Goal: Transaction & Acquisition: Purchase product/service

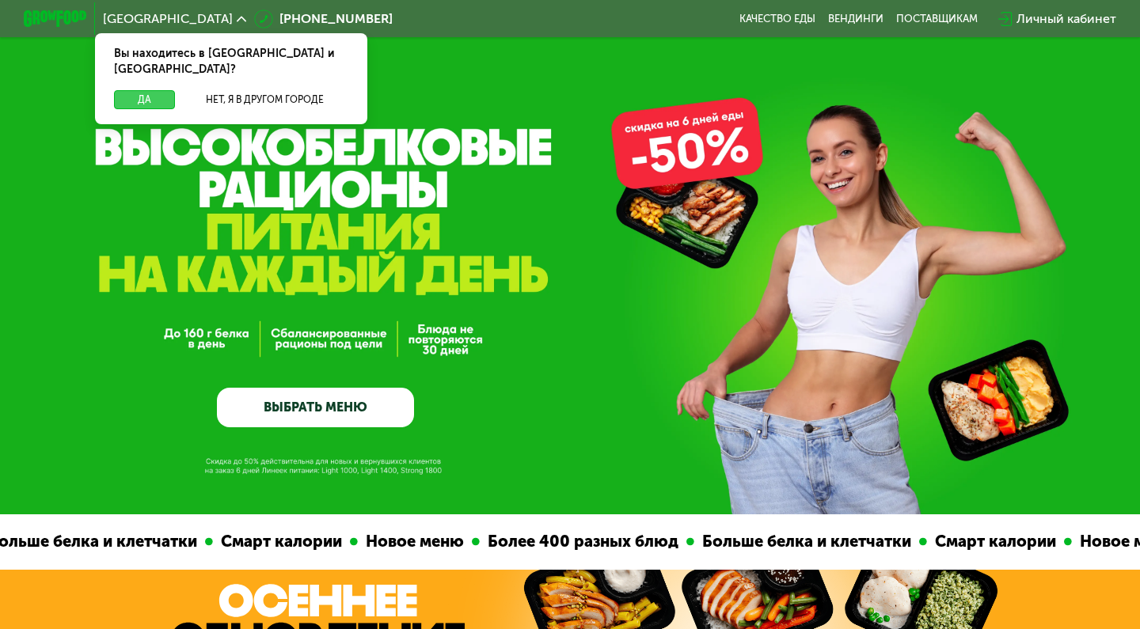
click at [154, 90] on button "Да" at bounding box center [144, 99] width 61 height 19
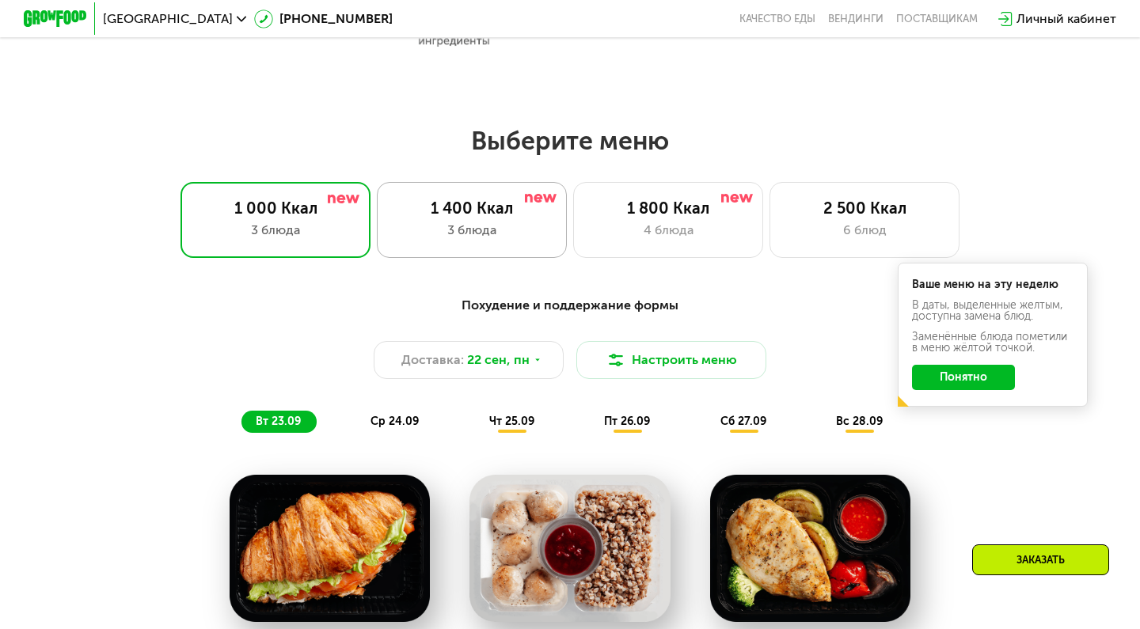
scroll to position [918, 0]
click at [846, 208] on div "2 500 Ккал" at bounding box center [864, 208] width 157 height 19
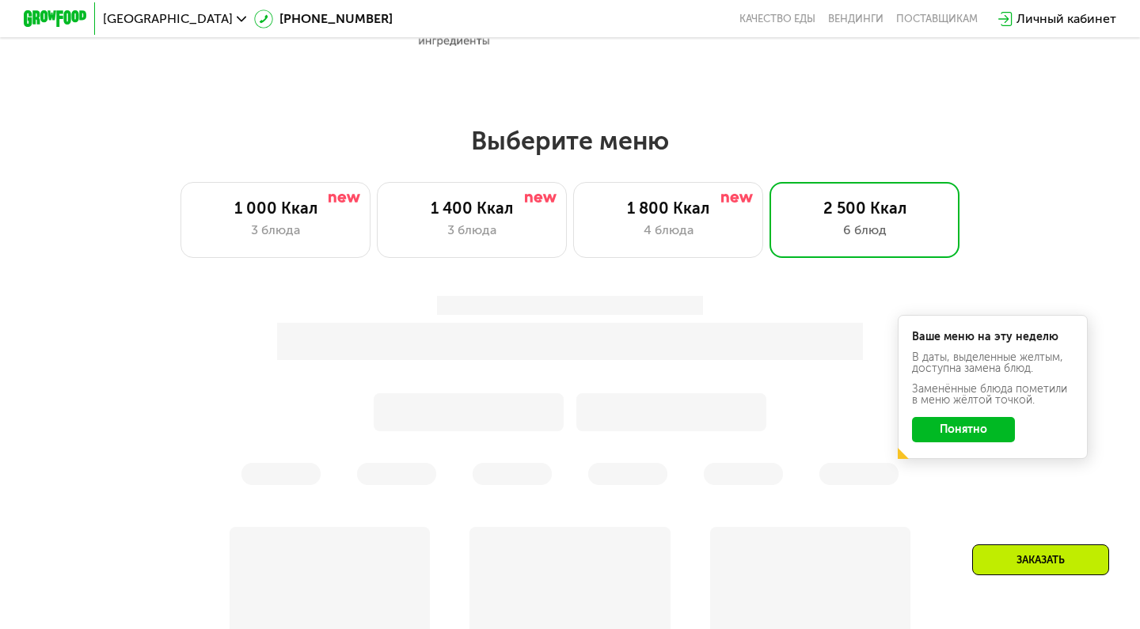
click at [981, 436] on button "Понятно" at bounding box center [963, 429] width 103 height 25
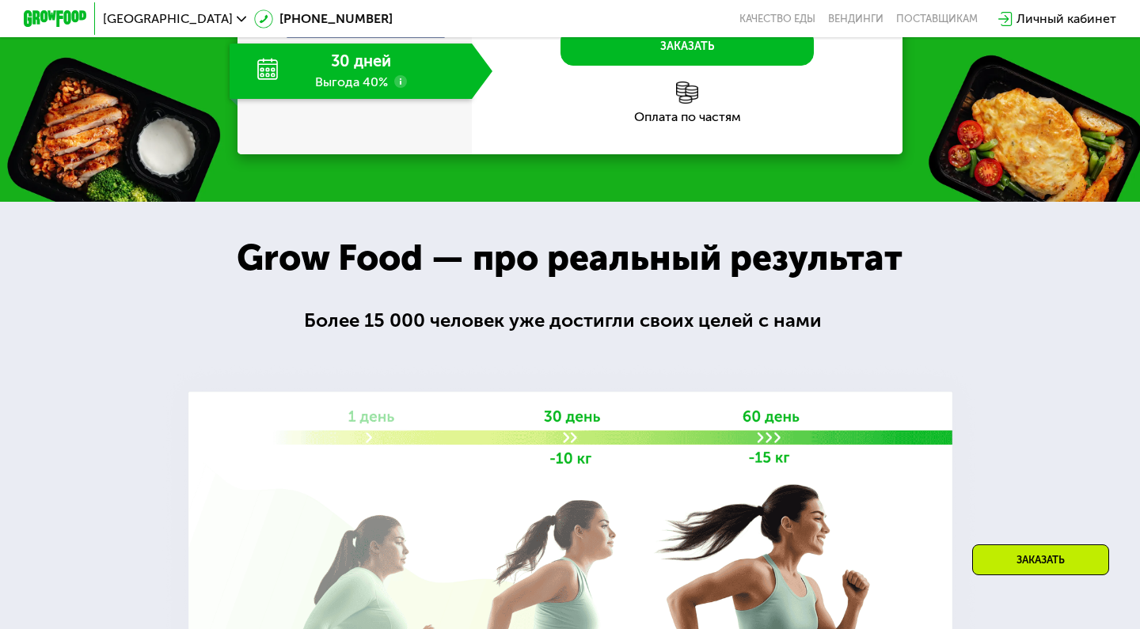
scroll to position [2216, 0]
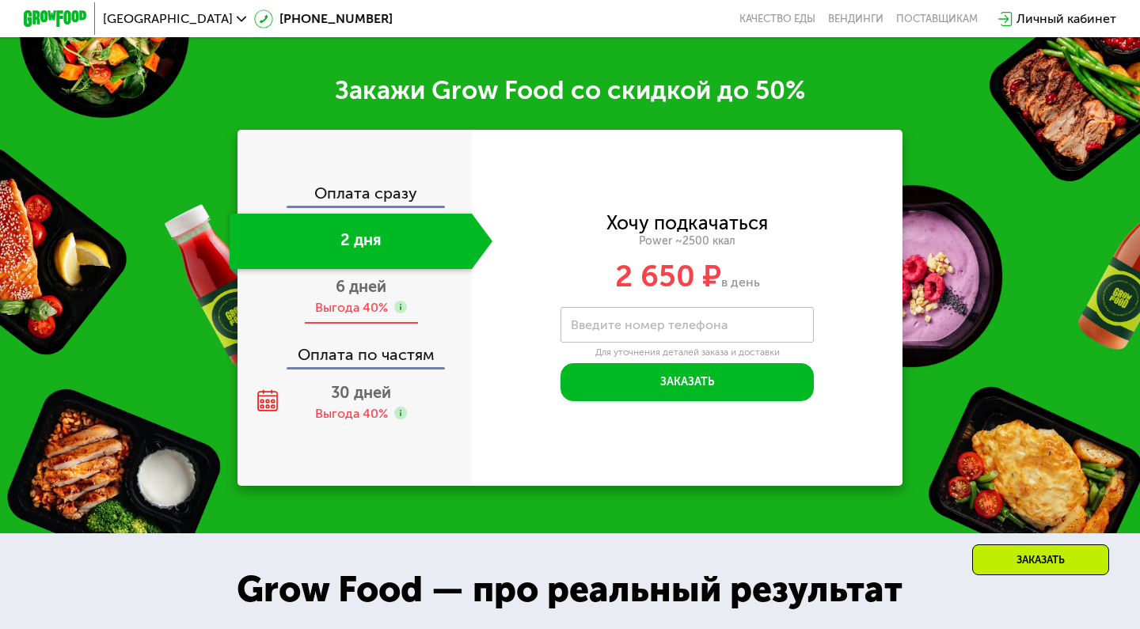
click at [359, 299] on div "Выгода 40%" at bounding box center [351, 307] width 73 height 17
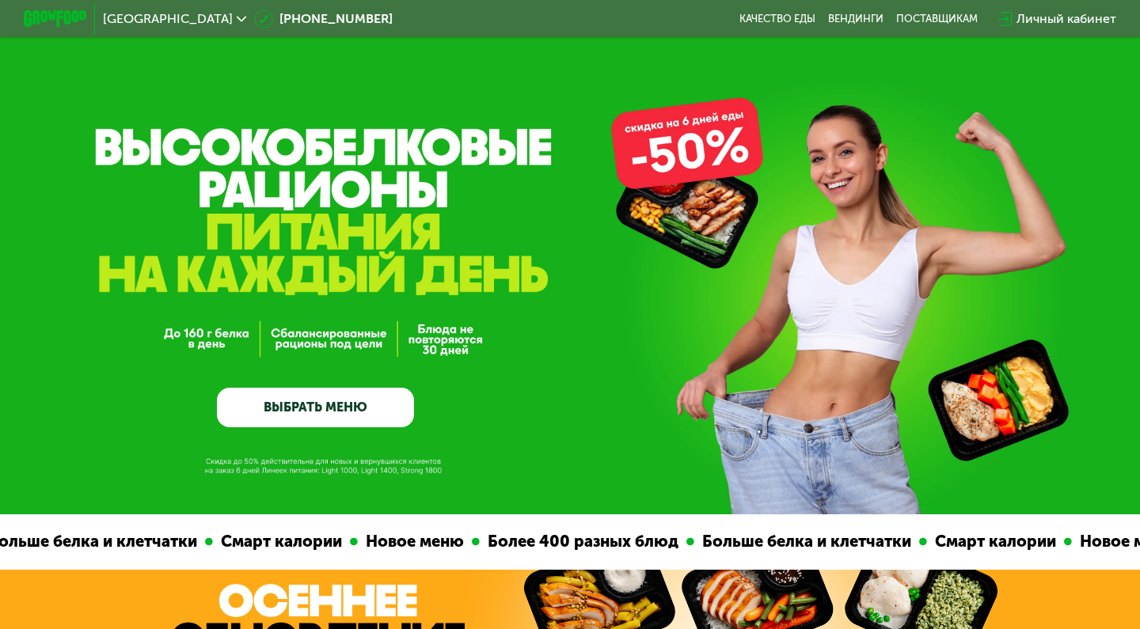
scroll to position [0, 0]
click at [333, 413] on link "ВЫБРАТЬ МЕНЮ" at bounding box center [315, 408] width 197 height 40
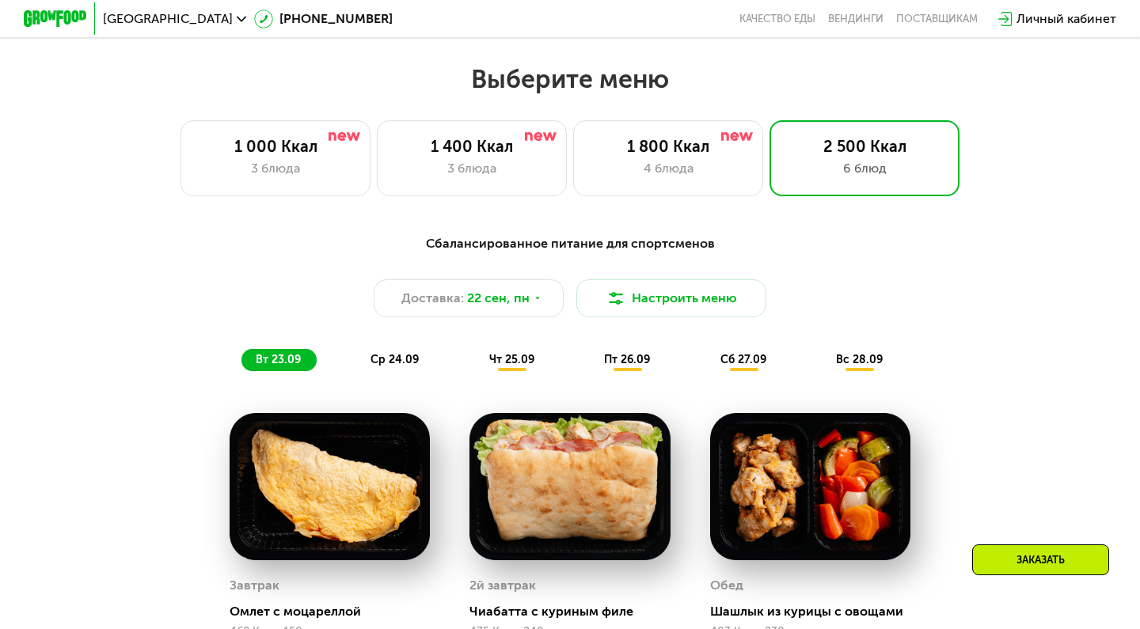
scroll to position [1006, 0]
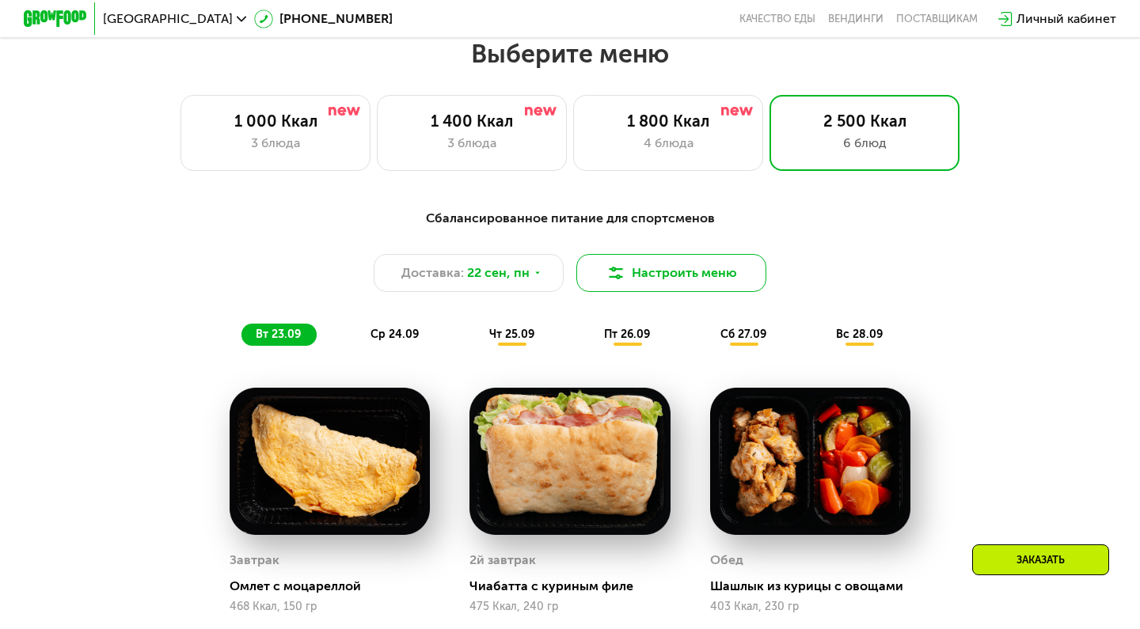
click at [614, 276] on img at bounding box center [615, 273] width 19 height 19
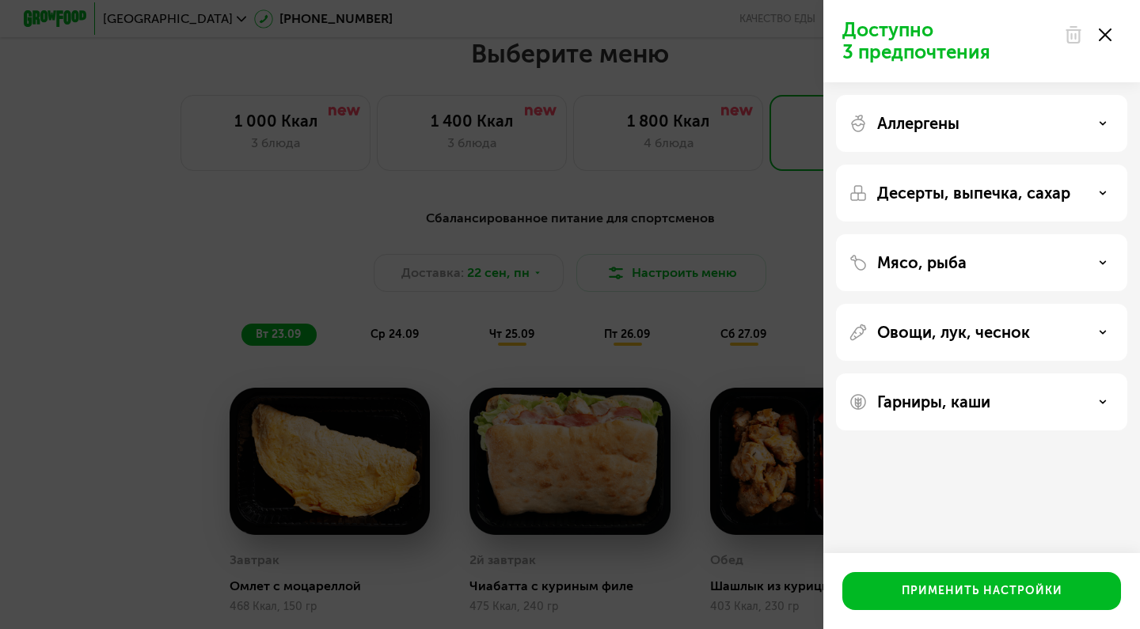
click at [1108, 35] on icon at bounding box center [1105, 35] width 13 height 13
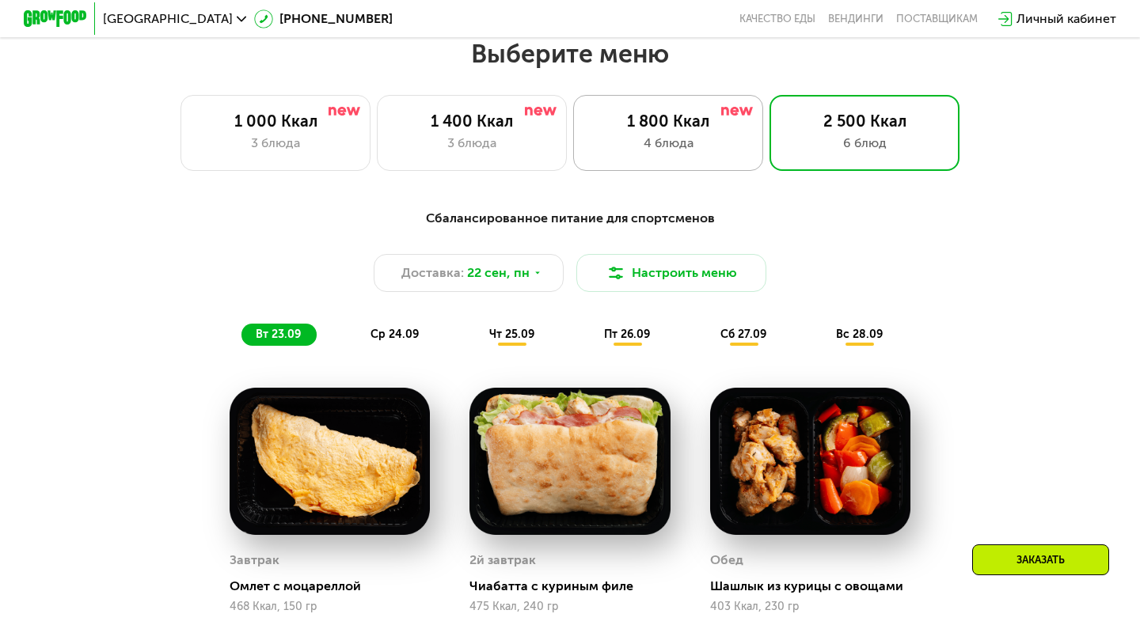
click at [631, 153] on div "1 800 Ккал 4 блюда" at bounding box center [668, 133] width 190 height 76
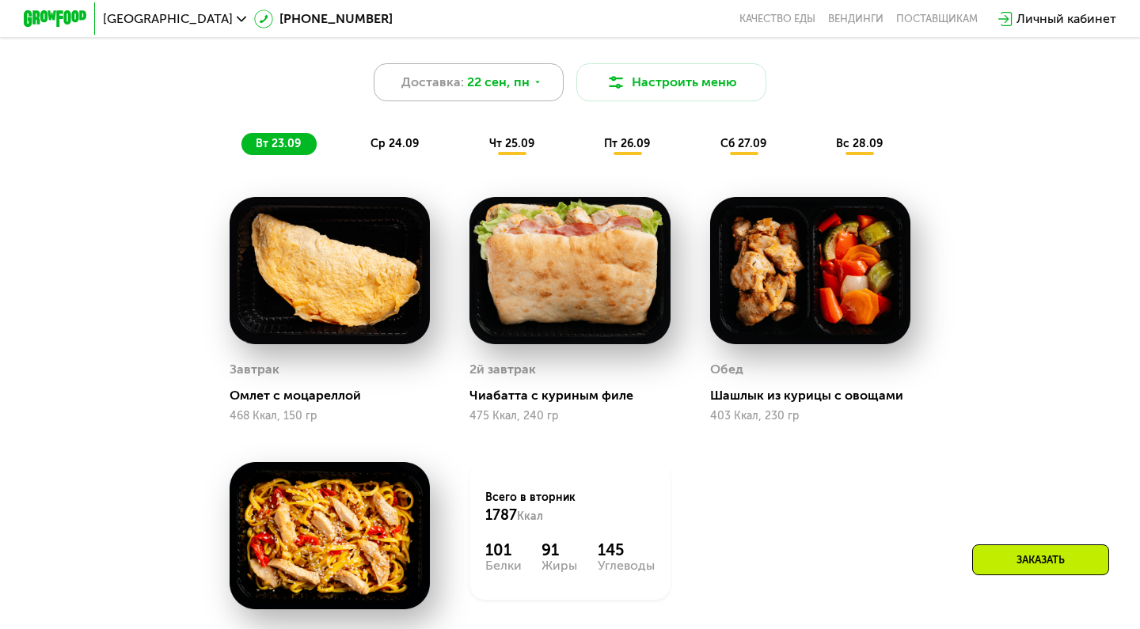
scroll to position [1197, 0]
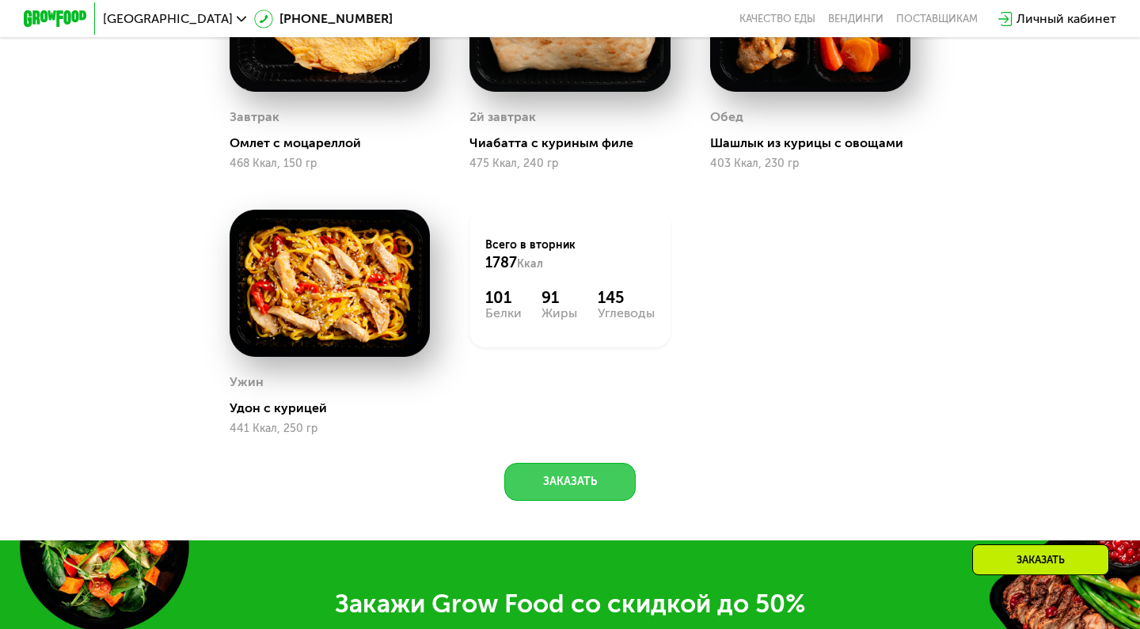
click at [576, 484] on button "Заказать" at bounding box center [569, 482] width 131 height 38
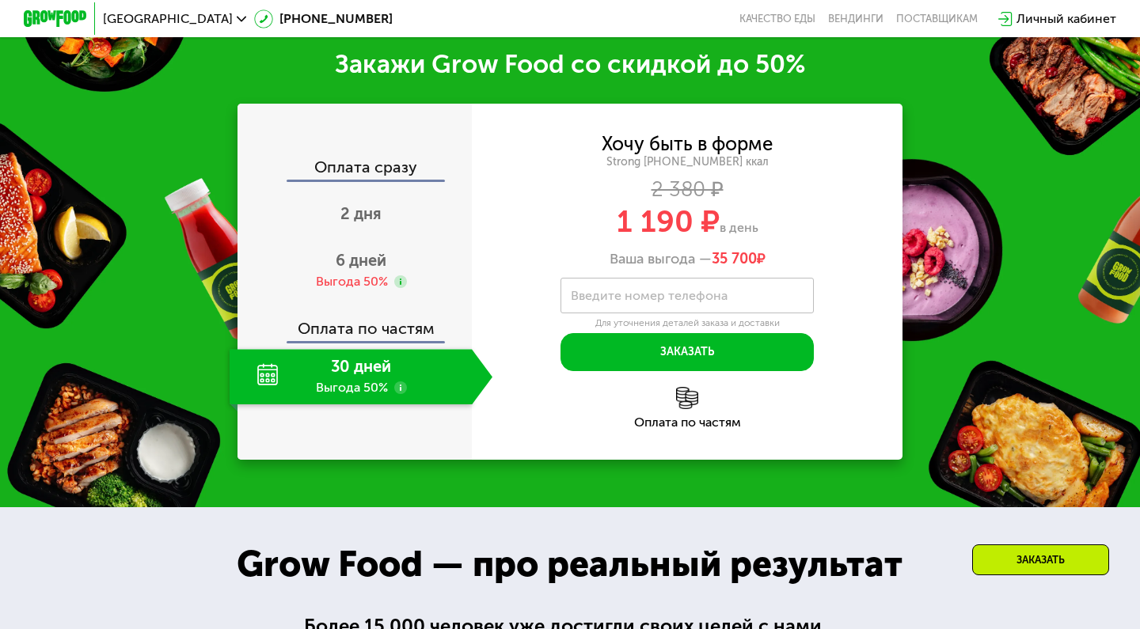
click at [405, 384] on use at bounding box center [400, 388] width 13 height 13
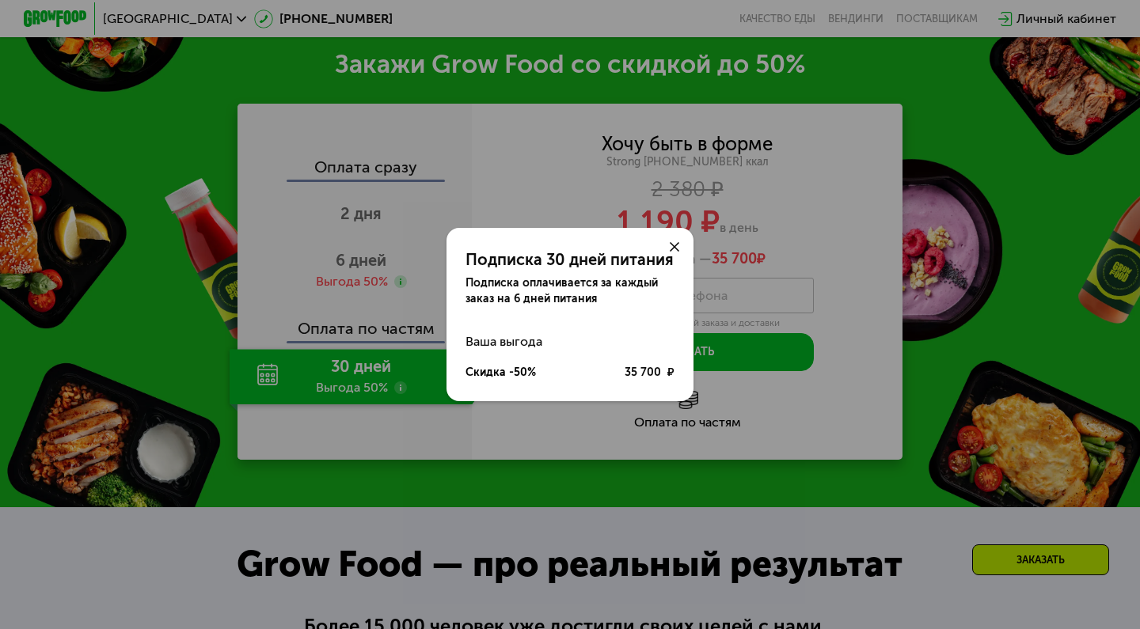
click at [673, 242] on icon at bounding box center [675, 247] width 10 height 10
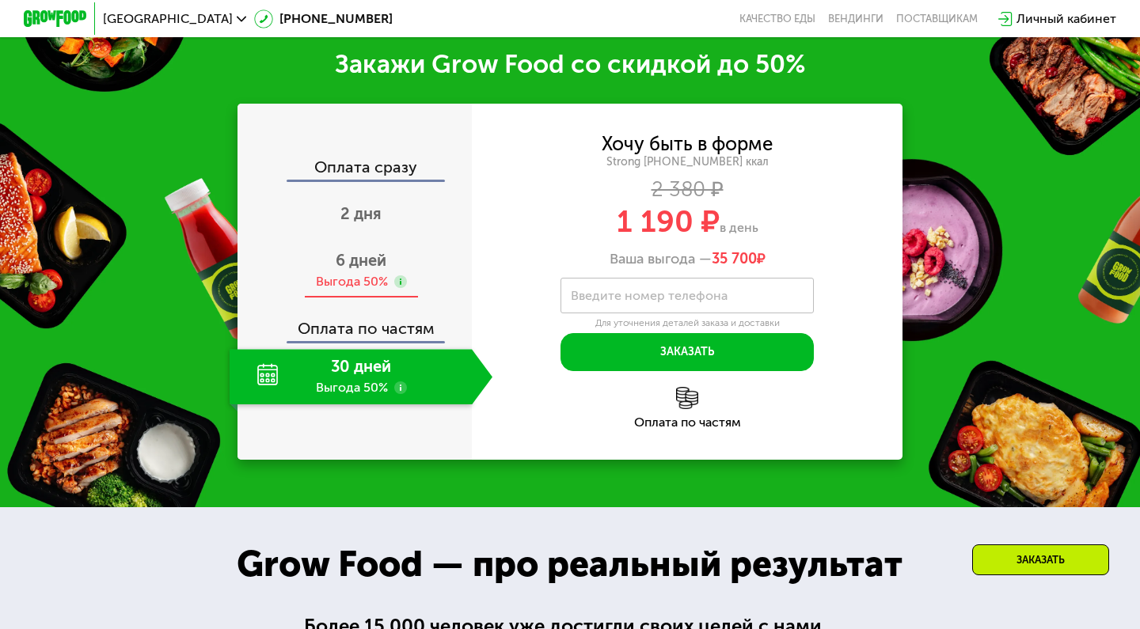
click at [335, 283] on div "Выгода 50%" at bounding box center [352, 281] width 72 height 17
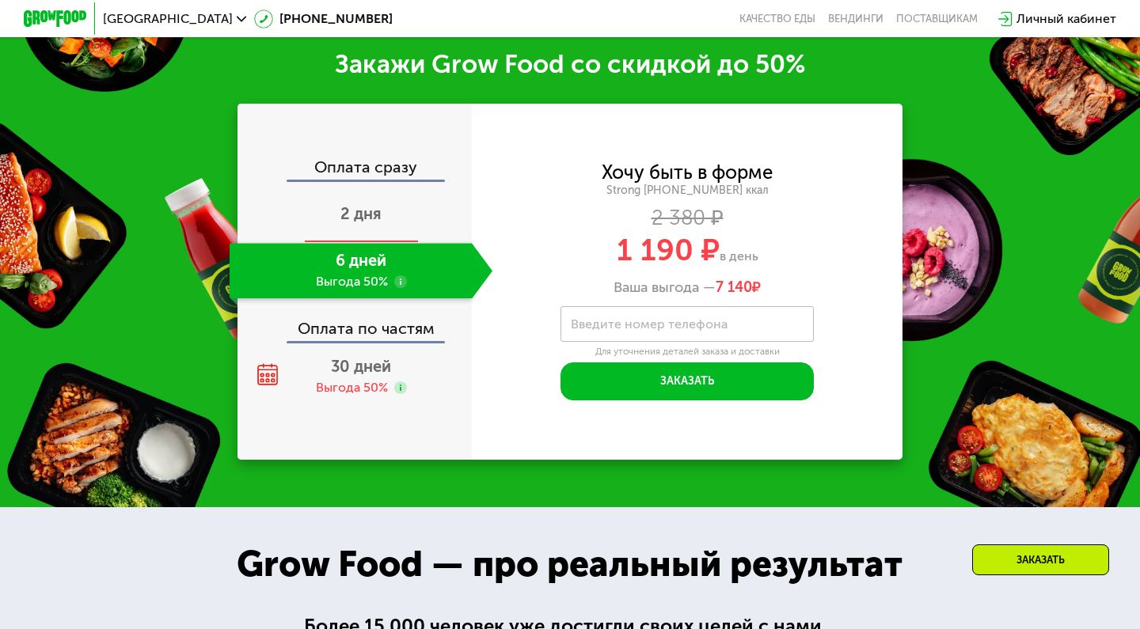
click at [378, 215] on span "2 дня" at bounding box center [360, 213] width 41 height 19
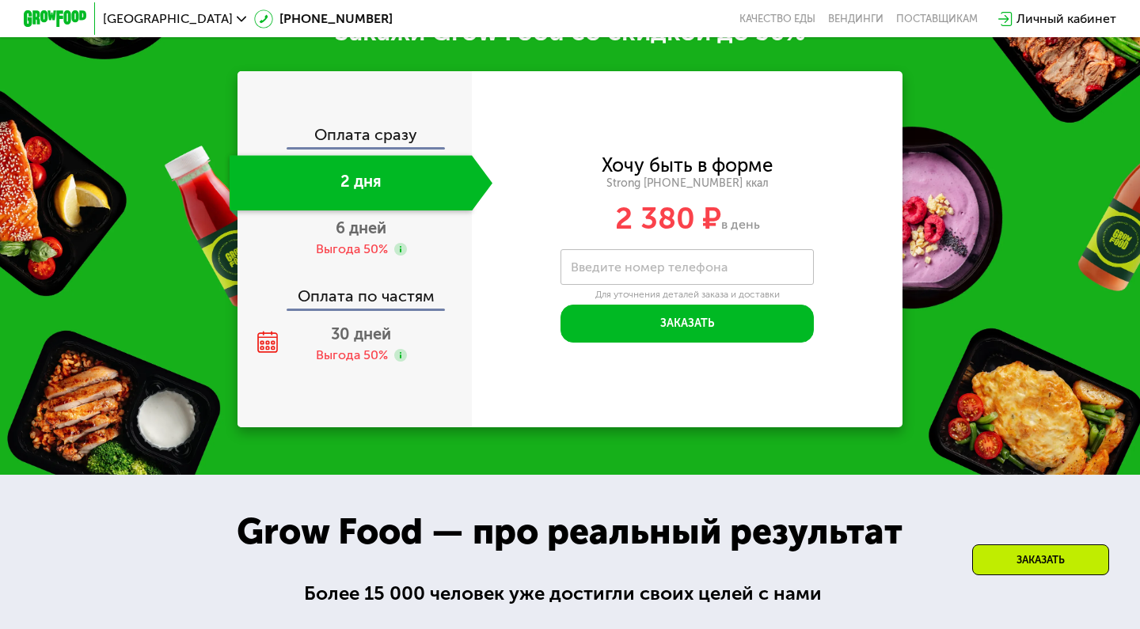
scroll to position [2014, 0]
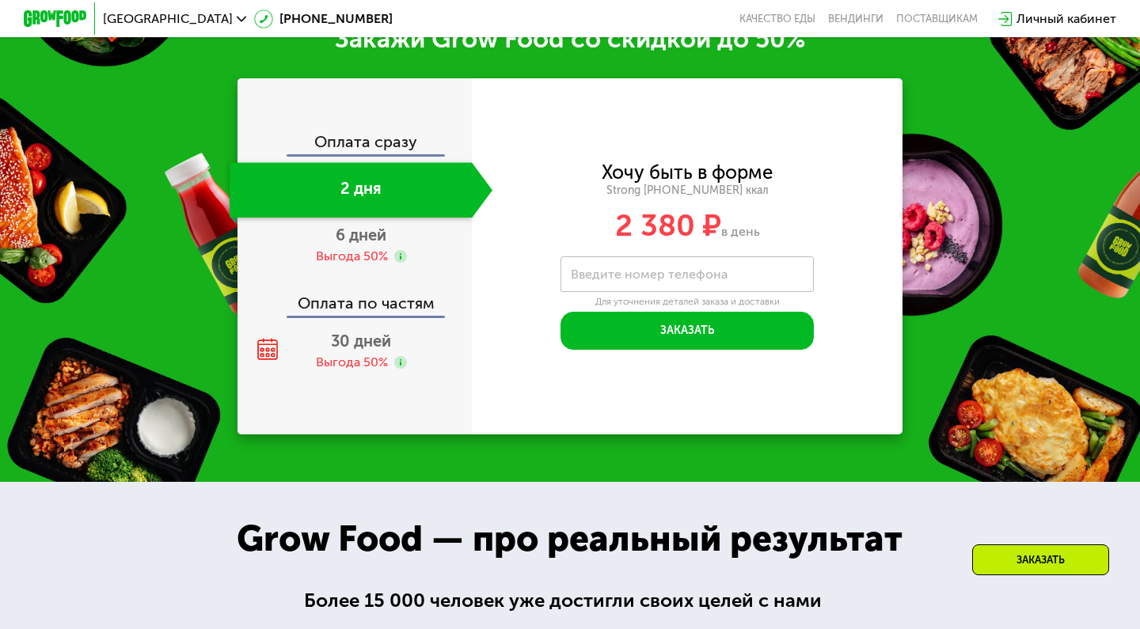
click at [352, 306] on div "Оплата по частям" at bounding box center [355, 297] width 233 height 36
click at [352, 355] on div "Выгода 50%" at bounding box center [352, 362] width 72 height 17
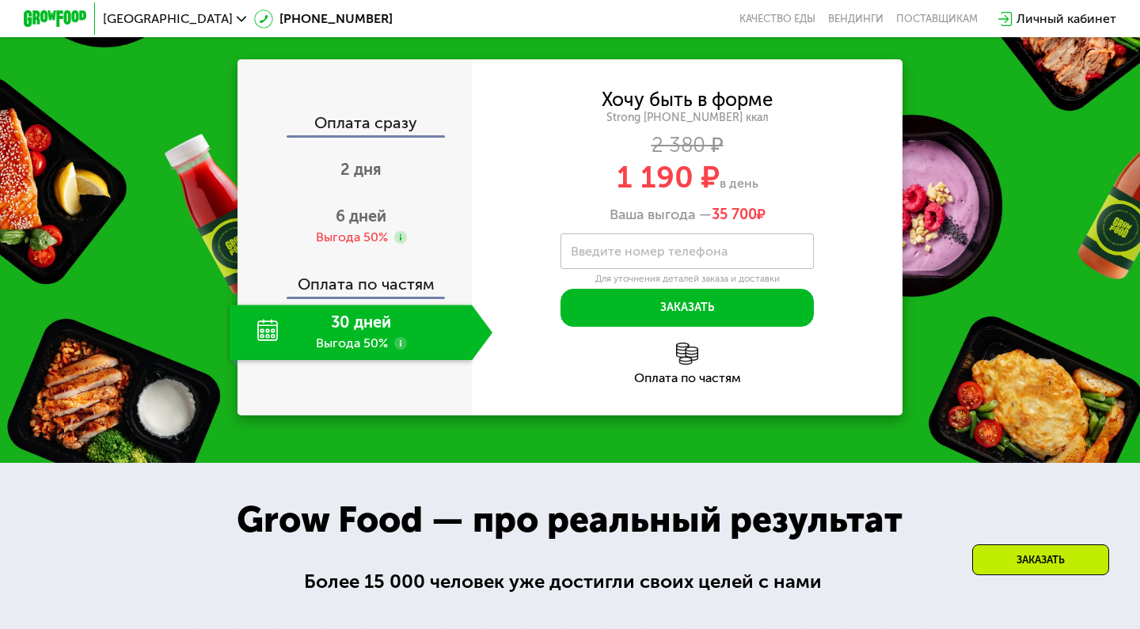
scroll to position [2035, 0]
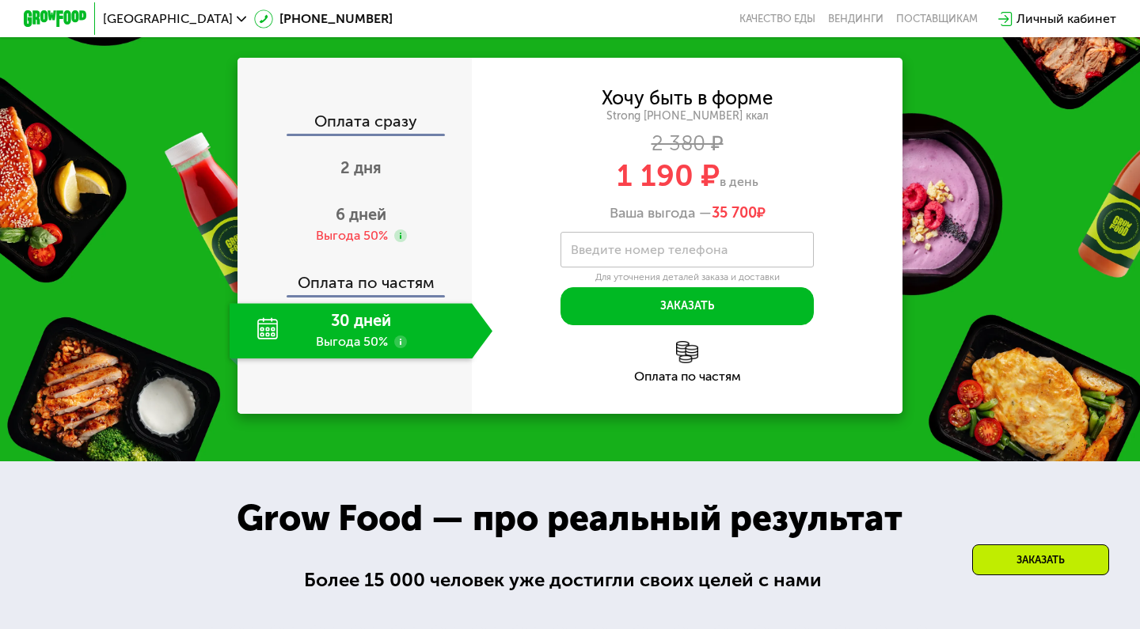
click at [397, 340] on use at bounding box center [400, 342] width 13 height 13
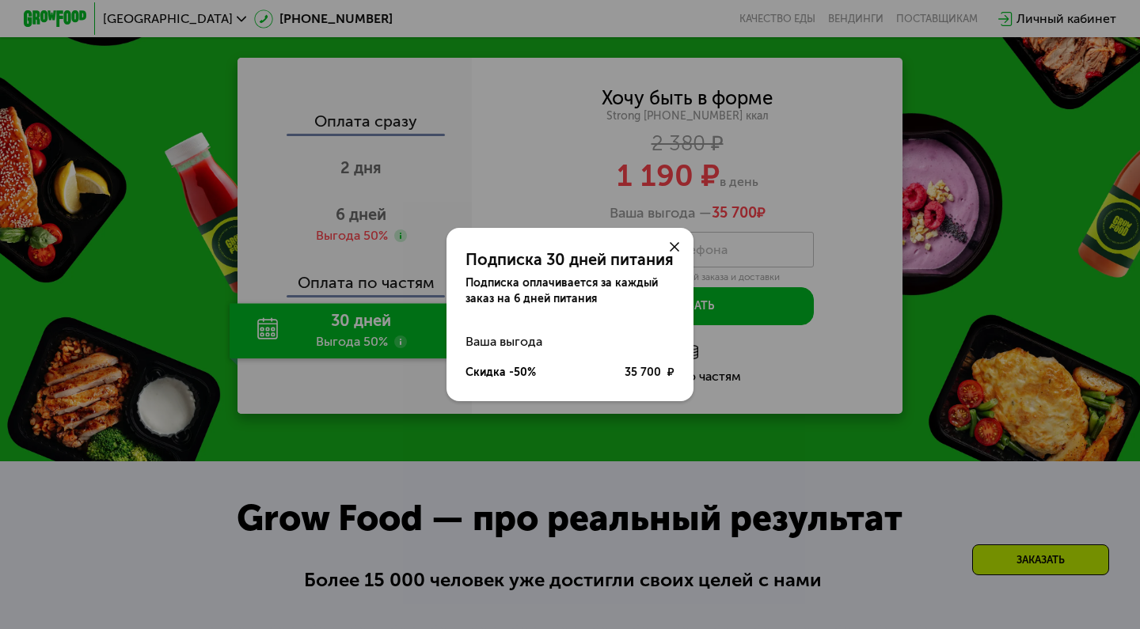
click at [675, 244] on icon at bounding box center [675, 247] width 10 height 10
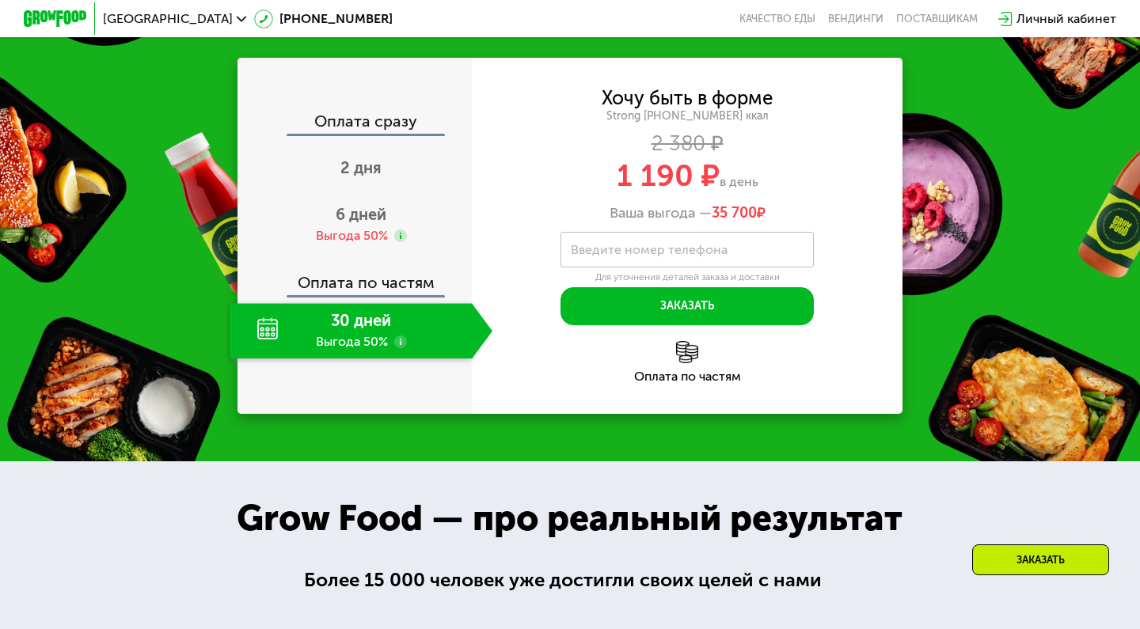
click at [679, 355] on img at bounding box center [687, 352] width 22 height 22
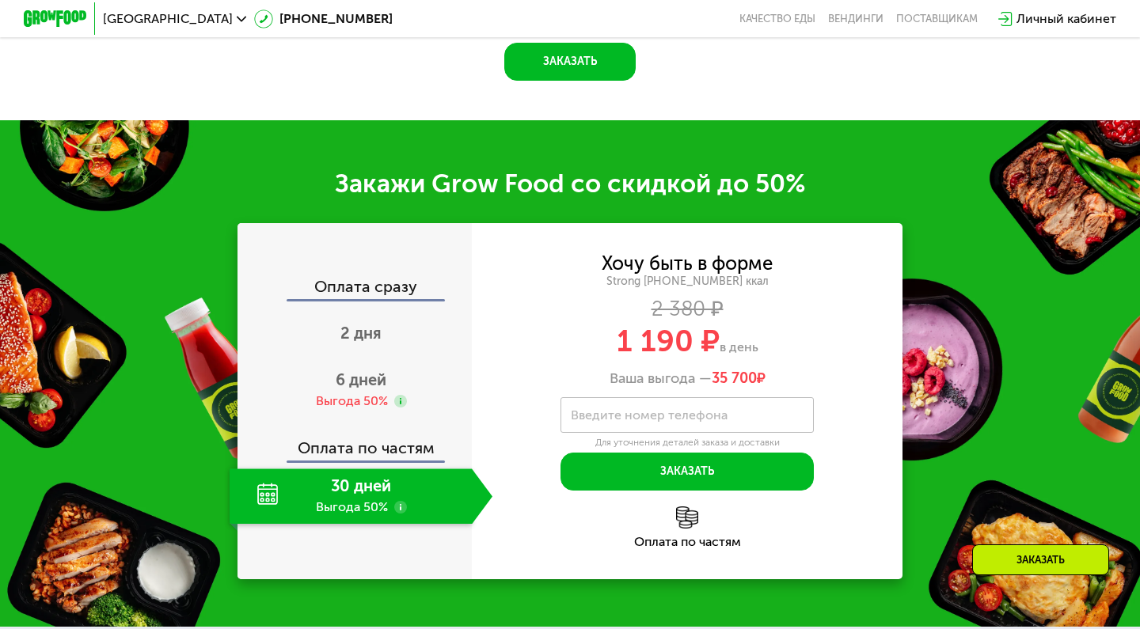
scroll to position [1861, 0]
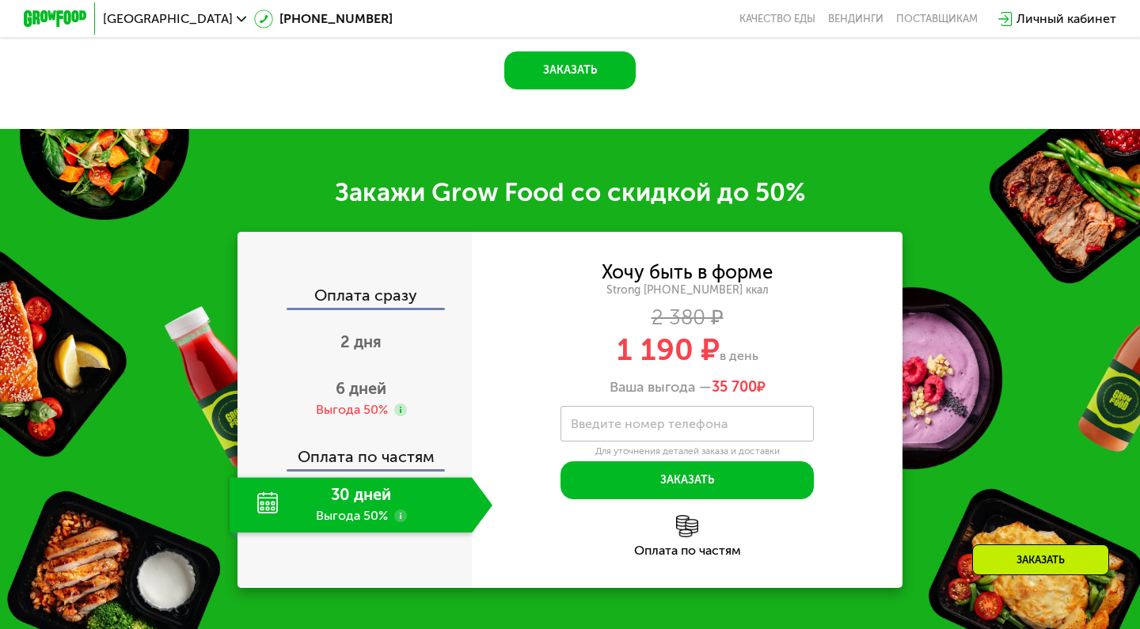
click at [398, 517] on use at bounding box center [400, 516] width 13 height 13
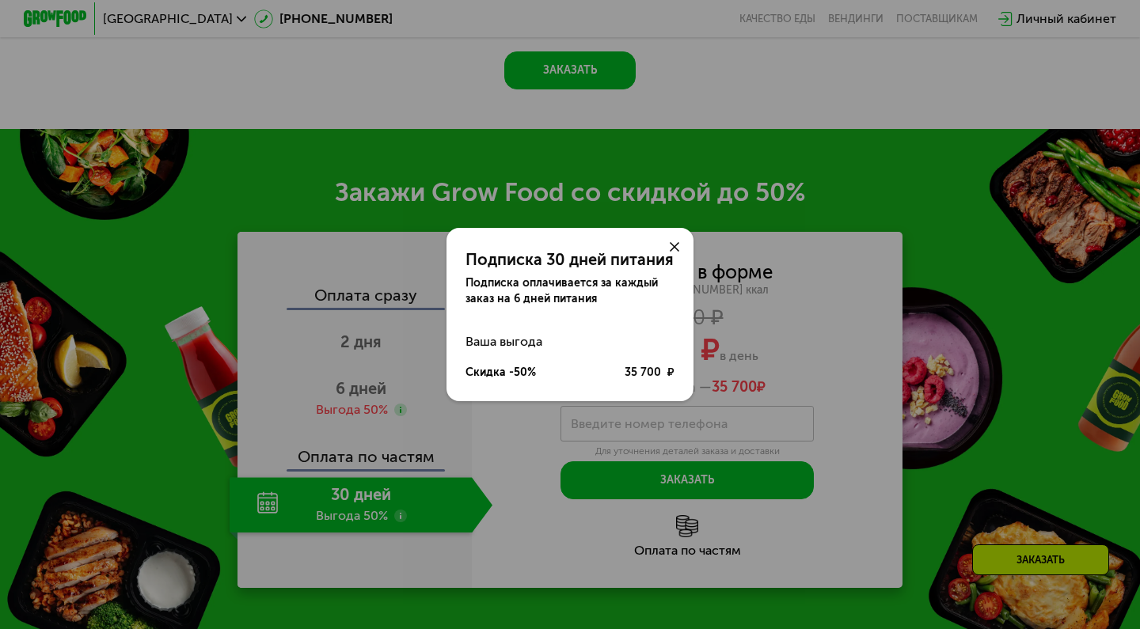
click at [670, 234] on div at bounding box center [675, 247] width 38 height 38
click at [670, 239] on div at bounding box center [675, 247] width 38 height 38
click at [675, 245] on icon at bounding box center [675, 247] width 10 height 10
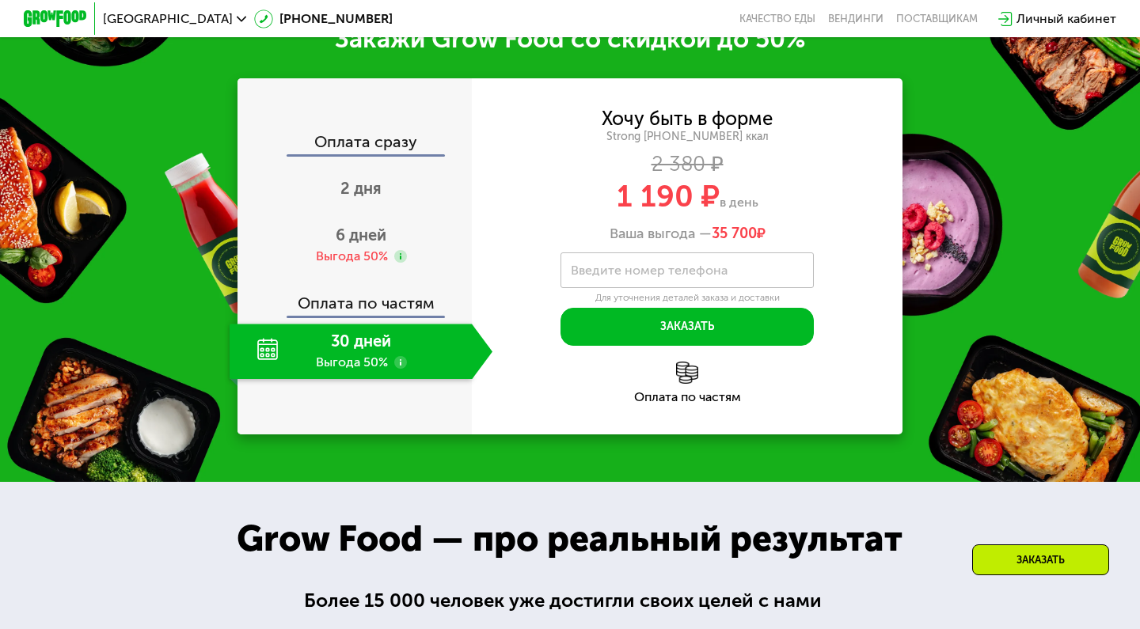
scroll to position [2013, 0]
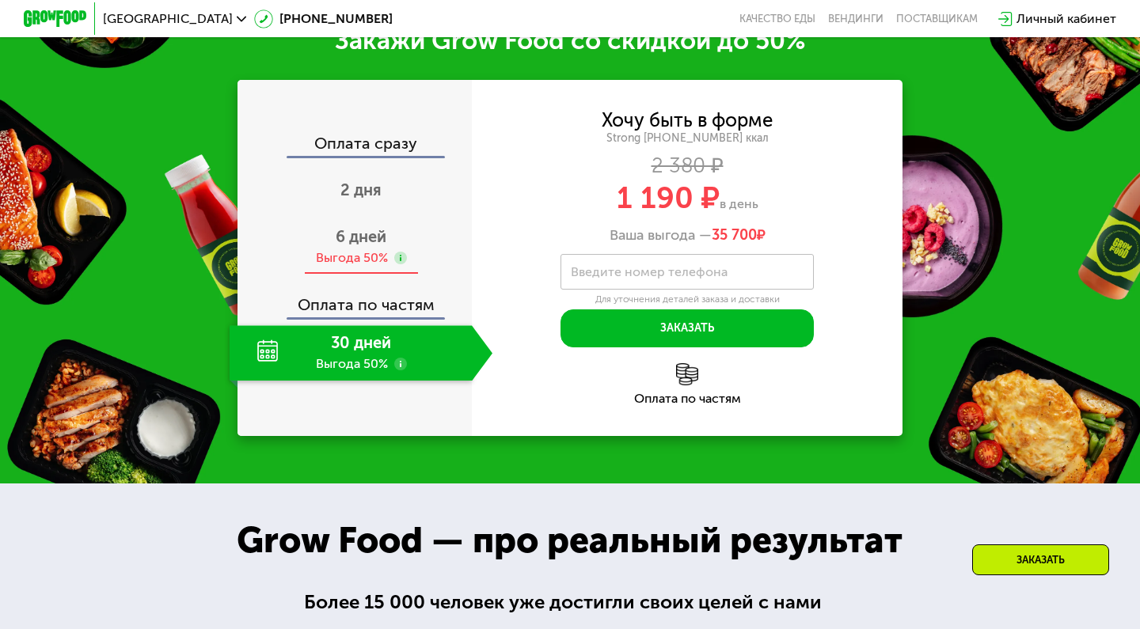
click at [377, 241] on span "6 дней" at bounding box center [361, 236] width 51 height 19
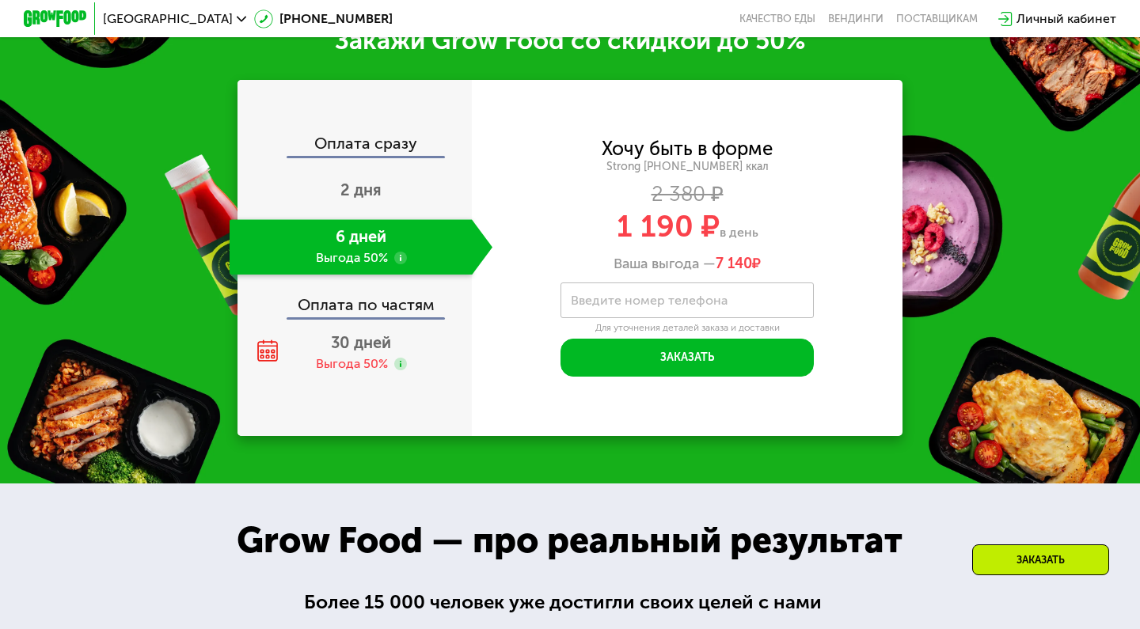
click at [423, 309] on div "Оплата по частям" at bounding box center [355, 299] width 233 height 36
click at [359, 348] on span "30 дней" at bounding box center [361, 342] width 60 height 19
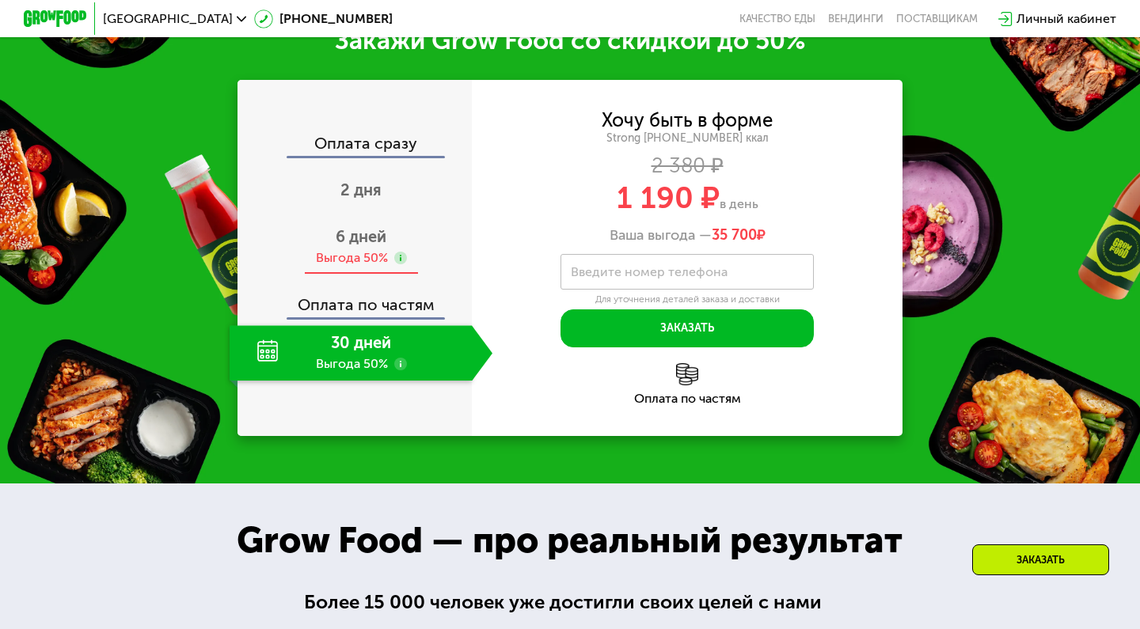
click at [374, 250] on div "Выгода 50%" at bounding box center [352, 257] width 72 height 17
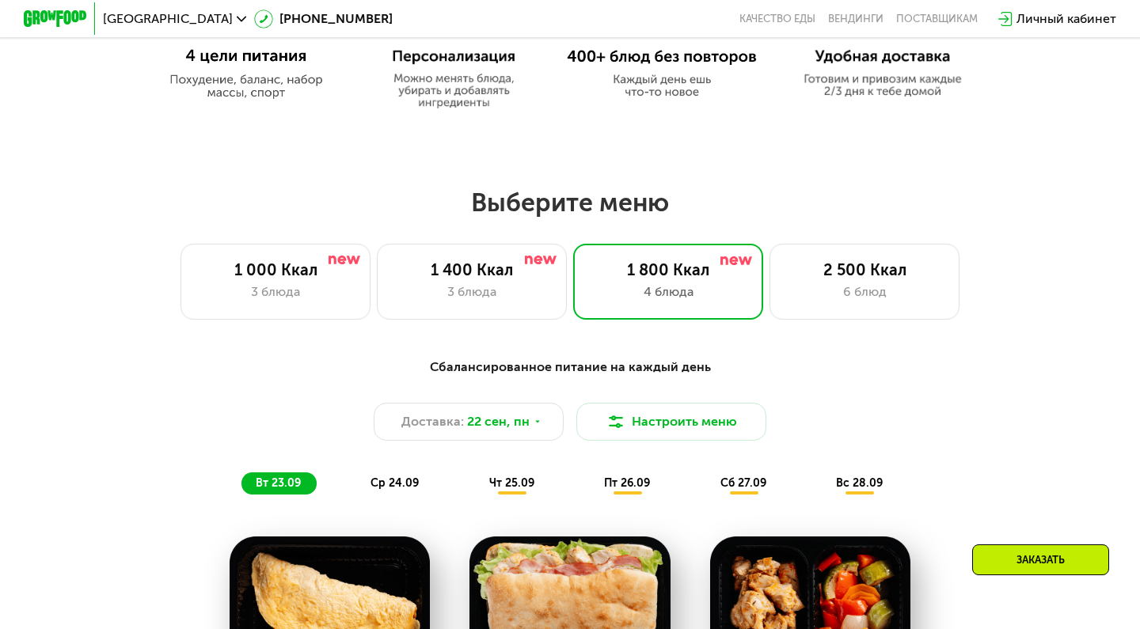
scroll to position [852, 0]
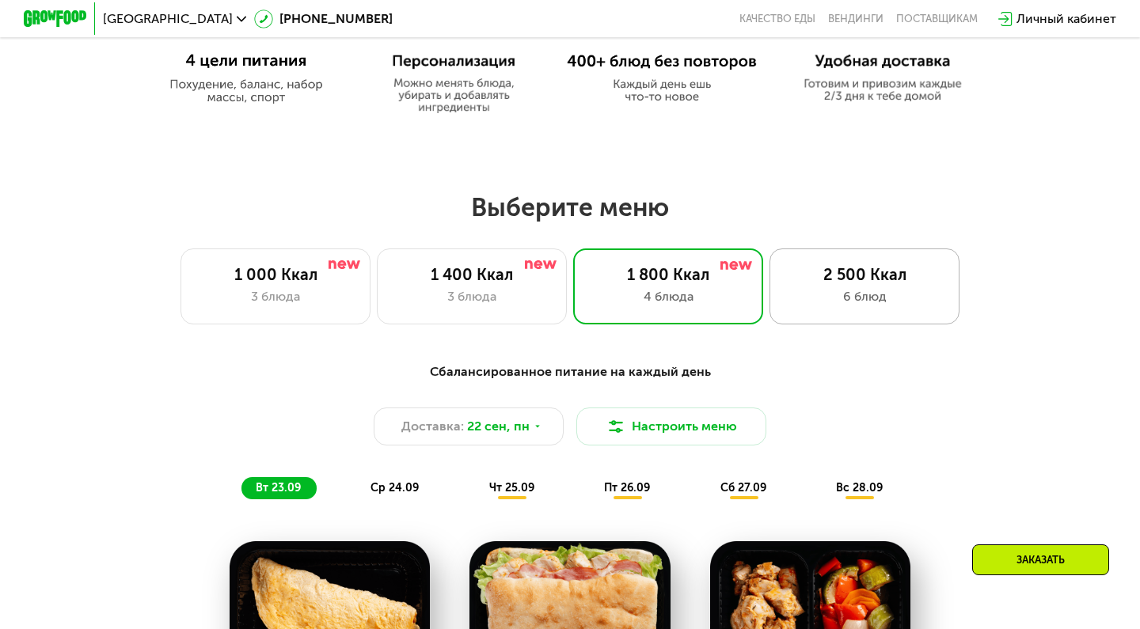
click at [850, 269] on div "2 500 Ккал" at bounding box center [864, 274] width 157 height 19
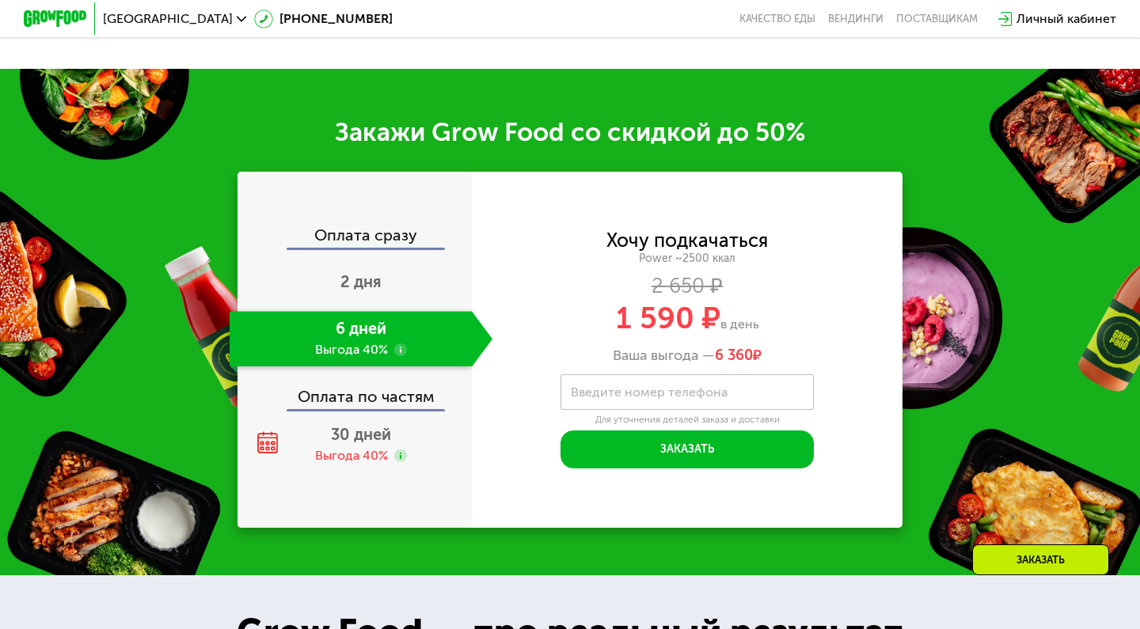
scroll to position [2101, 0]
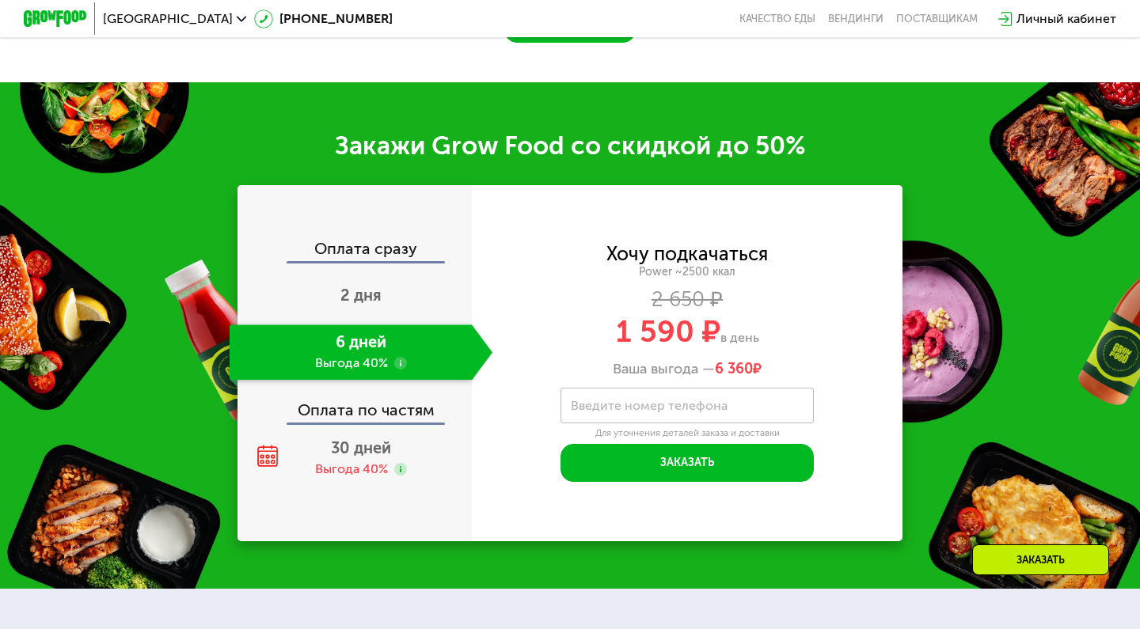
click at [366, 232] on div "Оплата сразу 2 дня 6 дней Выгода 40% Оплата по частям 30 дней Выгода 40%" at bounding box center [355, 363] width 234 height 356
click at [385, 253] on div "Оплата сразу" at bounding box center [355, 251] width 233 height 21
click at [366, 394] on div "Оплата по частям" at bounding box center [355, 404] width 233 height 36
click at [382, 409] on div "Оплата по частям" at bounding box center [355, 404] width 233 height 36
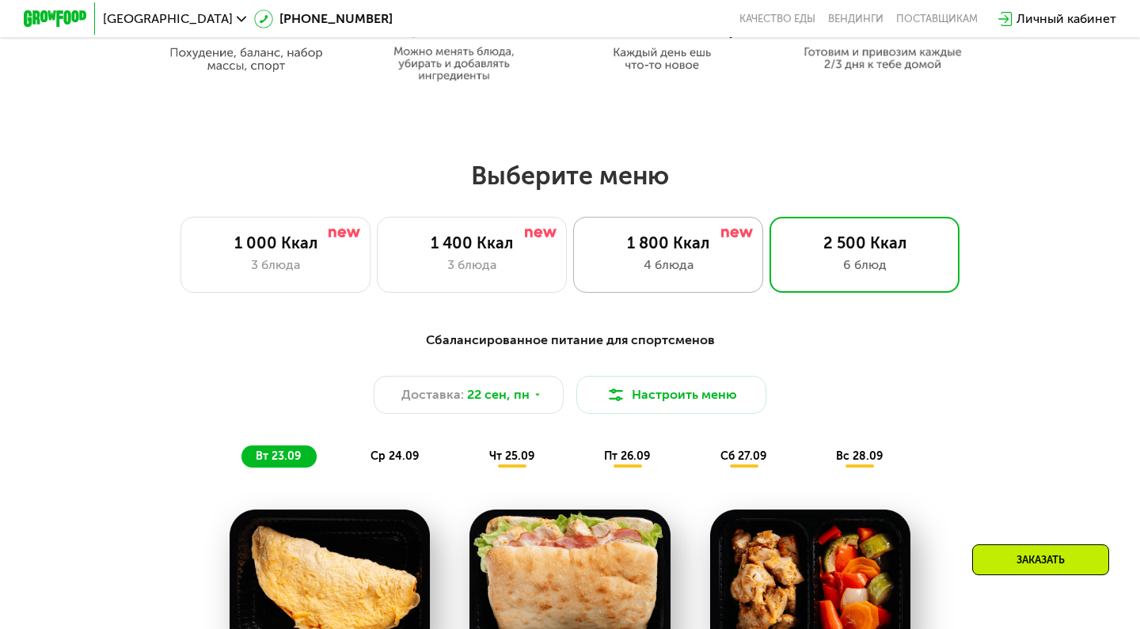
scroll to position [883, 0]
click at [734, 249] on div "1 800 Ккал" at bounding box center [668, 243] width 157 height 19
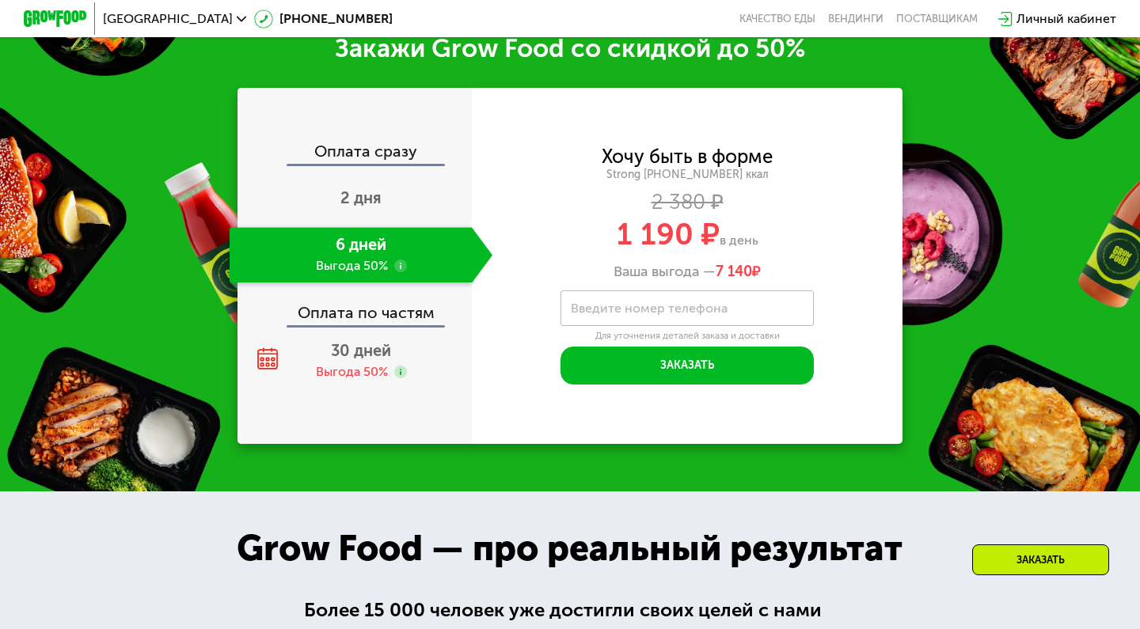
scroll to position [2006, 0]
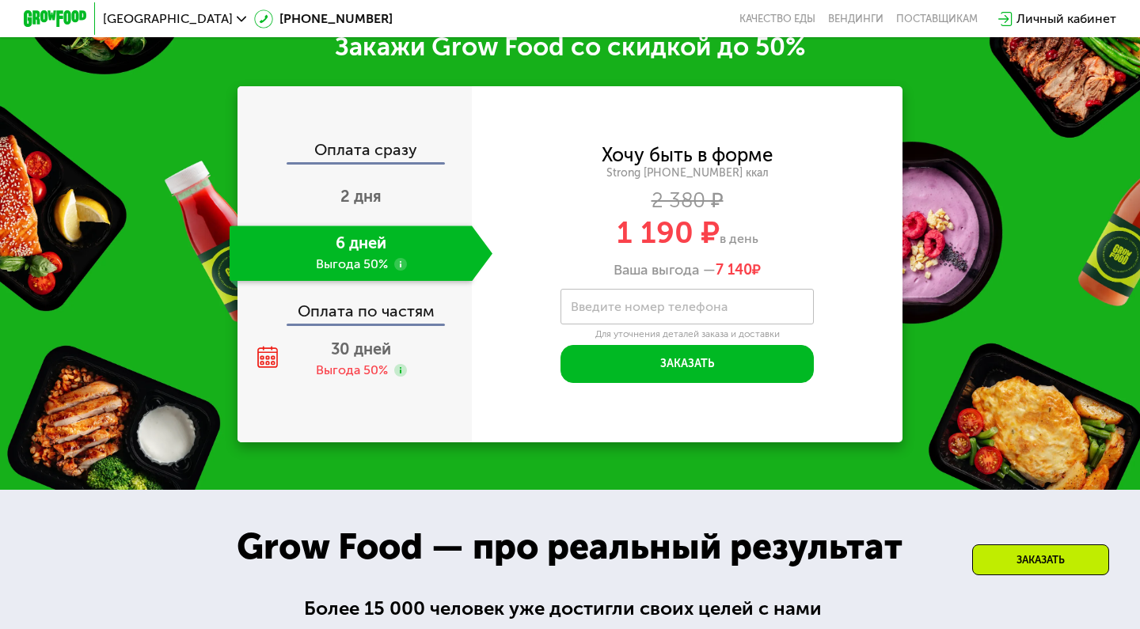
click at [1063, 28] on div "Личный кабинет" at bounding box center [1067, 19] width 100 height 19
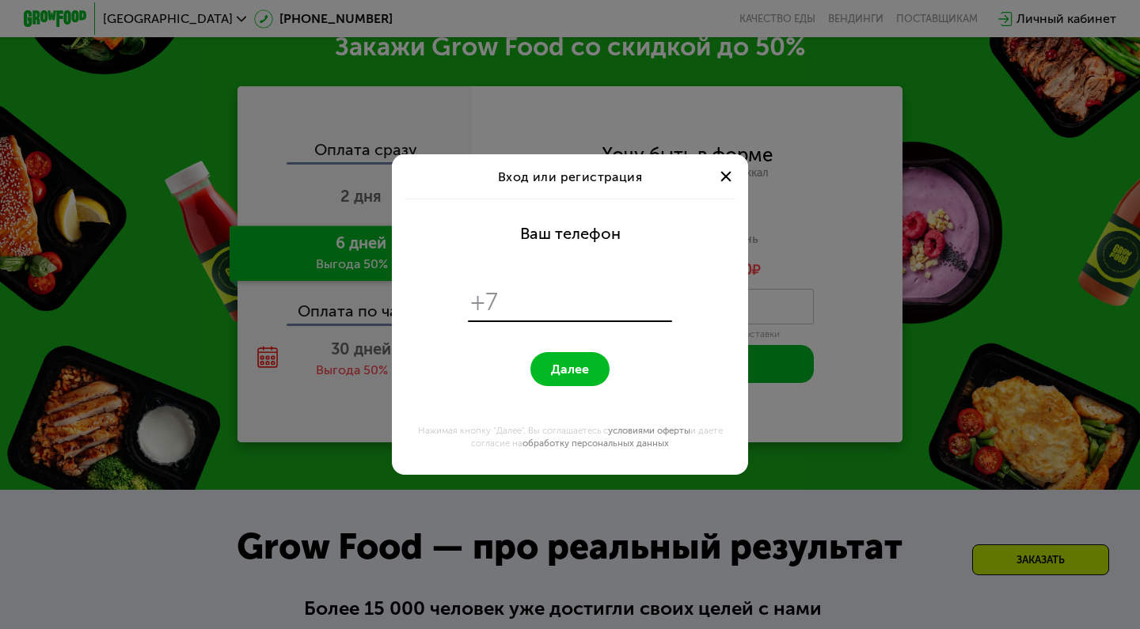
scroll to position [0, 0]
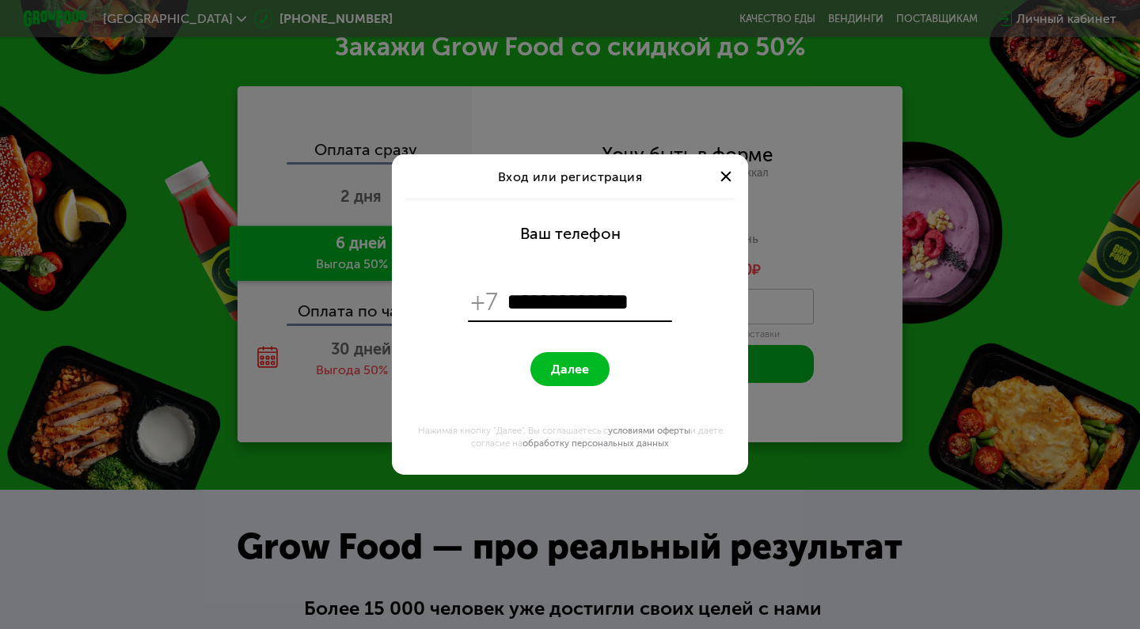
type input "**********"
click at [590, 373] on button "Далее" at bounding box center [569, 369] width 79 height 34
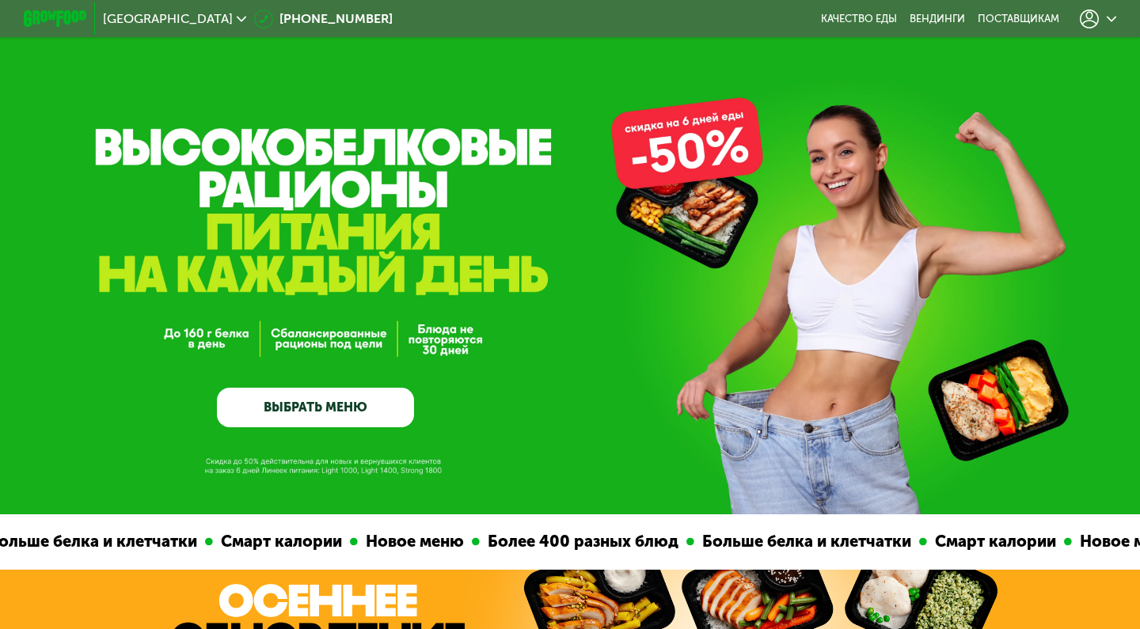
click at [310, 394] on link "ВЫБРАТЬ МЕНЮ" at bounding box center [315, 408] width 197 height 40
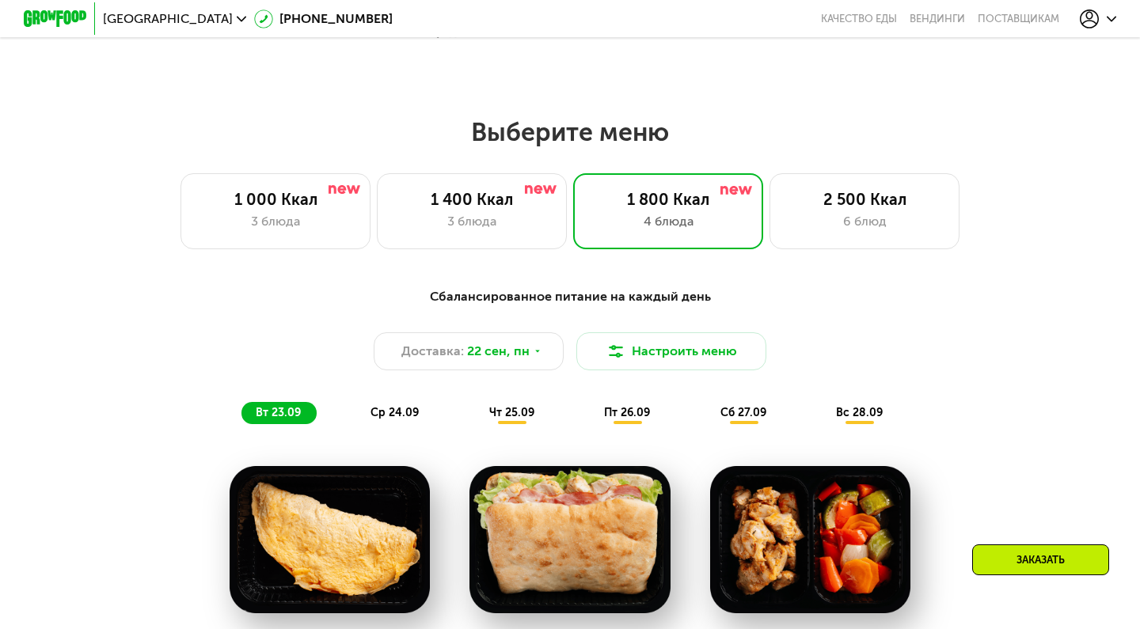
scroll to position [1006, 0]
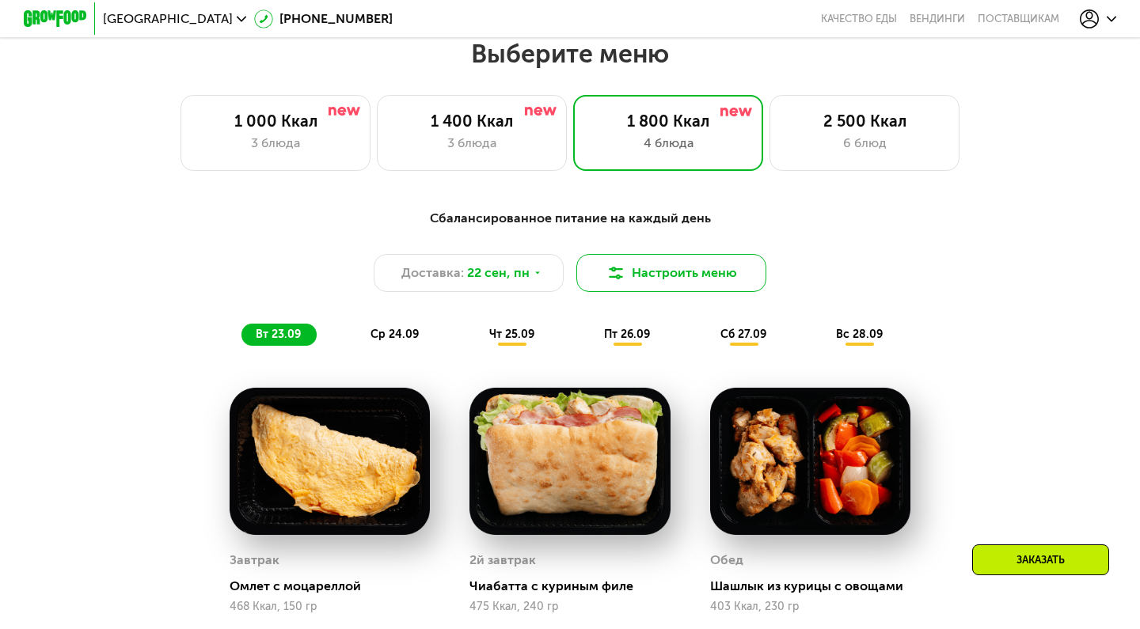
click at [630, 264] on button "Настроить меню" at bounding box center [671, 273] width 190 height 38
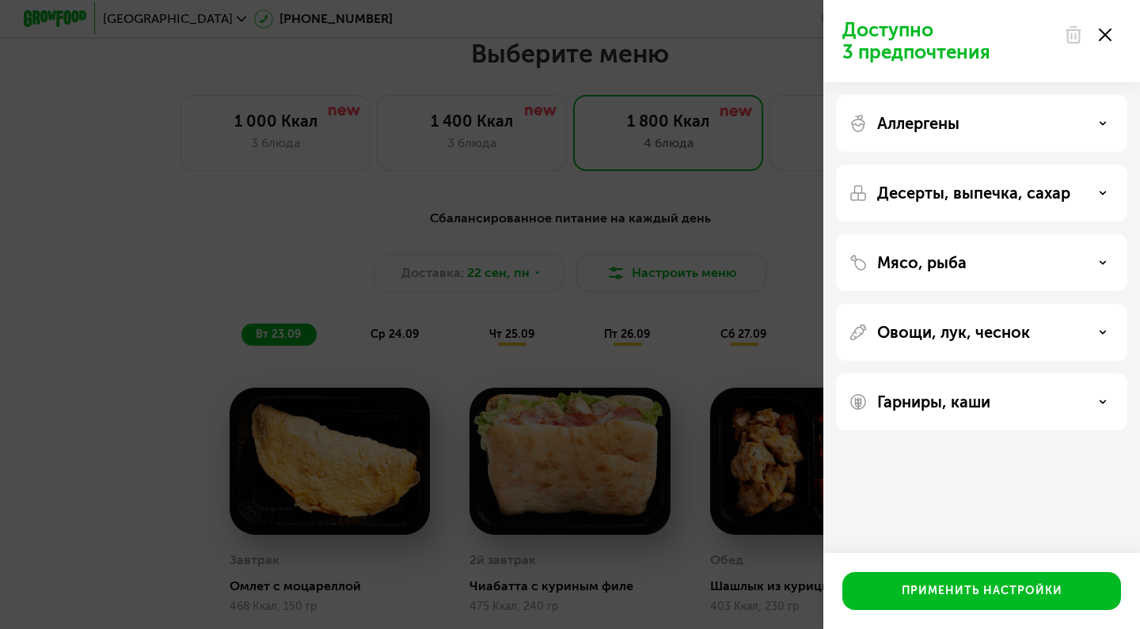
click at [1052, 118] on div "Аллергены" at bounding box center [982, 123] width 266 height 19
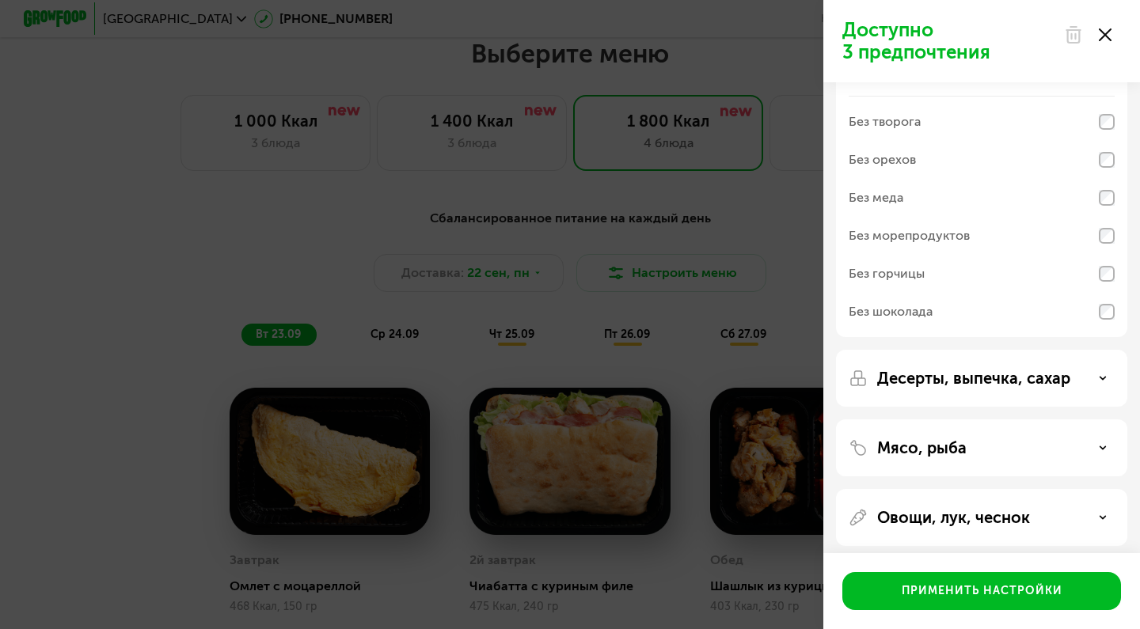
scroll to position [57, 0]
click at [1042, 361] on div "Десерты, выпечка, сахар" at bounding box center [981, 377] width 291 height 57
click at [1046, 376] on p "Десерты, выпечка, сахар" at bounding box center [973, 377] width 193 height 19
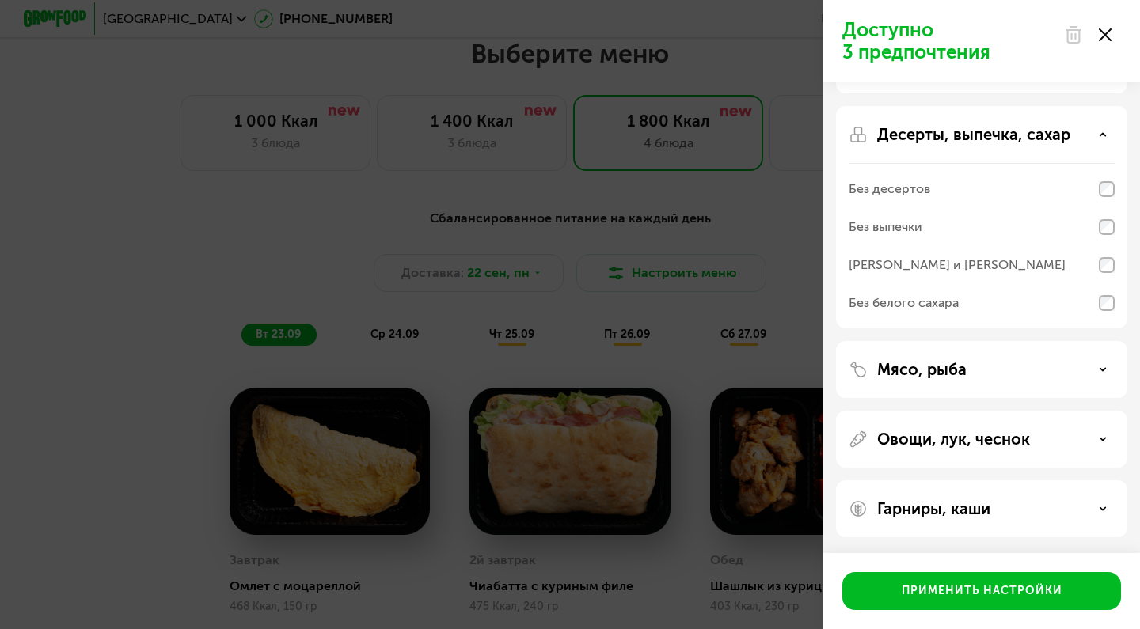
click at [1047, 360] on div "Мясо, рыба" at bounding box center [982, 369] width 266 height 19
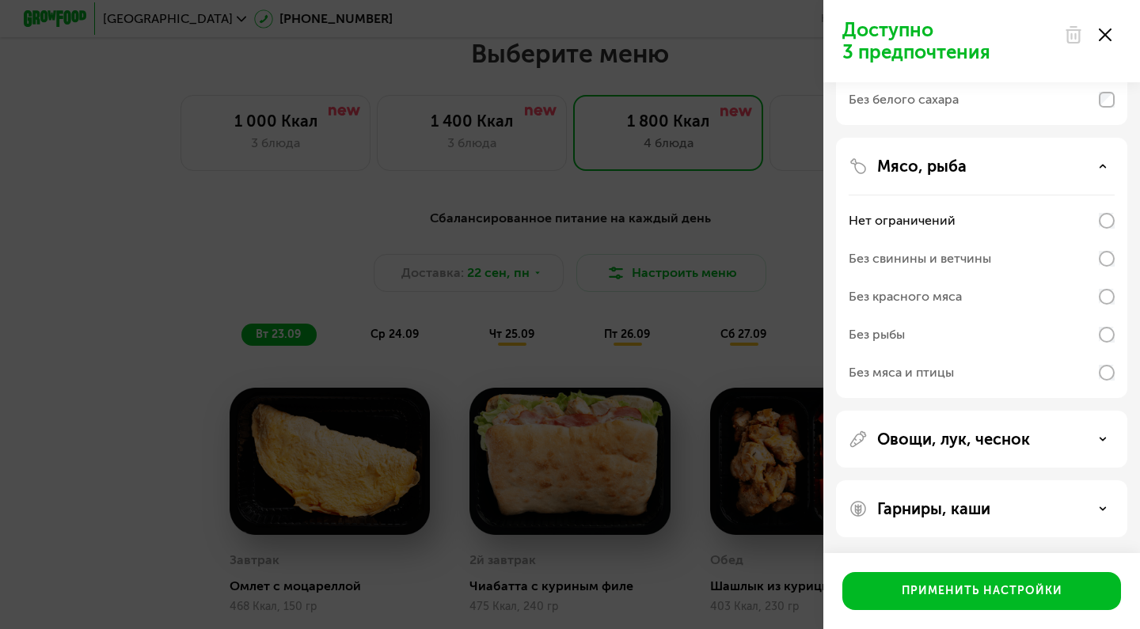
click at [1048, 436] on div "Овощи, лук, чеснок" at bounding box center [982, 439] width 266 height 19
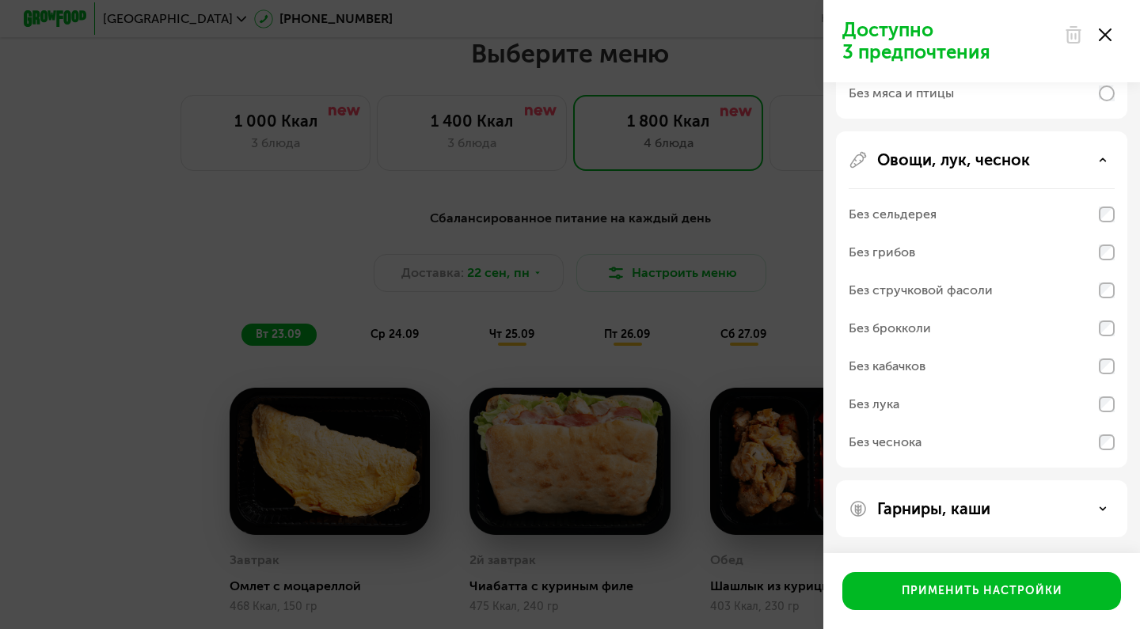
scroll to position [783, 0]
click at [1016, 516] on div "Гарниры, каши" at bounding box center [982, 509] width 266 height 19
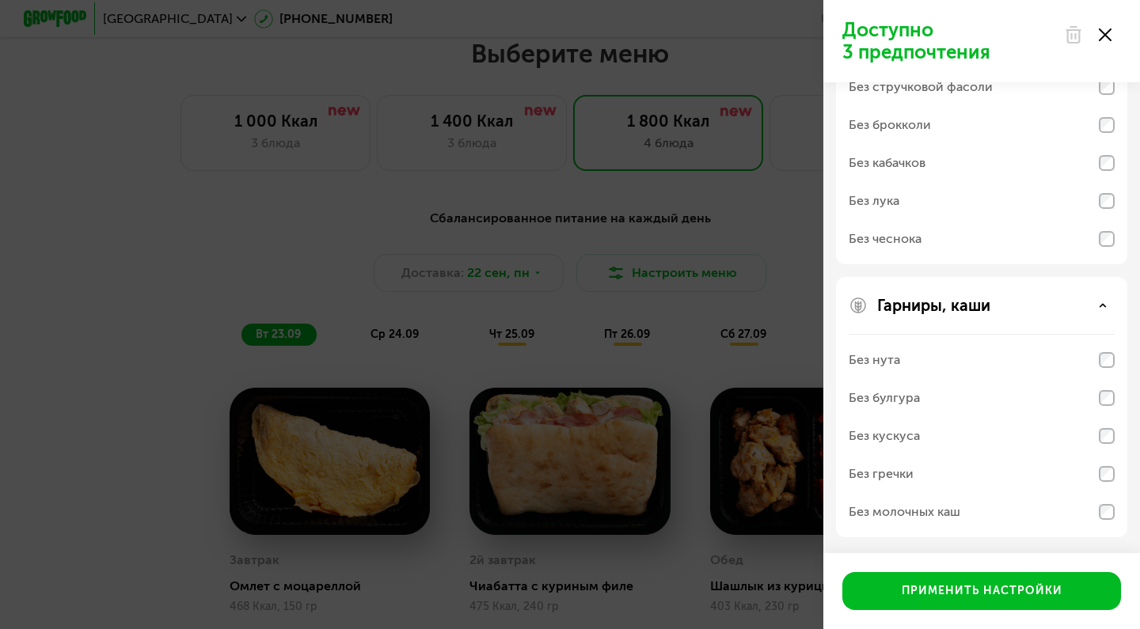
scroll to position [987, 0]
click at [1109, 370] on div "Без нута" at bounding box center [982, 360] width 266 height 38
click at [1109, 414] on div "Без булгура" at bounding box center [982, 398] width 266 height 38
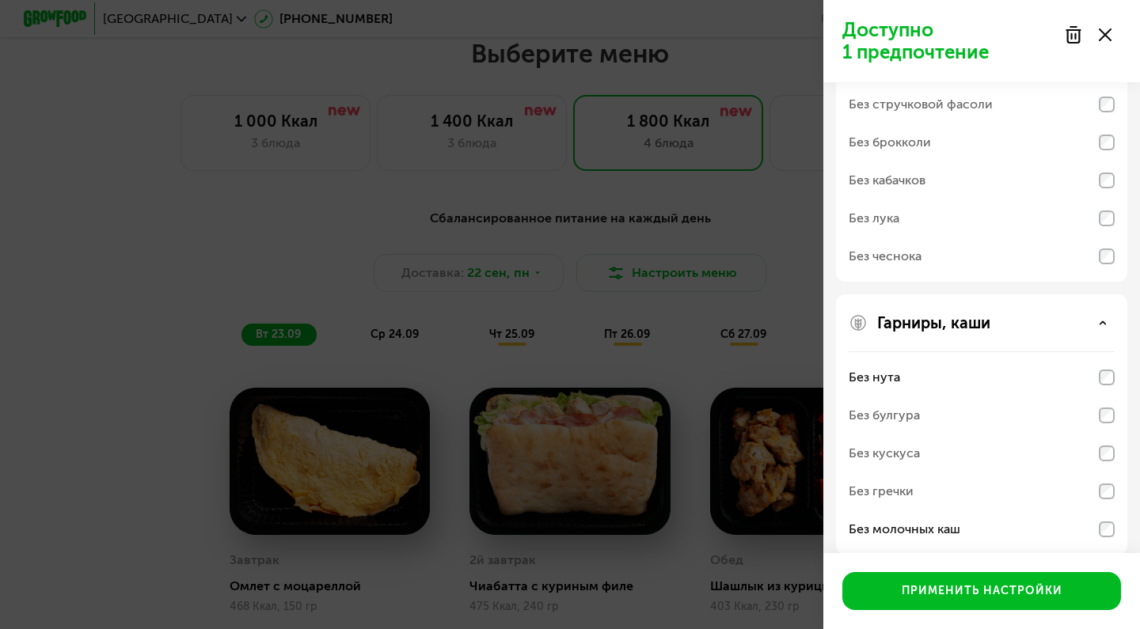
scroll to position [965, 0]
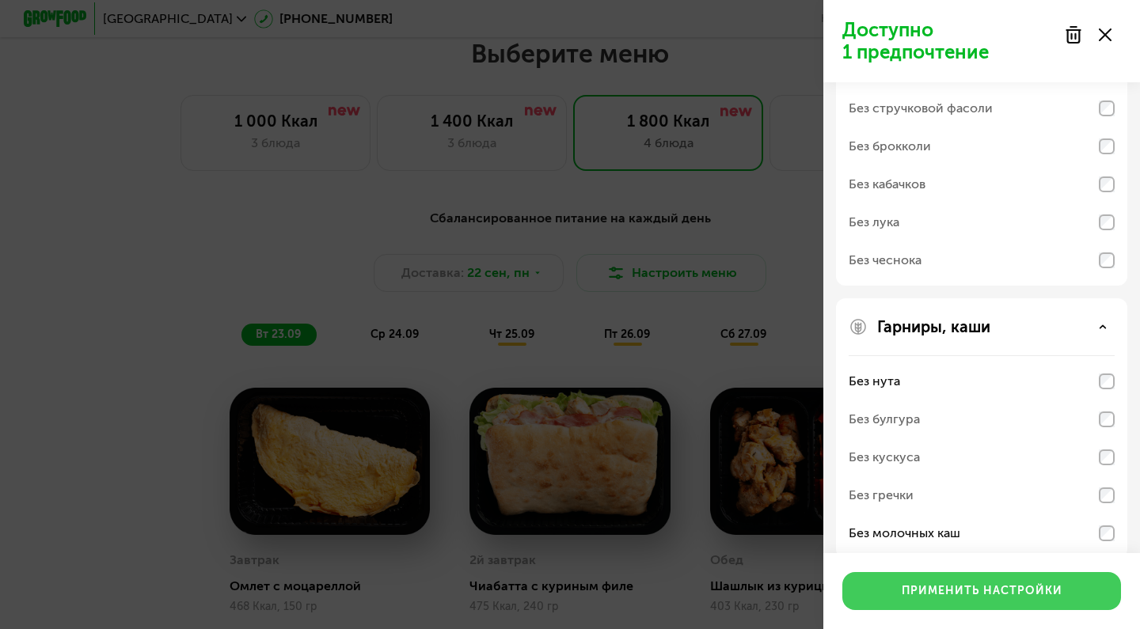
click at [958, 593] on div "Применить настройки" at bounding box center [982, 592] width 161 height 16
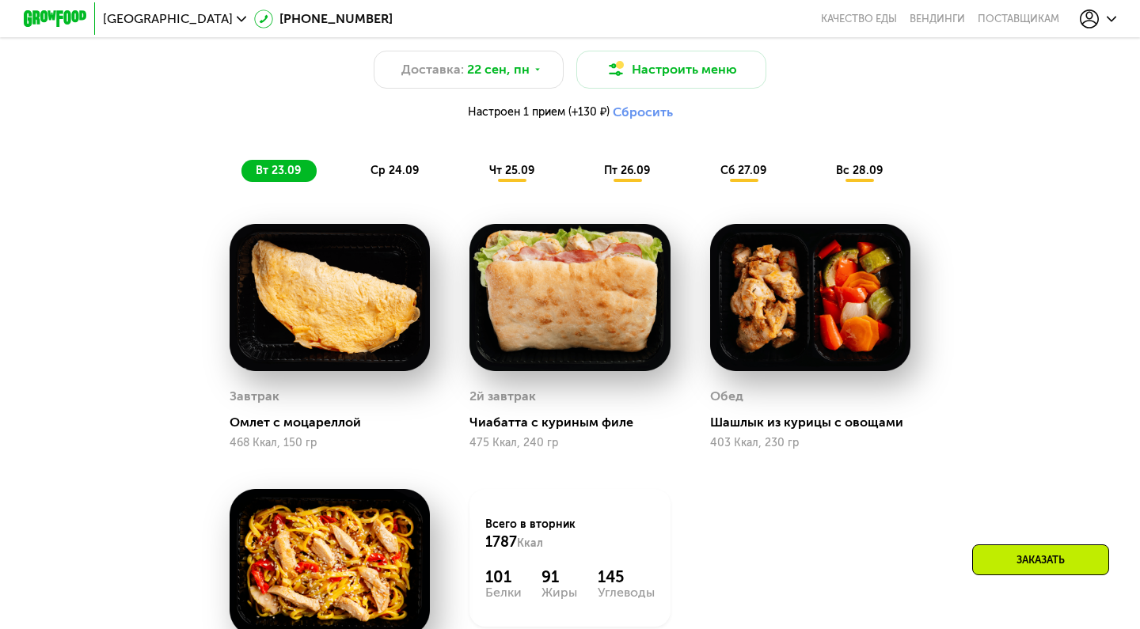
scroll to position [1198, 0]
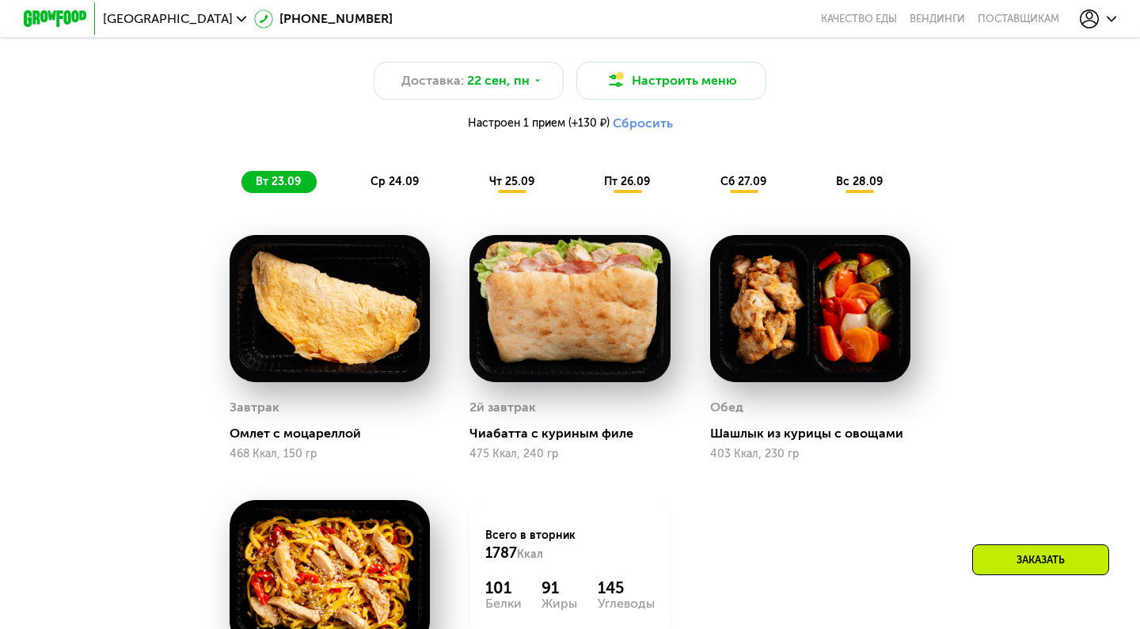
click at [411, 189] on div "ср 24.09" at bounding box center [395, 182] width 78 height 22
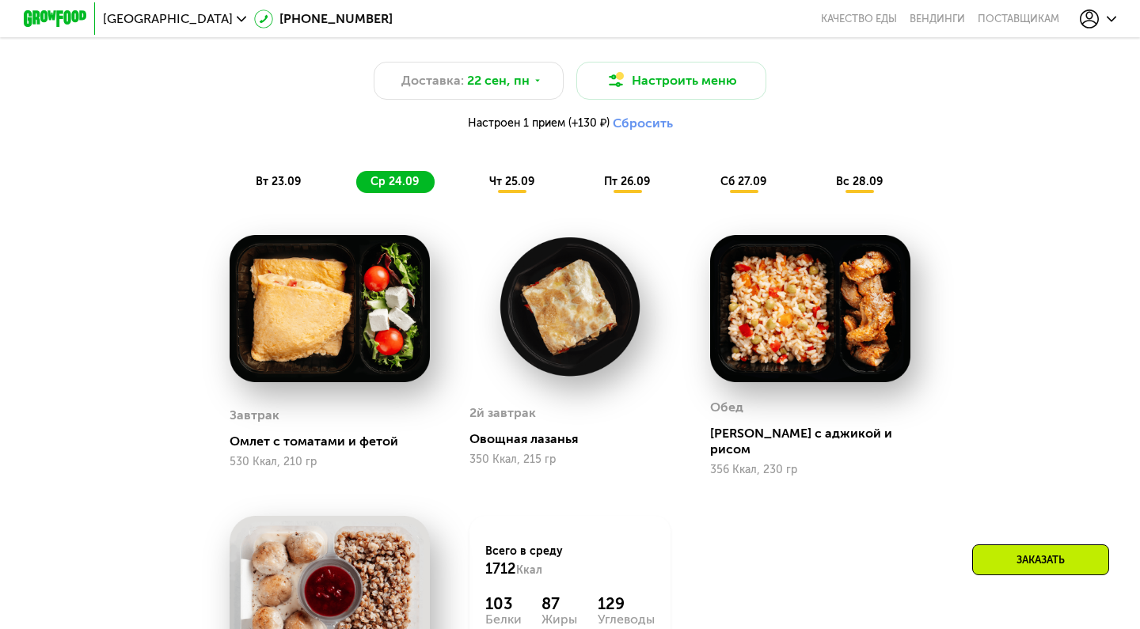
click at [269, 178] on span "вт 23.09" at bounding box center [278, 181] width 45 height 13
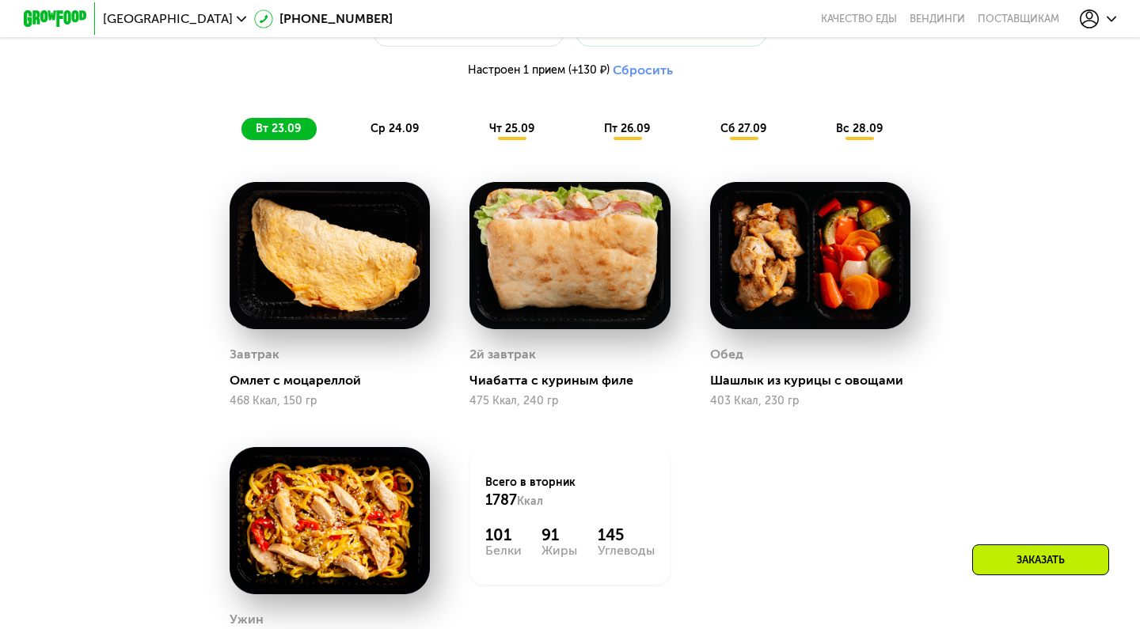
scroll to position [1249, 0]
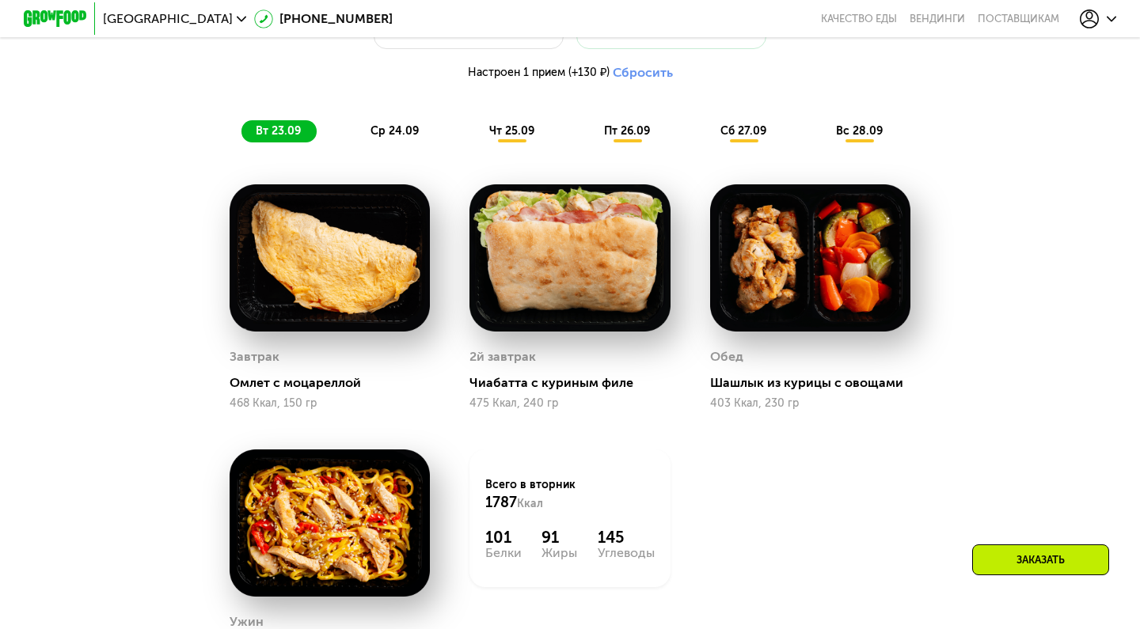
click at [406, 131] on span "ср 24.09" at bounding box center [395, 130] width 48 height 13
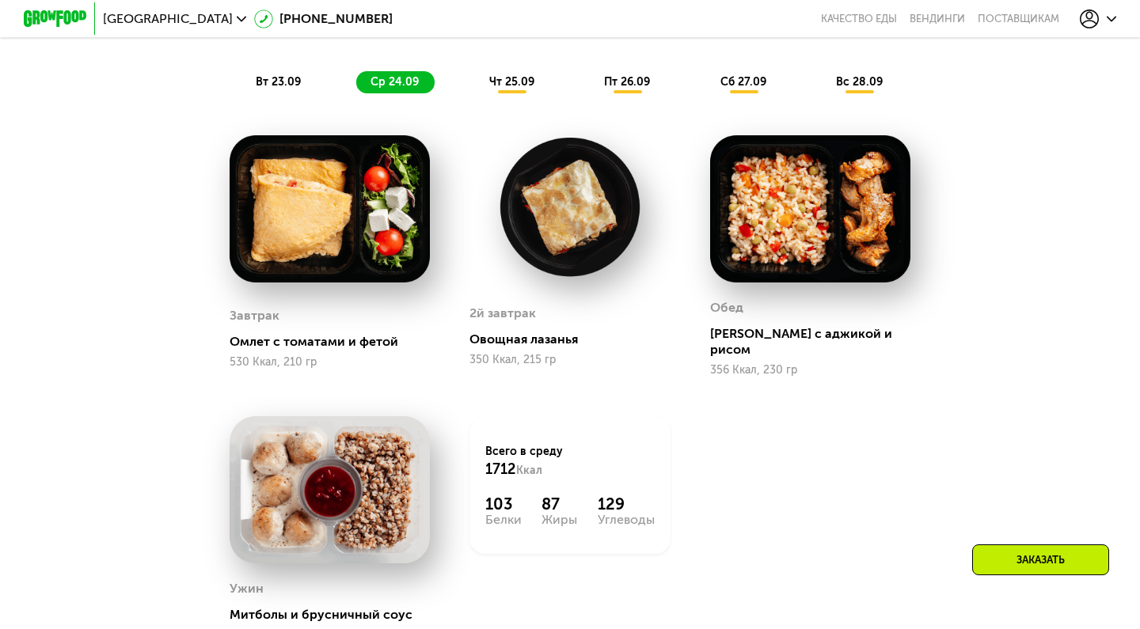
scroll to position [1295, 0]
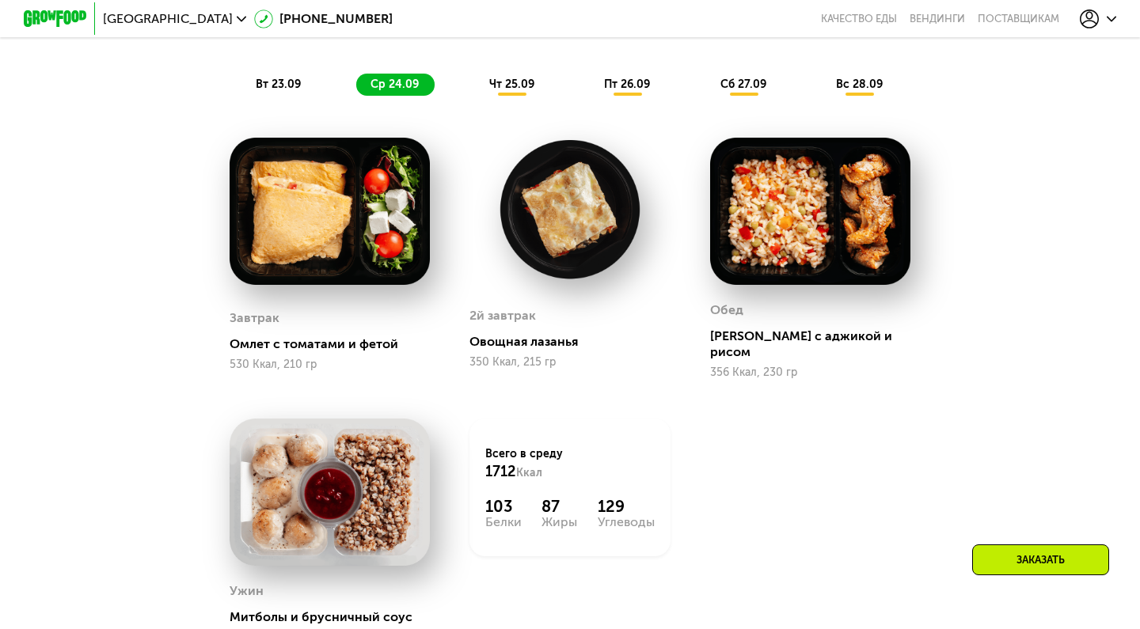
click at [498, 89] on span "чт 25.09" at bounding box center [511, 84] width 45 height 13
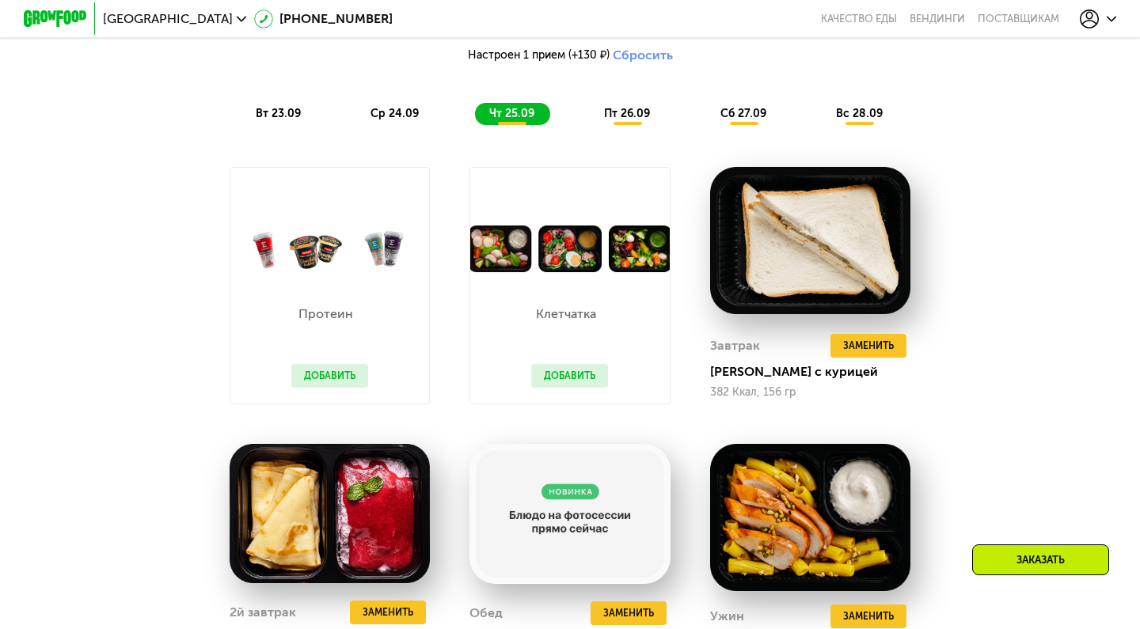
scroll to position [1263, 0]
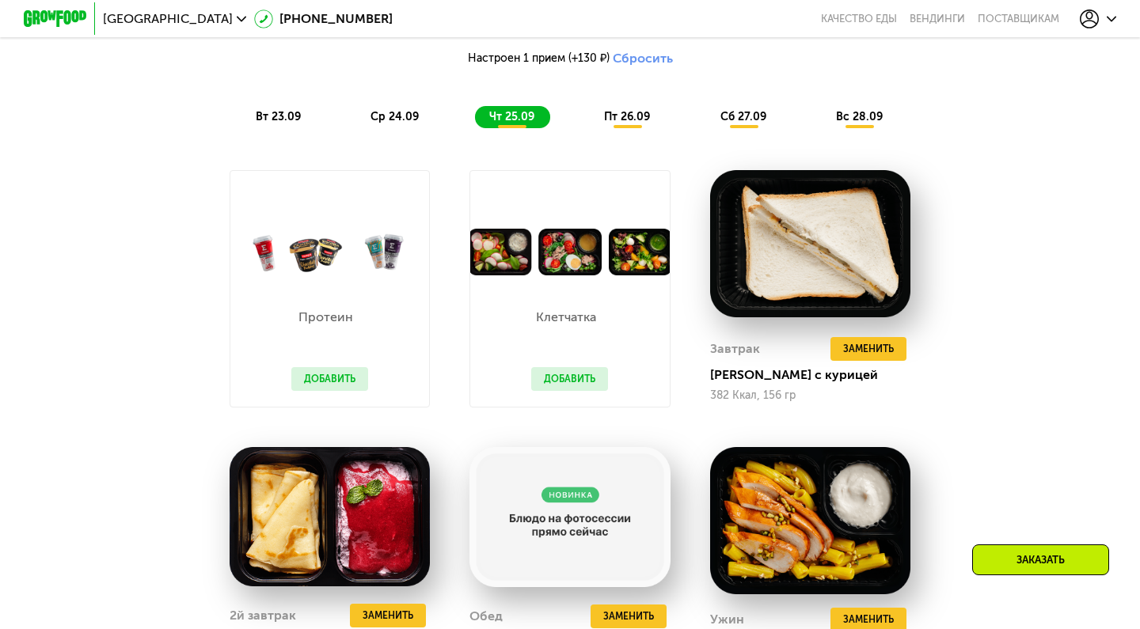
click at [626, 116] on span "пт 26.09" at bounding box center [627, 116] width 46 height 13
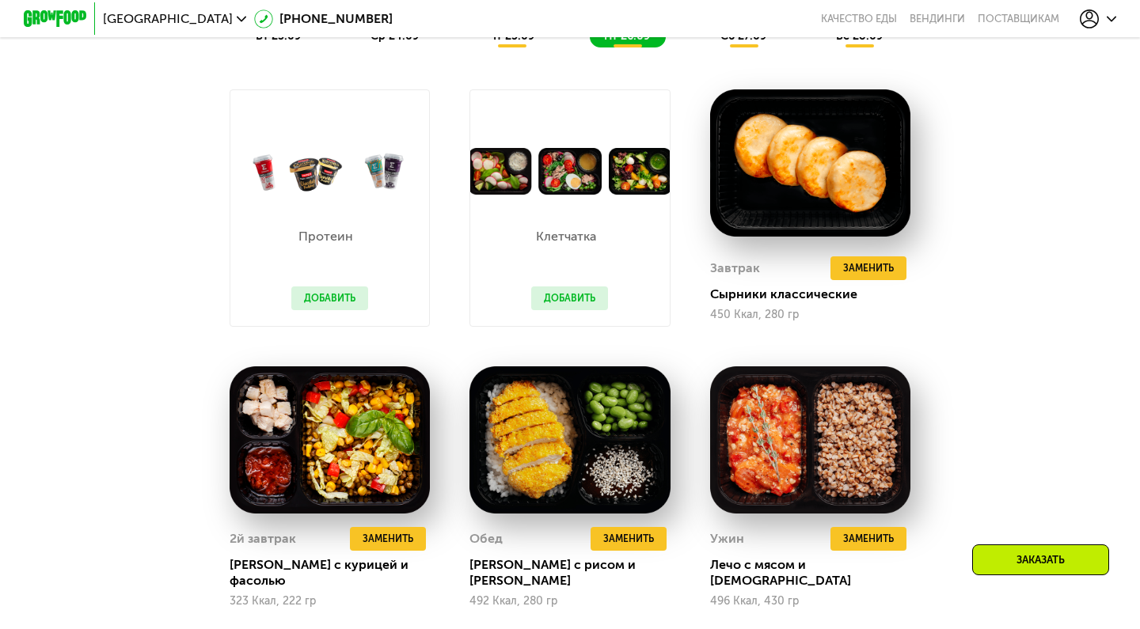
scroll to position [1340, 0]
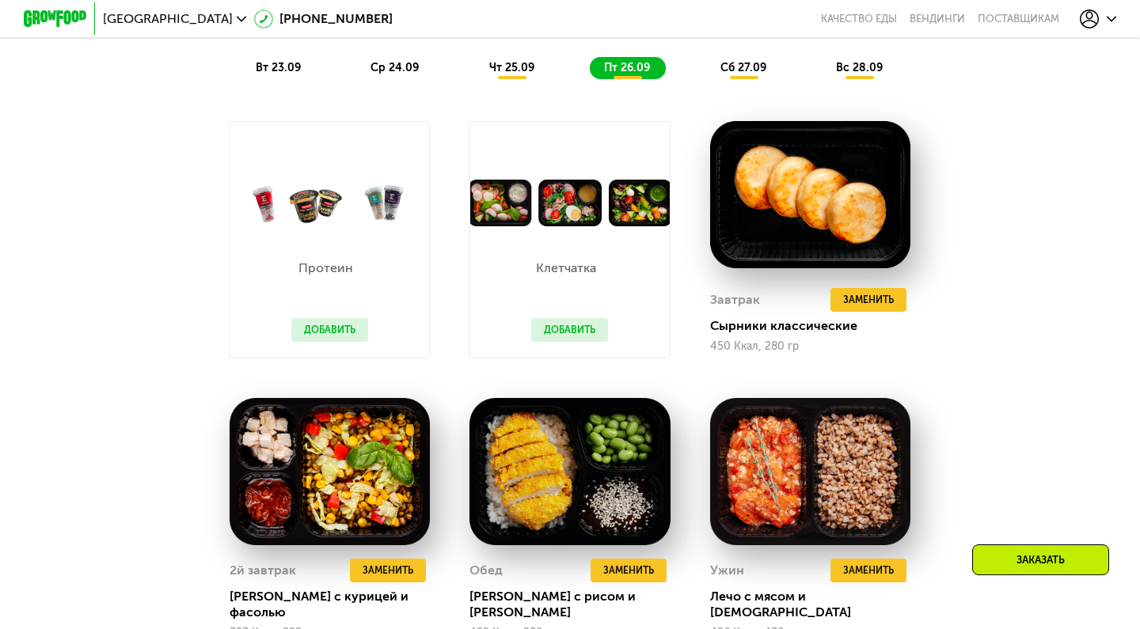
scroll to position [1309, 0]
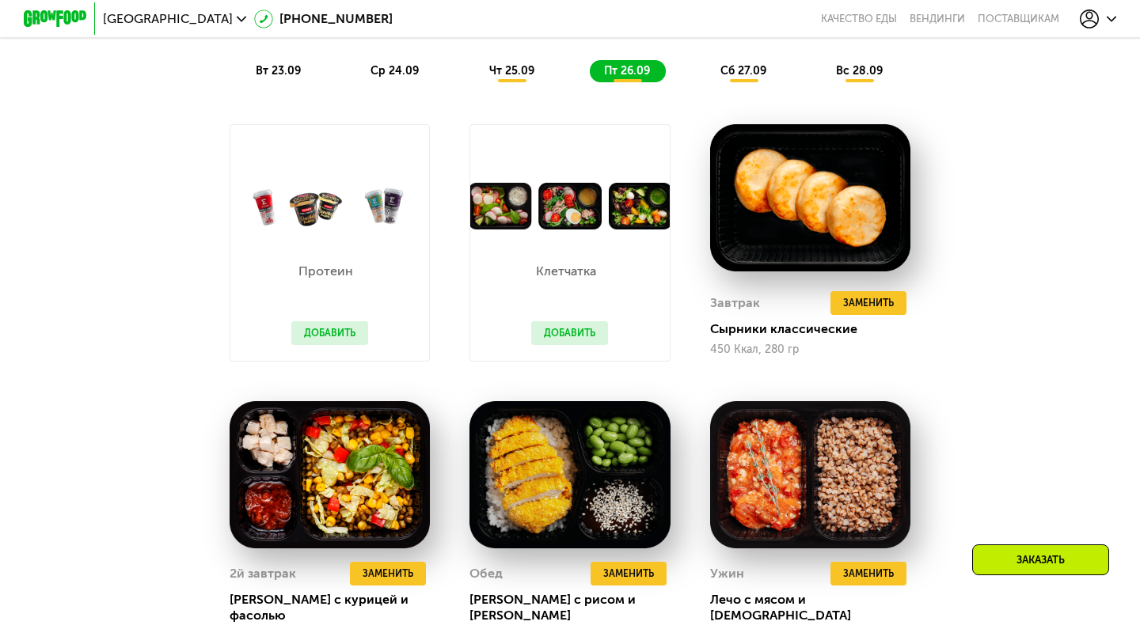
click at [749, 78] on div "сб 27.09" at bounding box center [744, 71] width 76 height 22
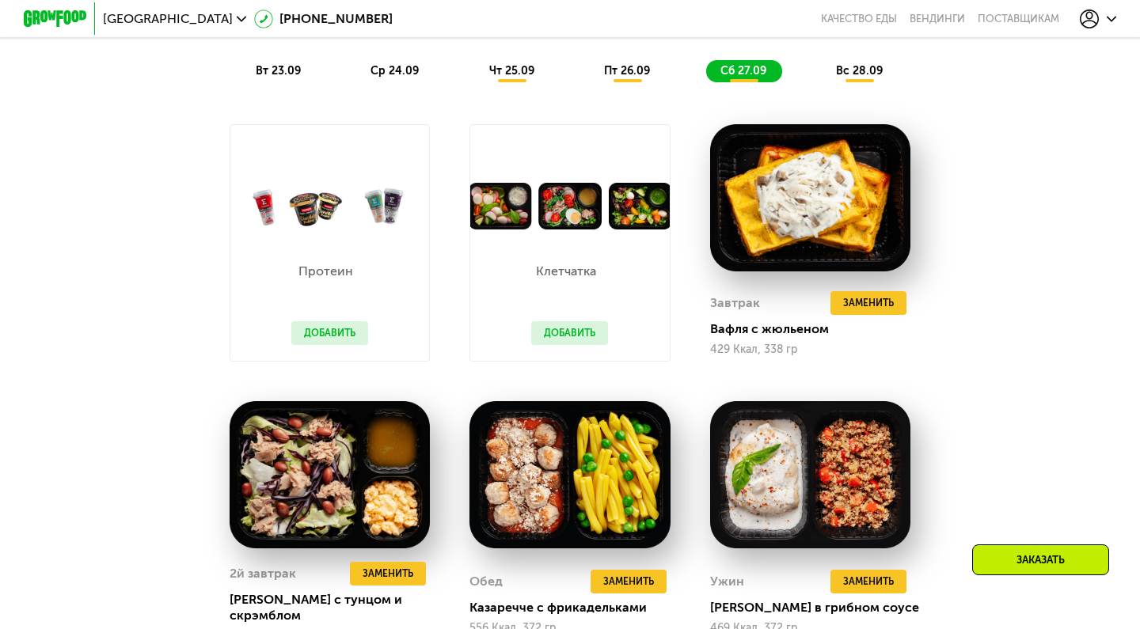
click at [869, 70] on span "вс 28.09" at bounding box center [859, 70] width 47 height 13
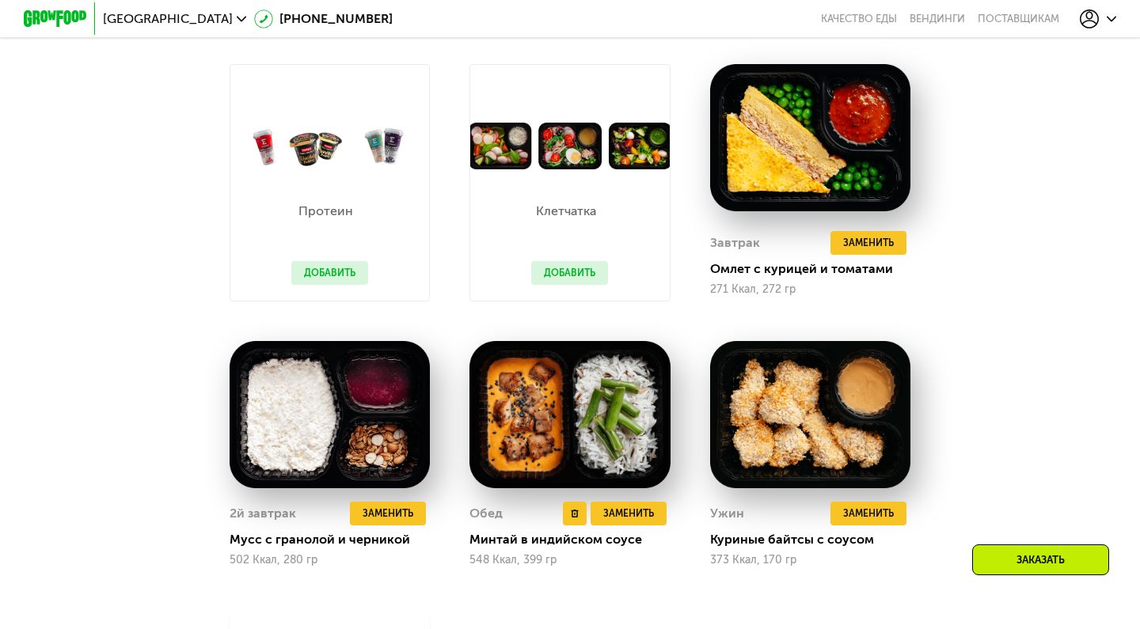
scroll to position [1369, 0]
click at [559, 272] on button "Добавить" at bounding box center [569, 273] width 77 height 24
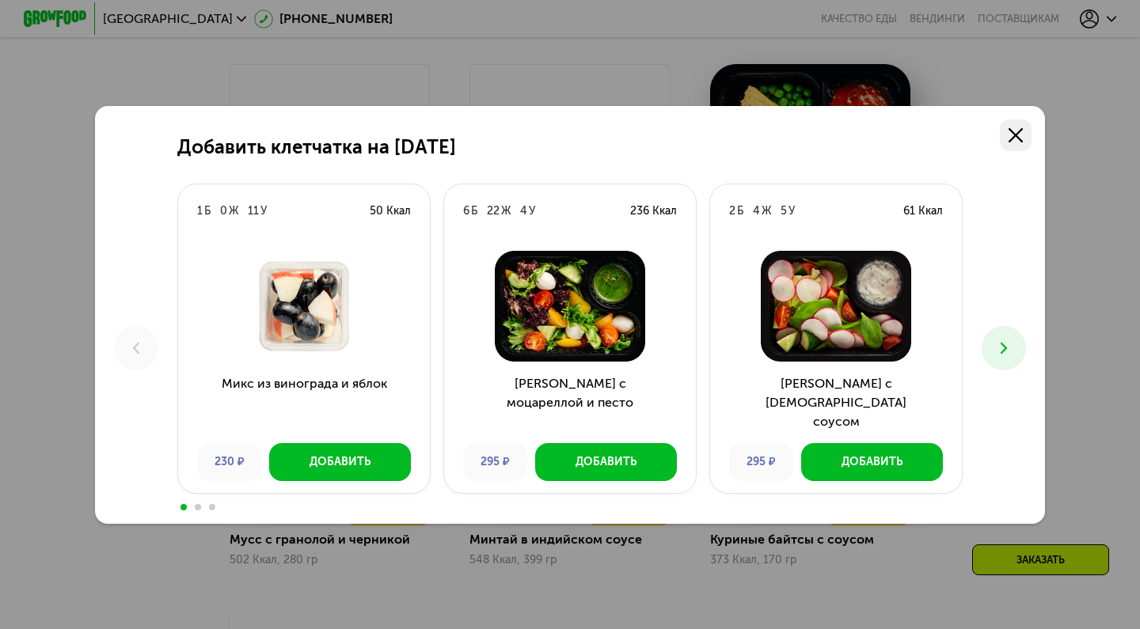
click at [1023, 130] on link at bounding box center [1016, 136] width 32 height 32
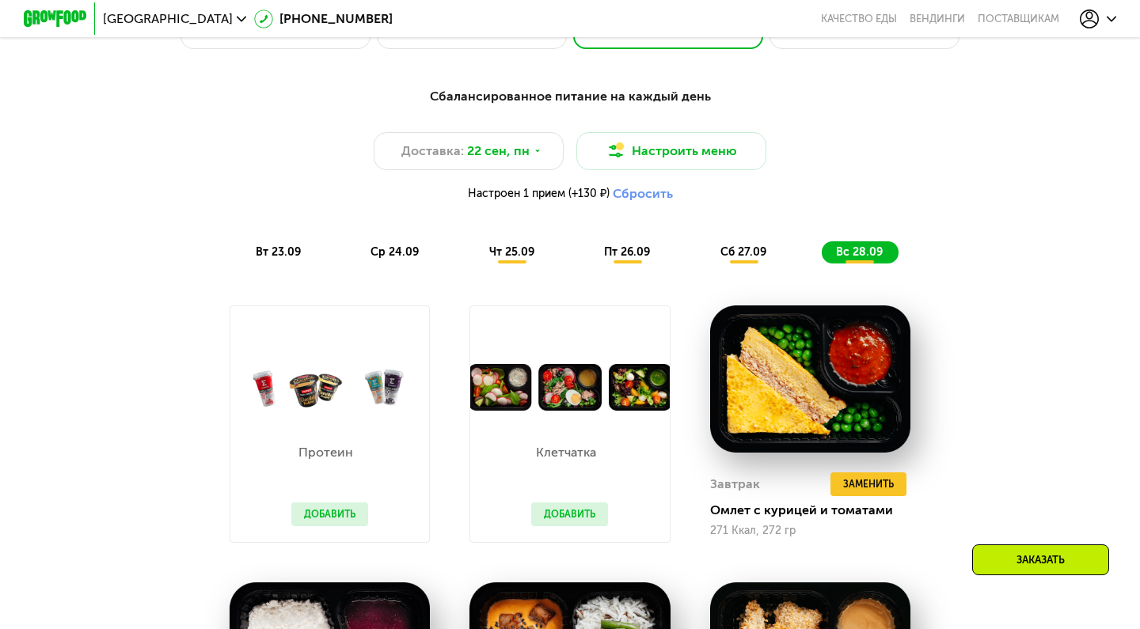
scroll to position [1146, 0]
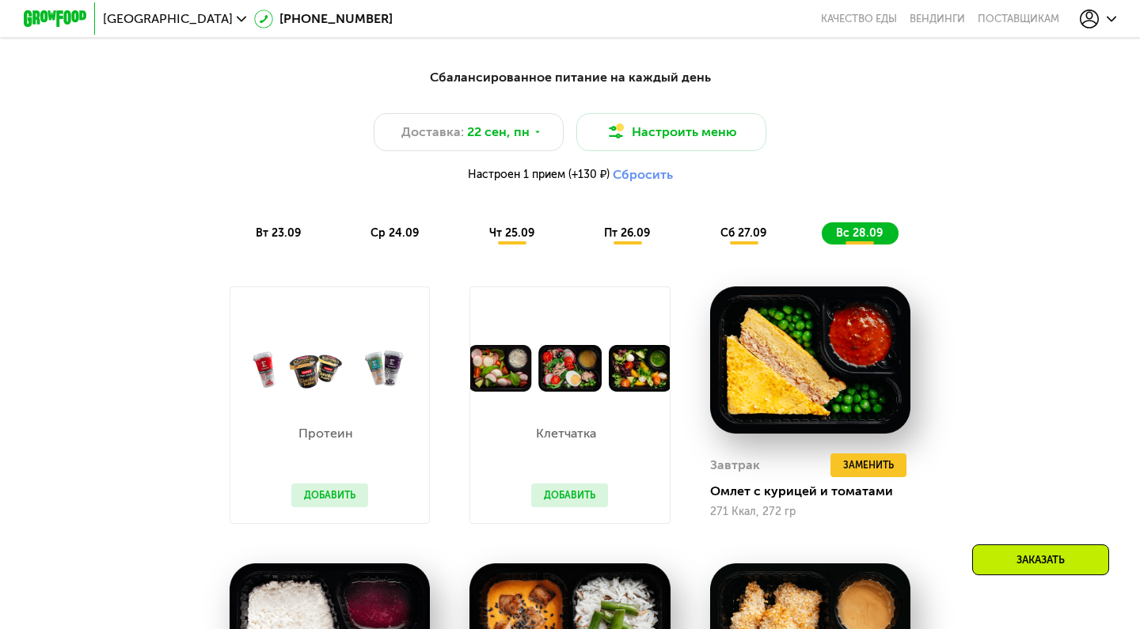
click at [630, 173] on button "Сбросить" at bounding box center [643, 175] width 60 height 16
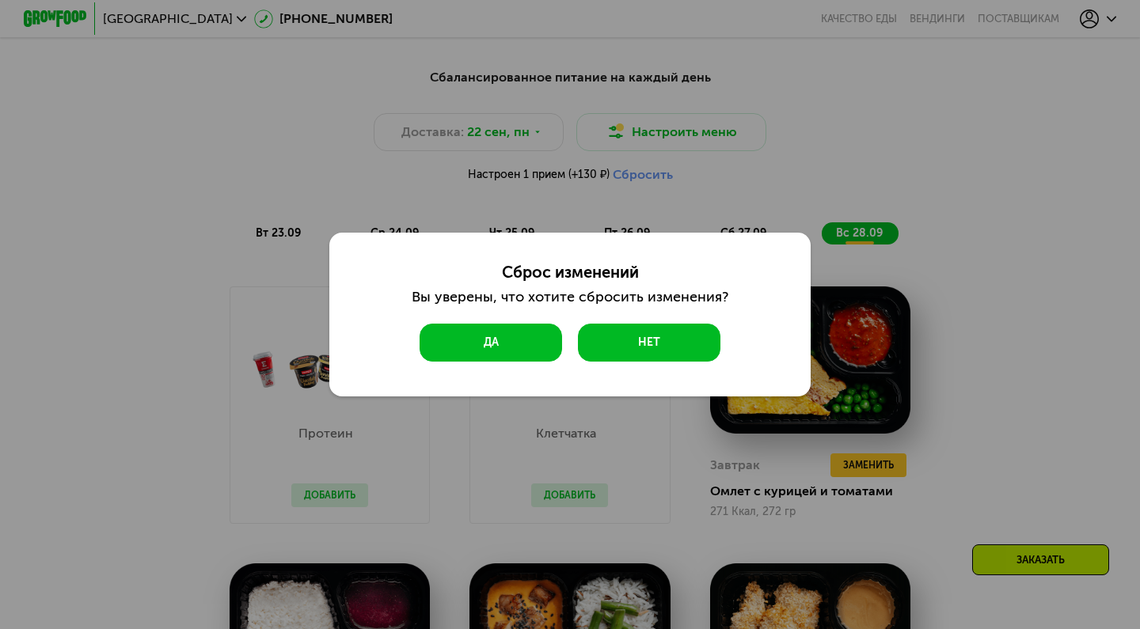
click at [485, 346] on button "Да" at bounding box center [491, 343] width 143 height 38
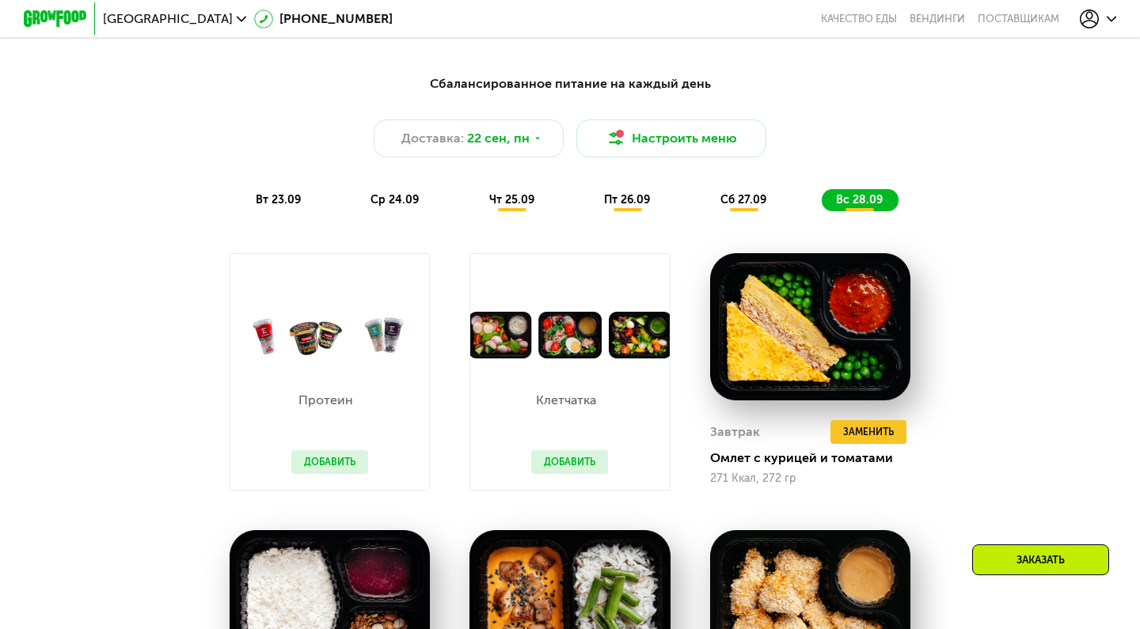
scroll to position [1139, 0]
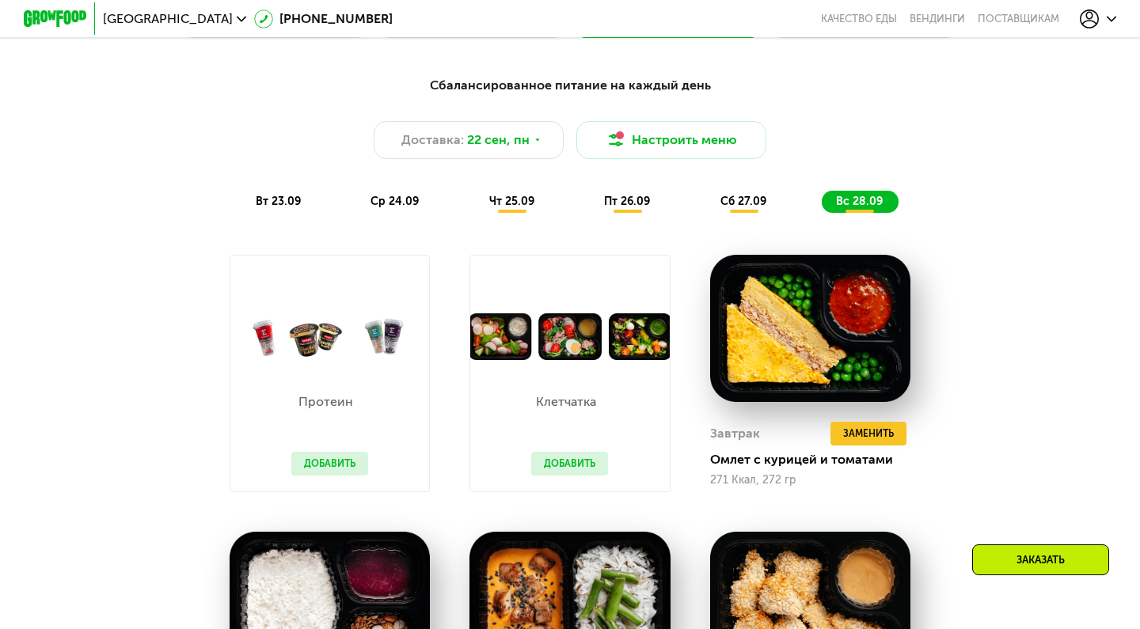
click at [267, 210] on div "вт 23.09" at bounding box center [278, 202] width 75 height 22
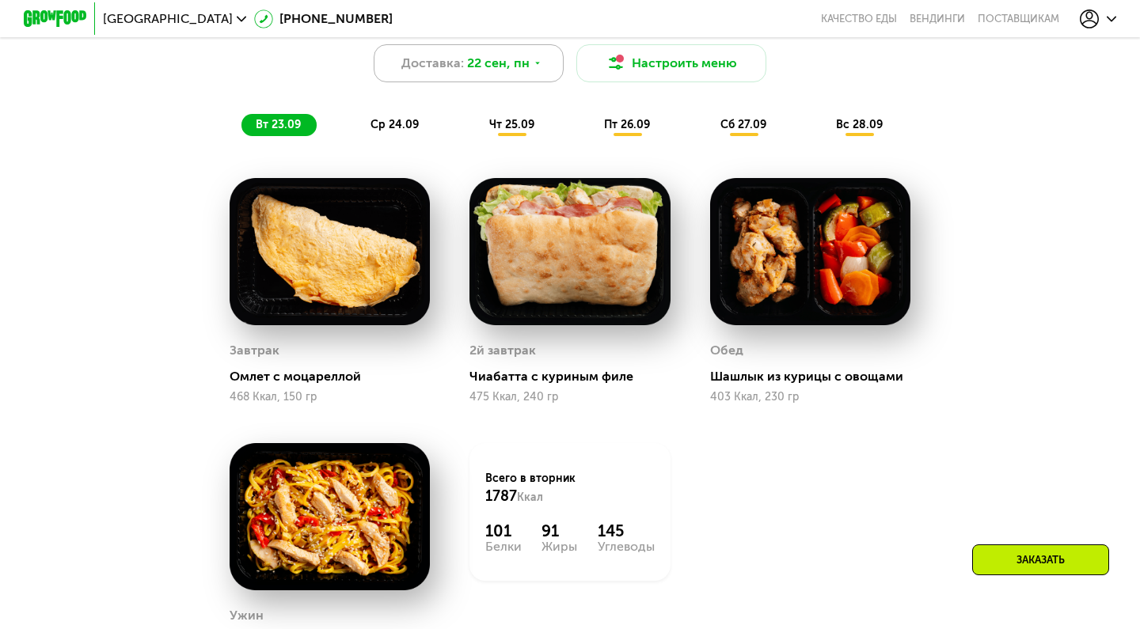
scroll to position [1216, 0]
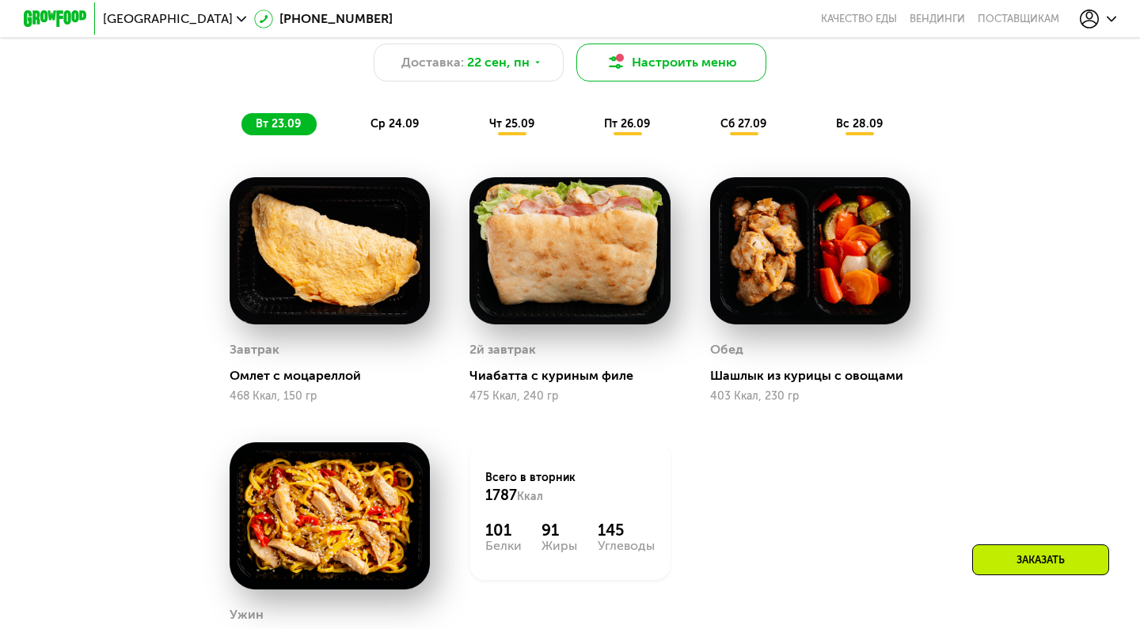
click at [629, 62] on button "Настроить меню" at bounding box center [671, 63] width 190 height 38
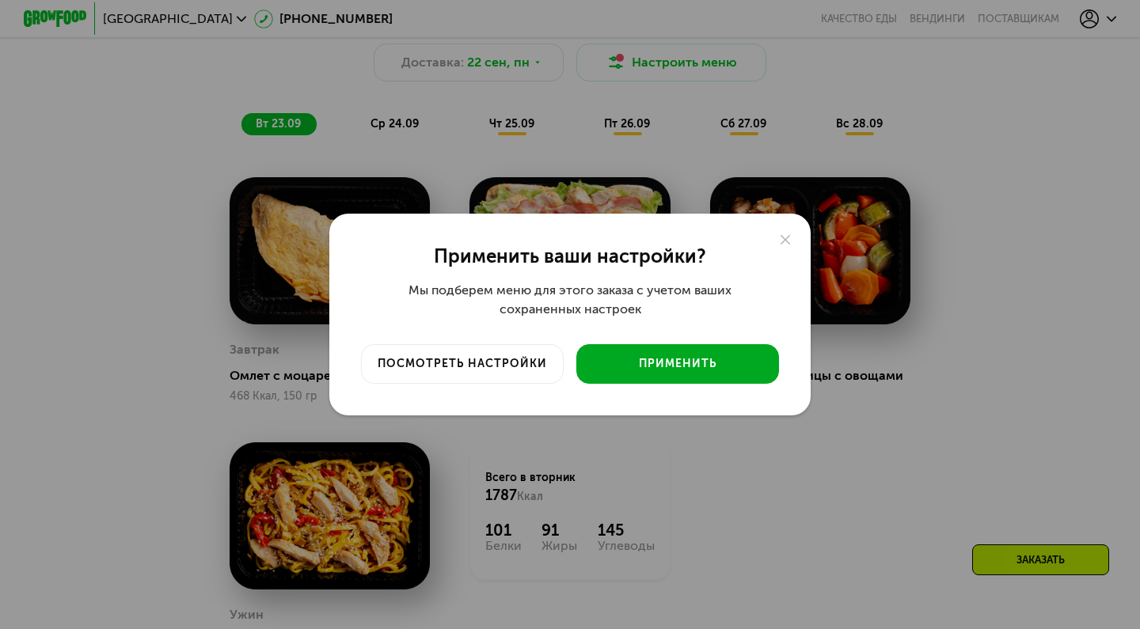
click at [723, 357] on div "Применить" at bounding box center [677, 364] width 179 height 16
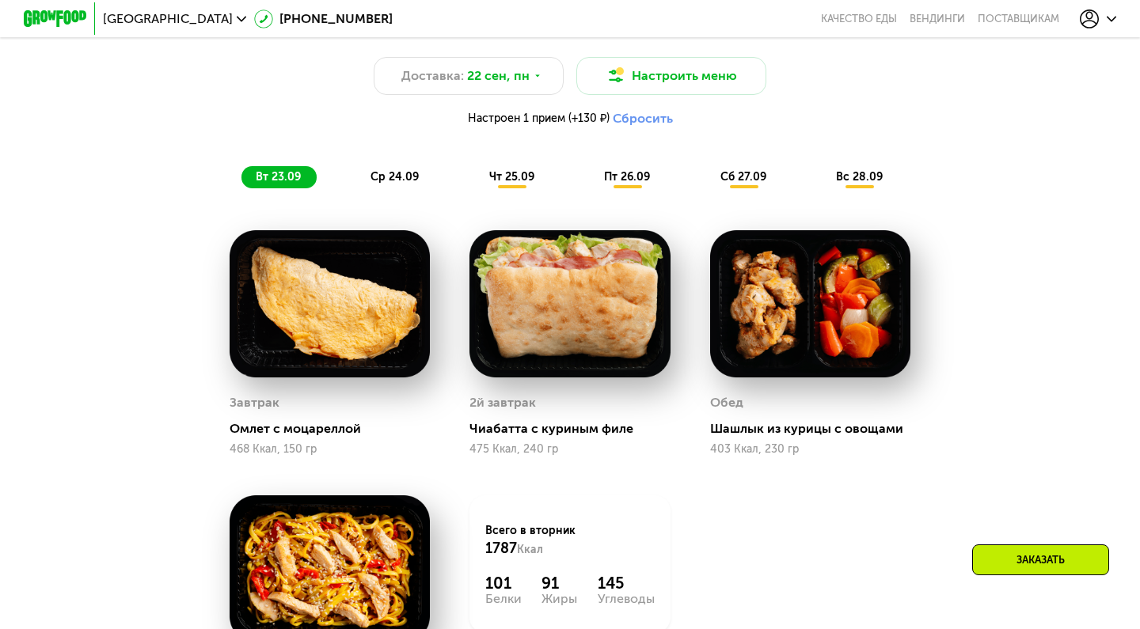
scroll to position [1186, 0]
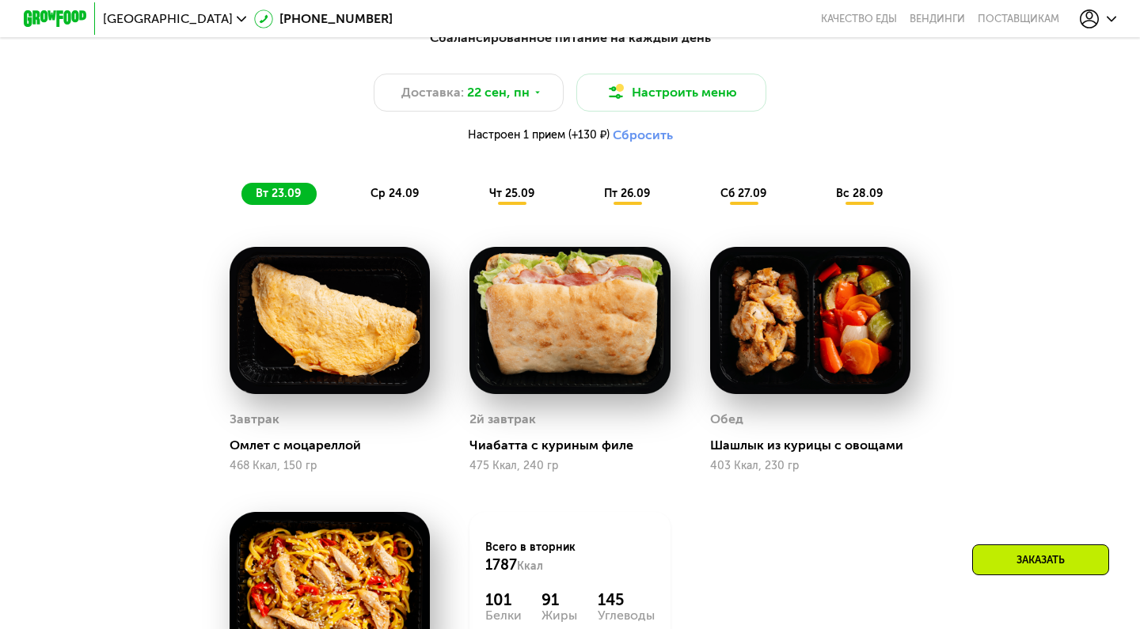
click at [394, 196] on span "ср 24.09" at bounding box center [395, 193] width 48 height 13
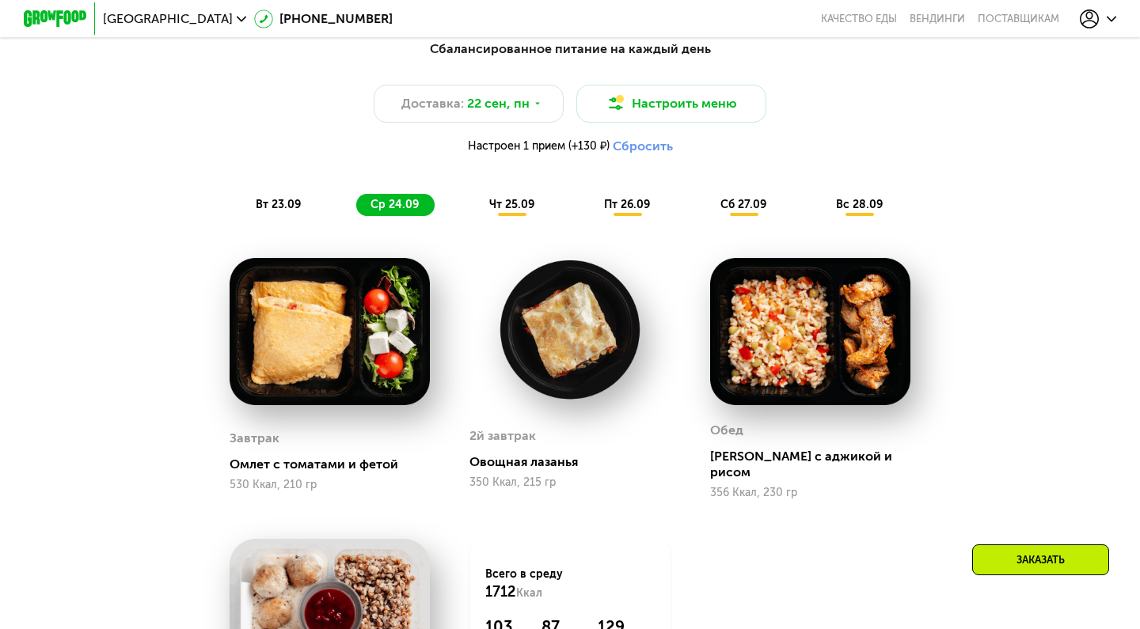
scroll to position [1158, 0]
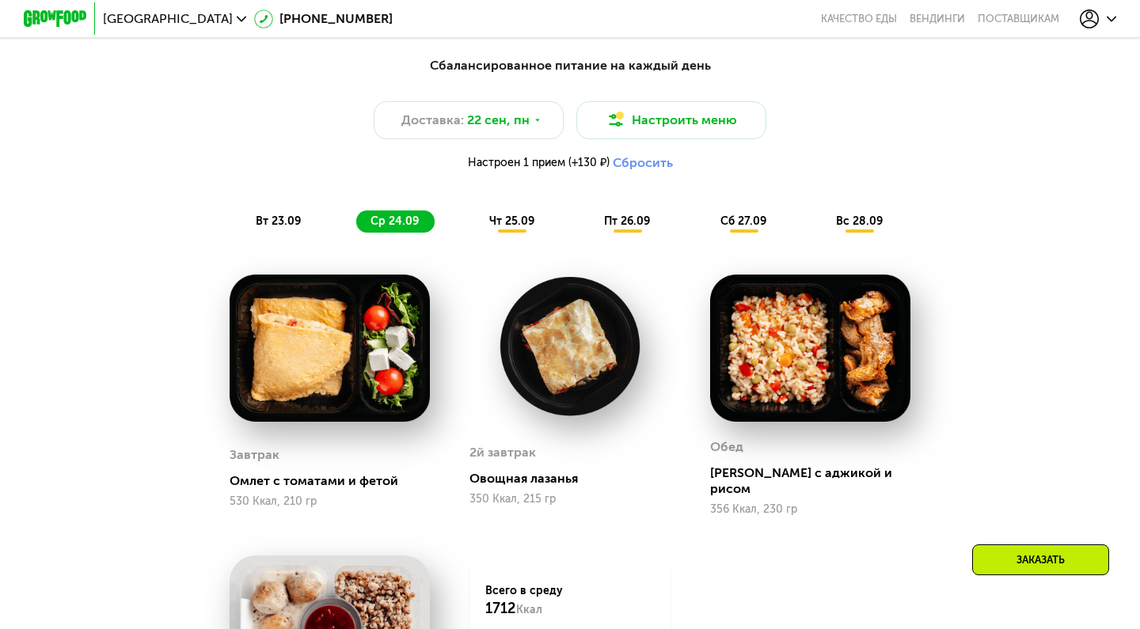
click at [831, 378] on img at bounding box center [810, 348] width 200 height 147
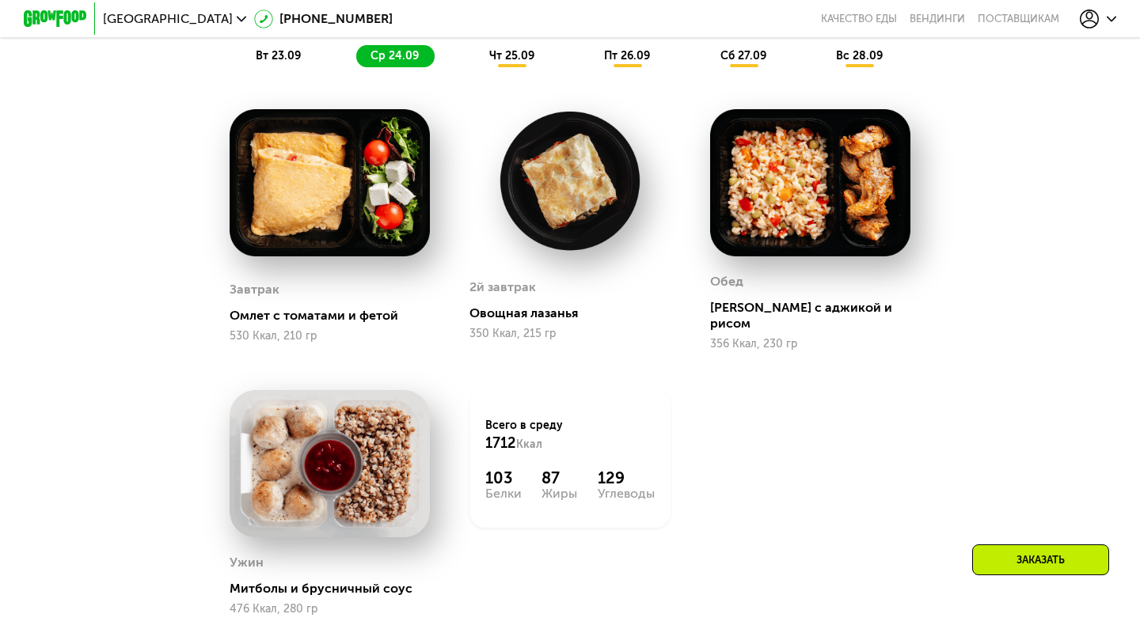
scroll to position [1322, 0]
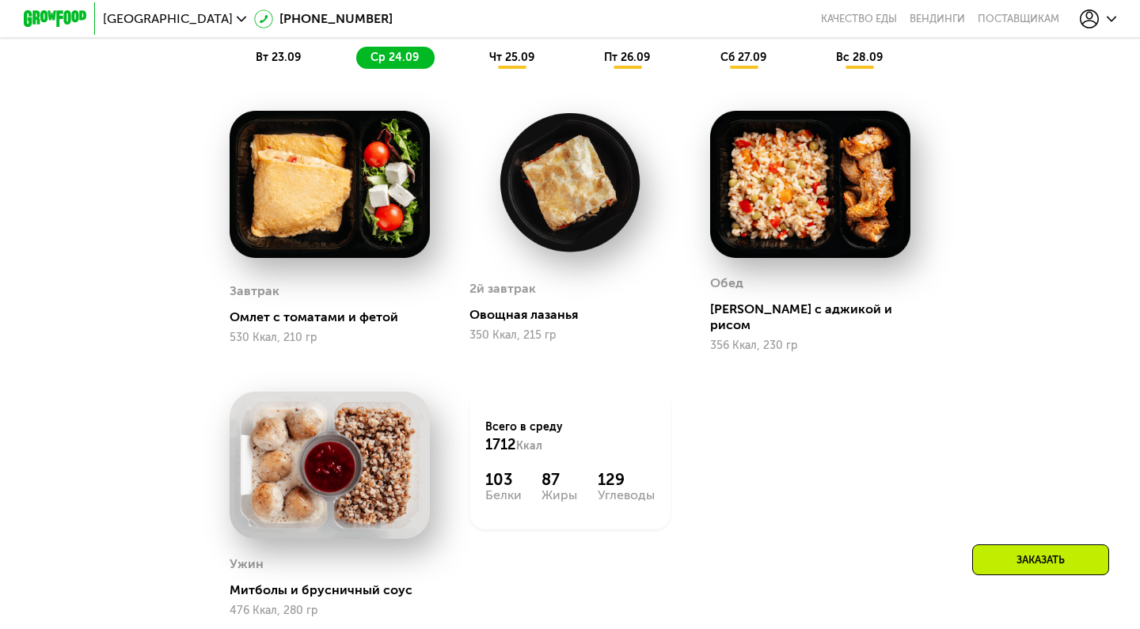
click at [497, 64] on div "чт 25.09" at bounding box center [512, 58] width 75 height 22
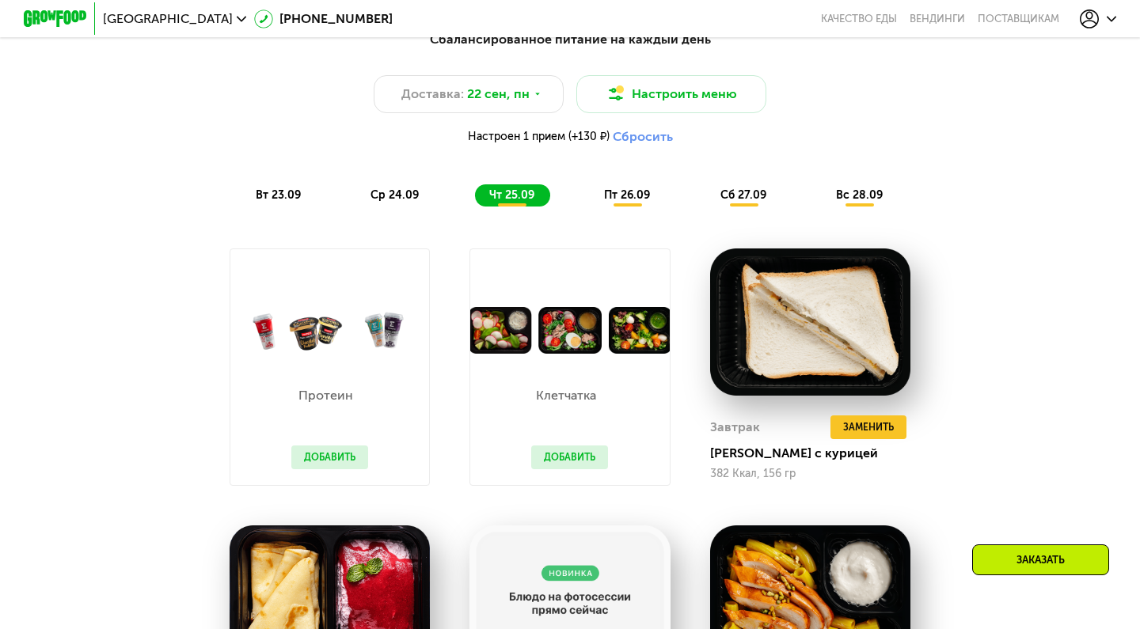
scroll to position [1184, 0]
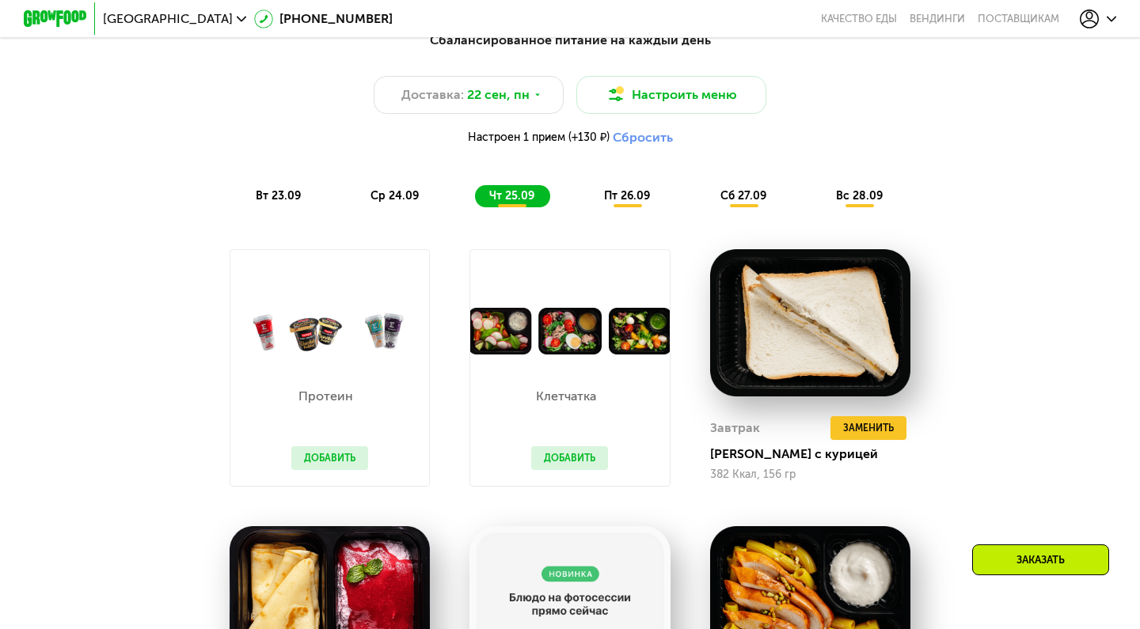
click at [622, 200] on span "пт 26.09" at bounding box center [627, 195] width 46 height 13
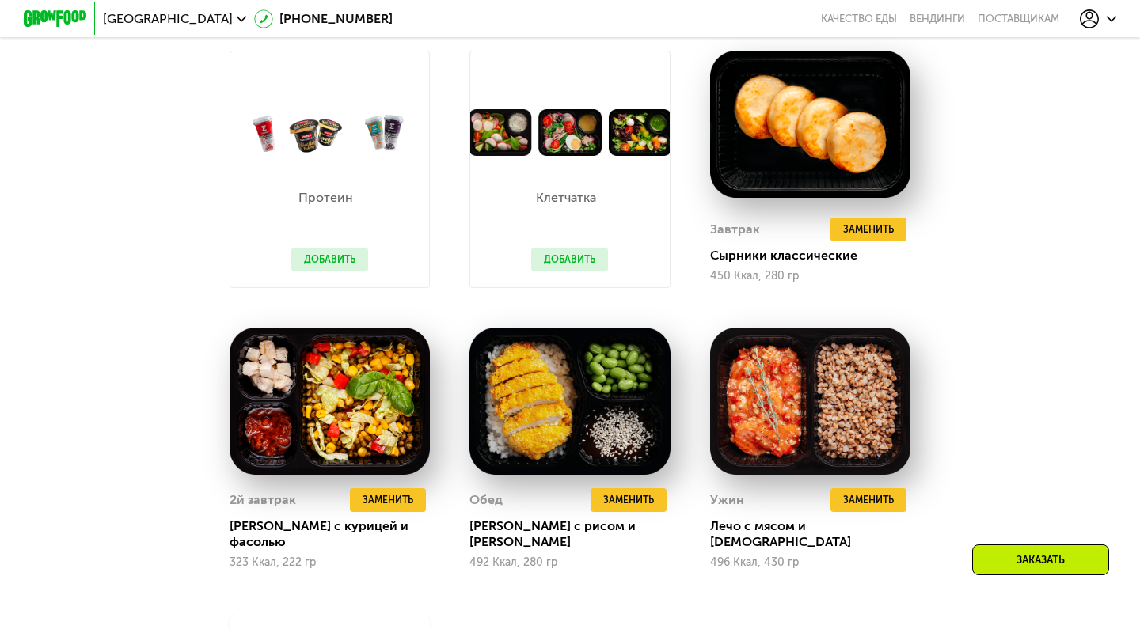
scroll to position [1383, 0]
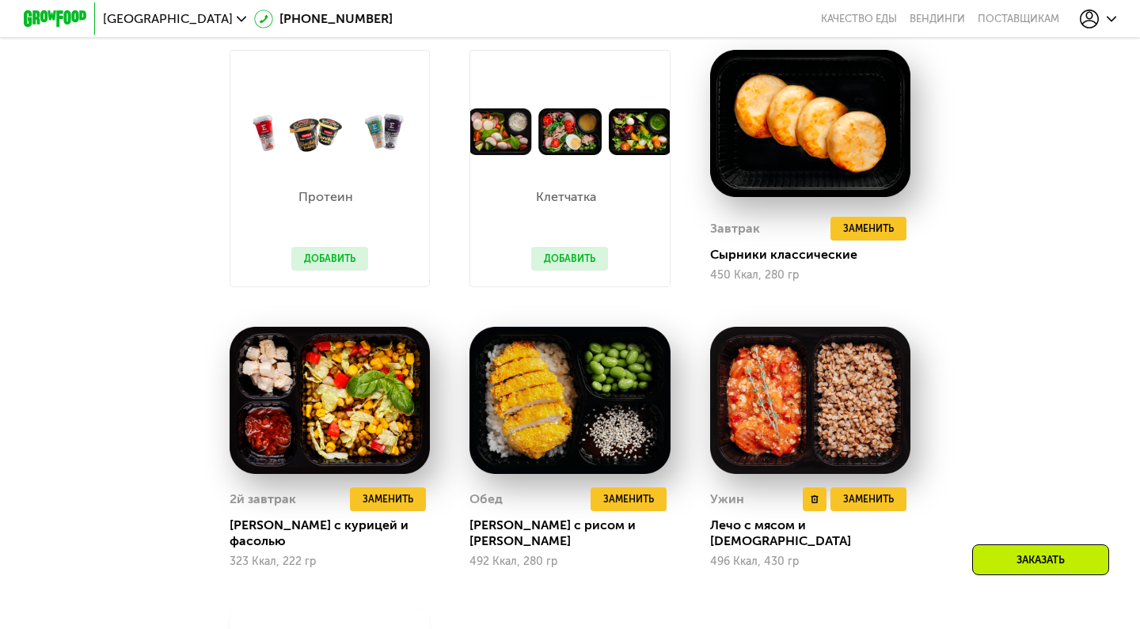
click at [781, 395] on img at bounding box center [810, 400] width 200 height 147
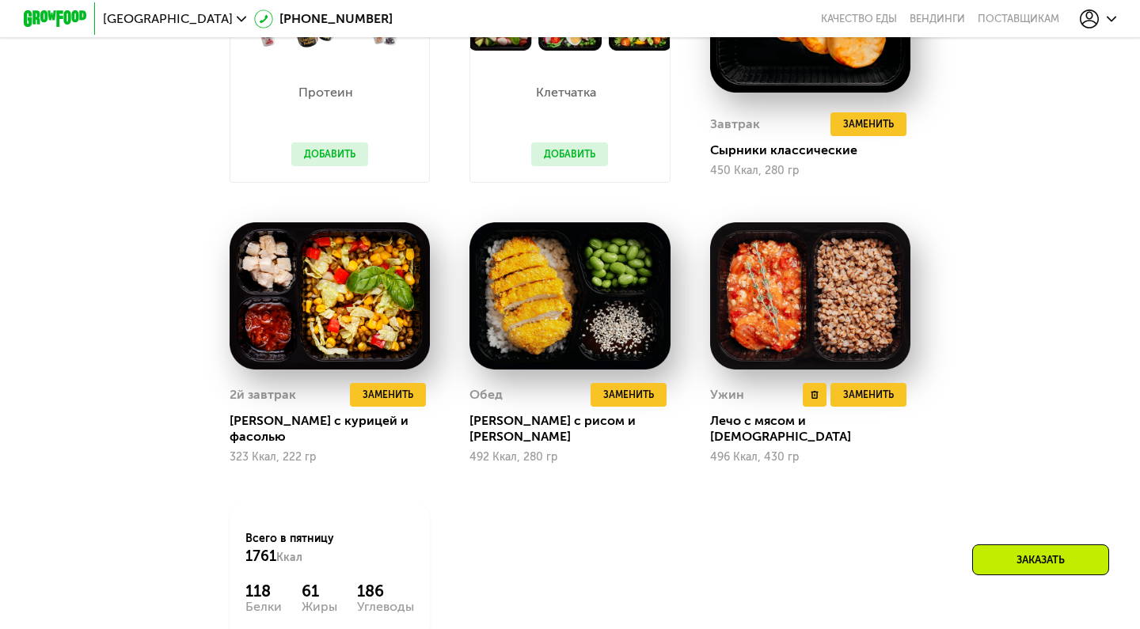
scroll to position [1489, 0]
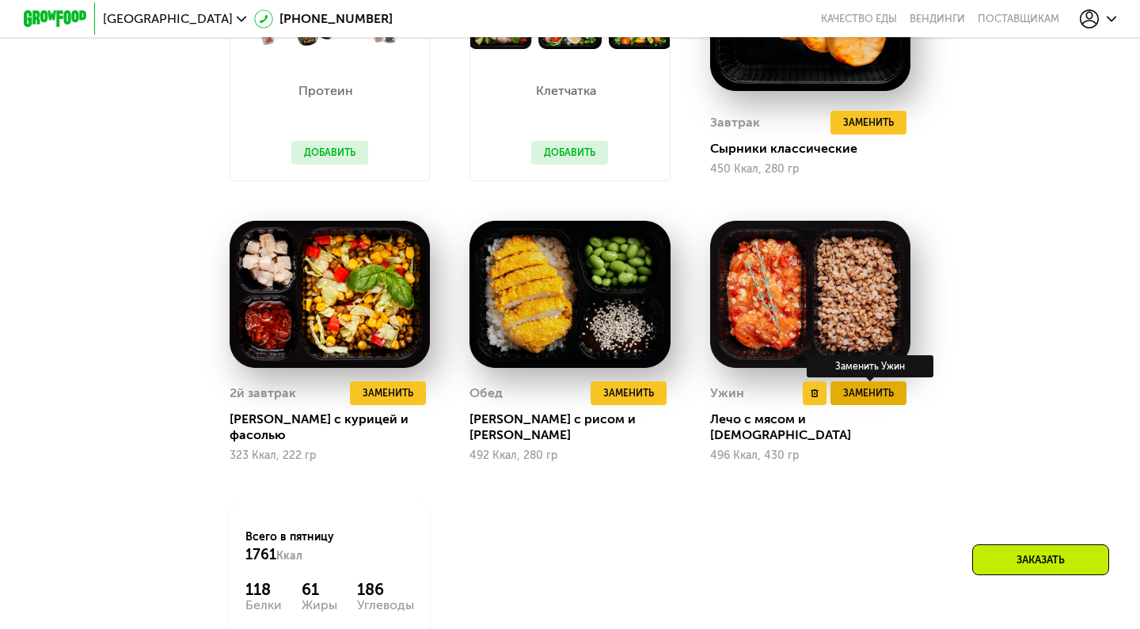
click at [876, 395] on span "Заменить" at bounding box center [868, 394] width 51 height 16
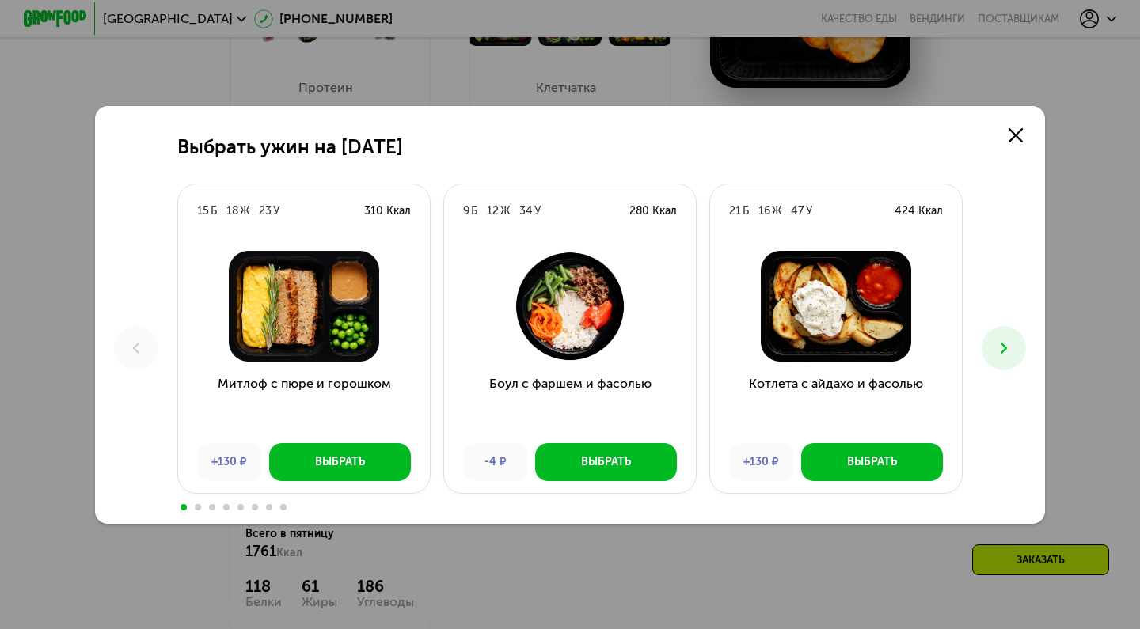
scroll to position [1492, 0]
click at [1005, 344] on icon at bounding box center [1003, 348] width 19 height 19
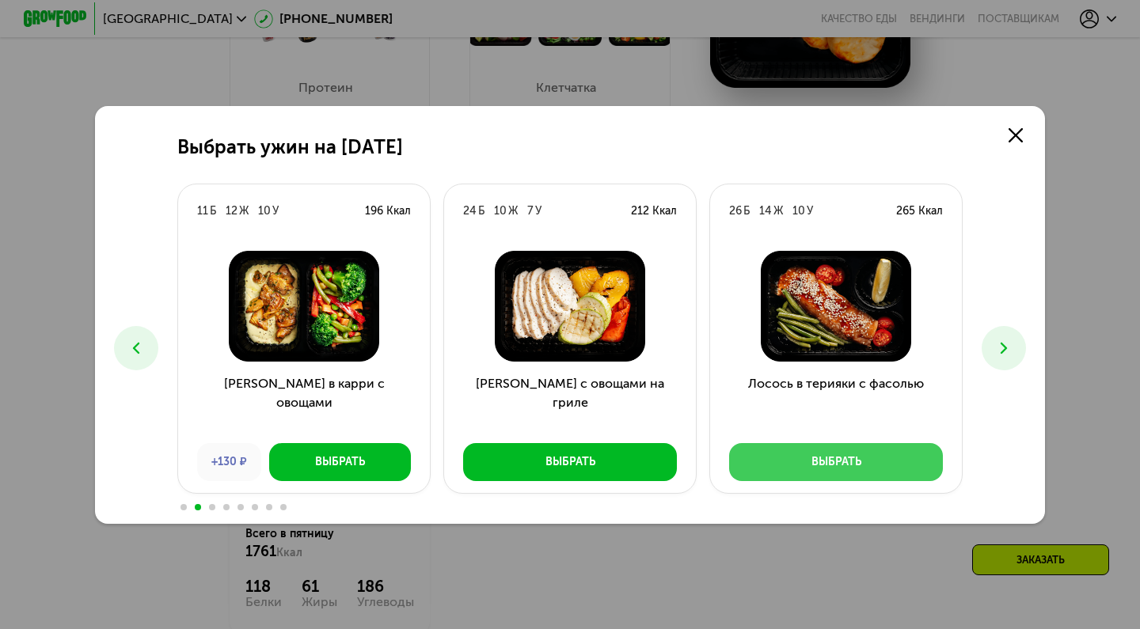
click at [817, 458] on div "Выбрать" at bounding box center [837, 462] width 50 height 16
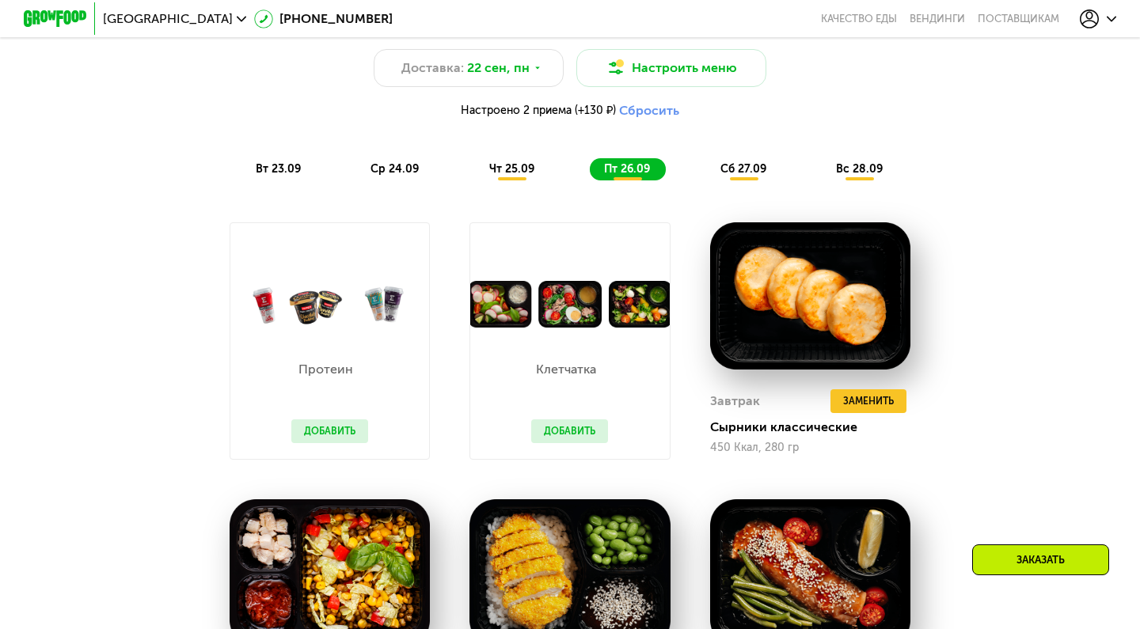
scroll to position [1192, 0]
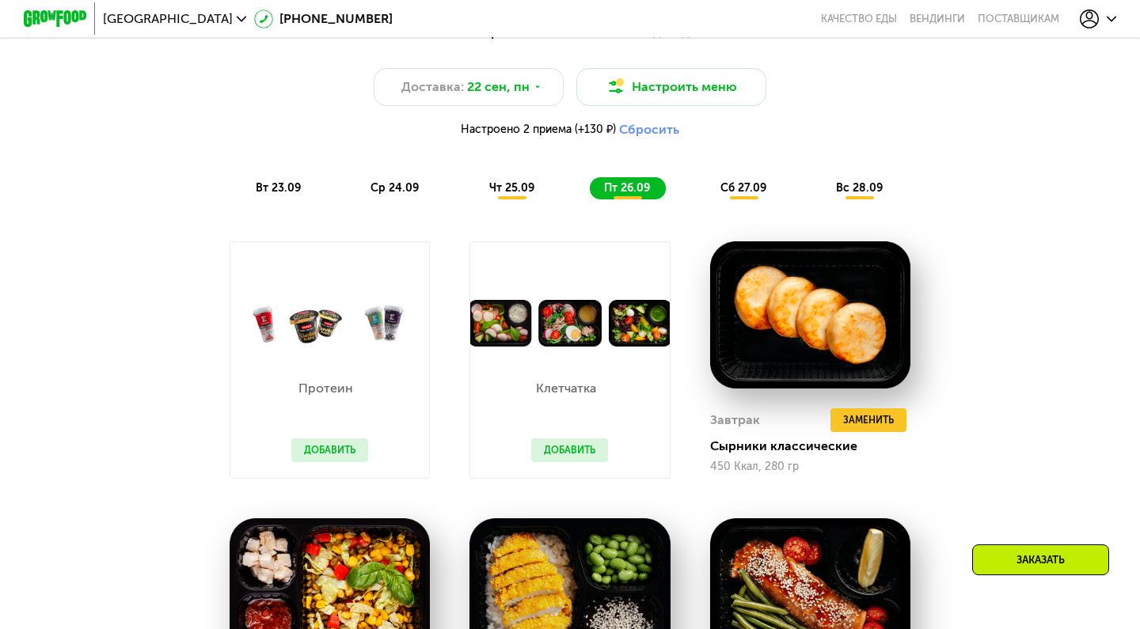
drag, startPoint x: 751, startPoint y: 186, endPoint x: 768, endPoint y: 188, distance: 17.5
click at [751, 186] on span "сб 27.09" at bounding box center [743, 187] width 46 height 13
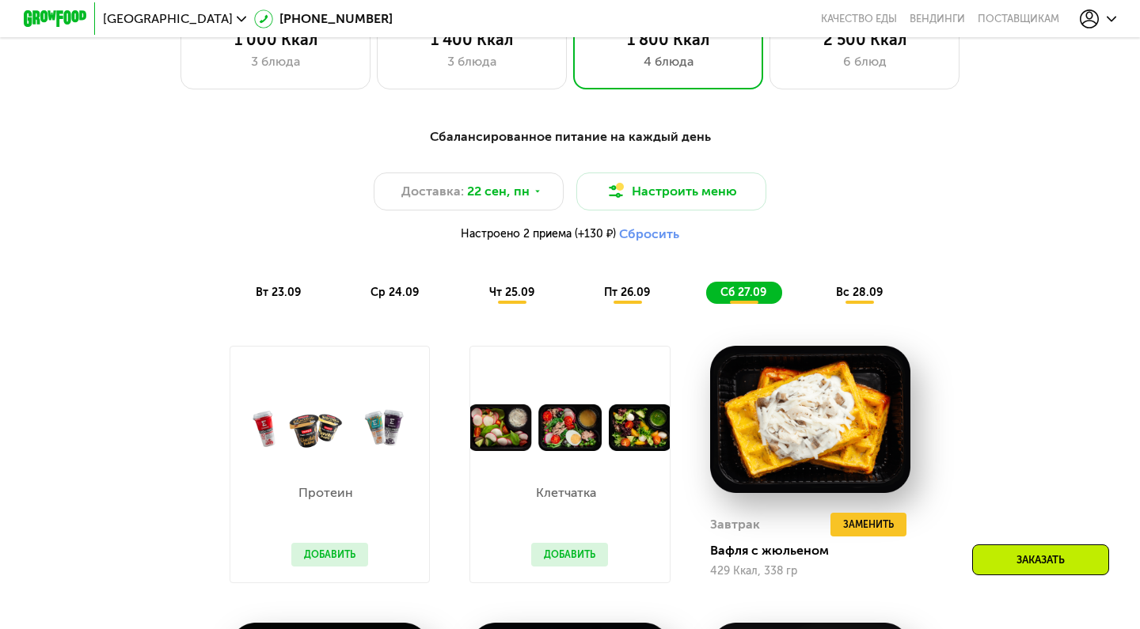
scroll to position [1082, 0]
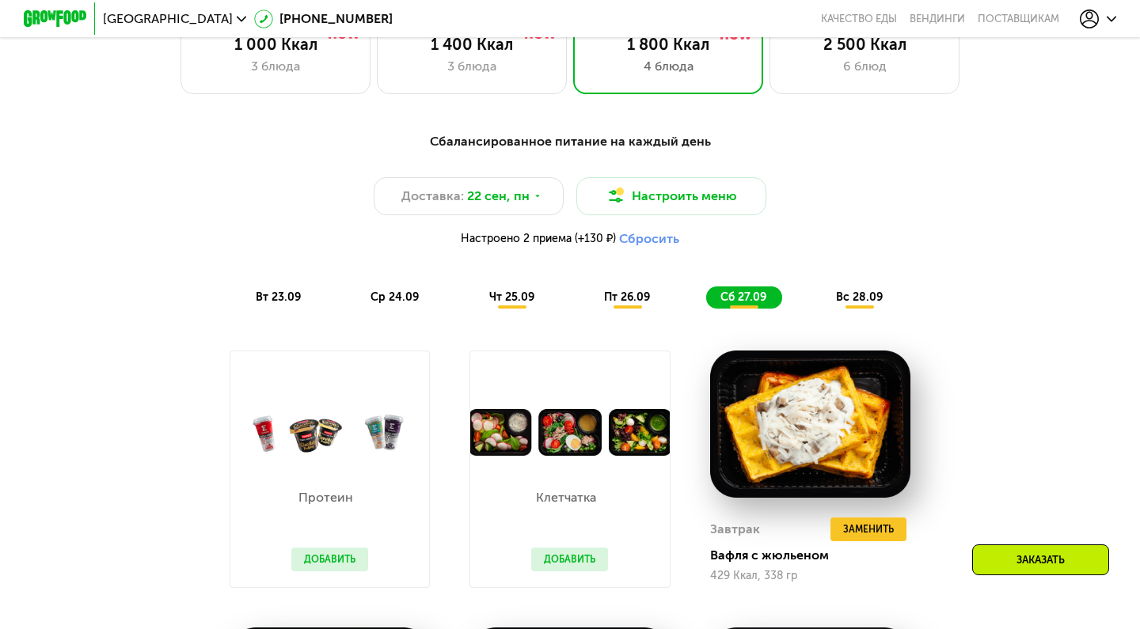
click at [865, 291] on span "вс 28.09" at bounding box center [859, 297] width 47 height 13
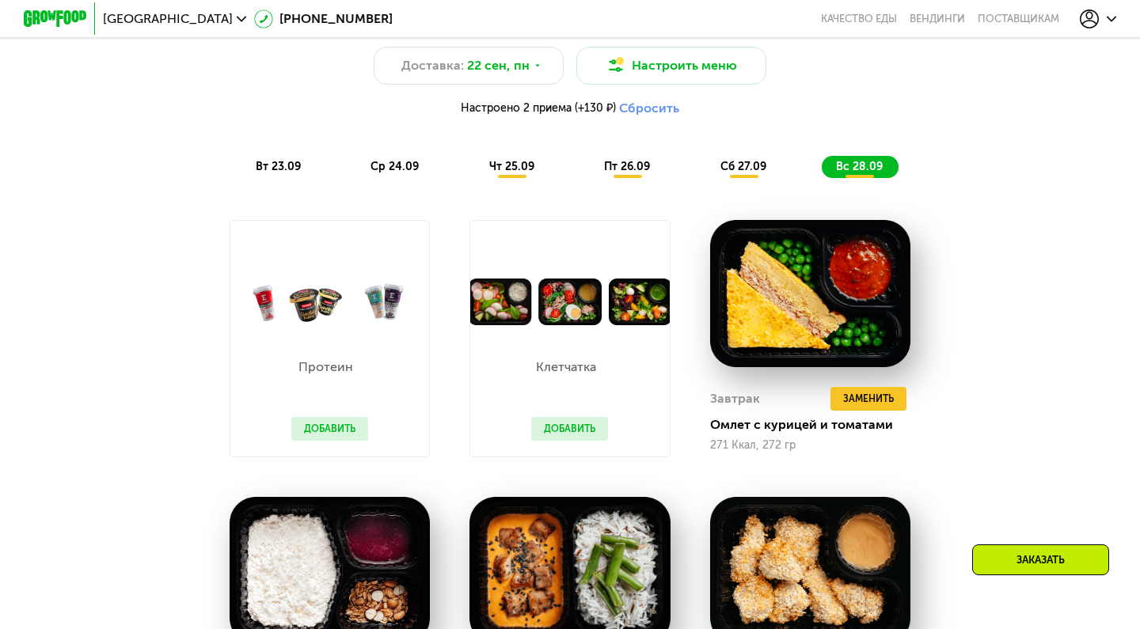
scroll to position [1213, 0]
click at [516, 168] on span "чт 25.09" at bounding box center [511, 166] width 45 height 13
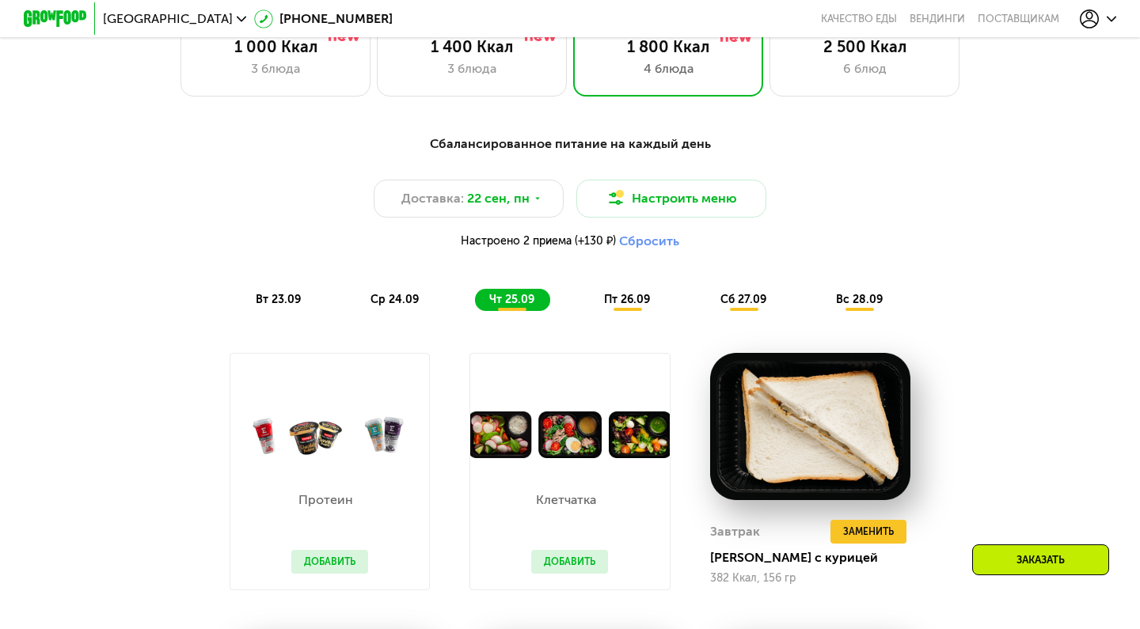
scroll to position [1039, 0]
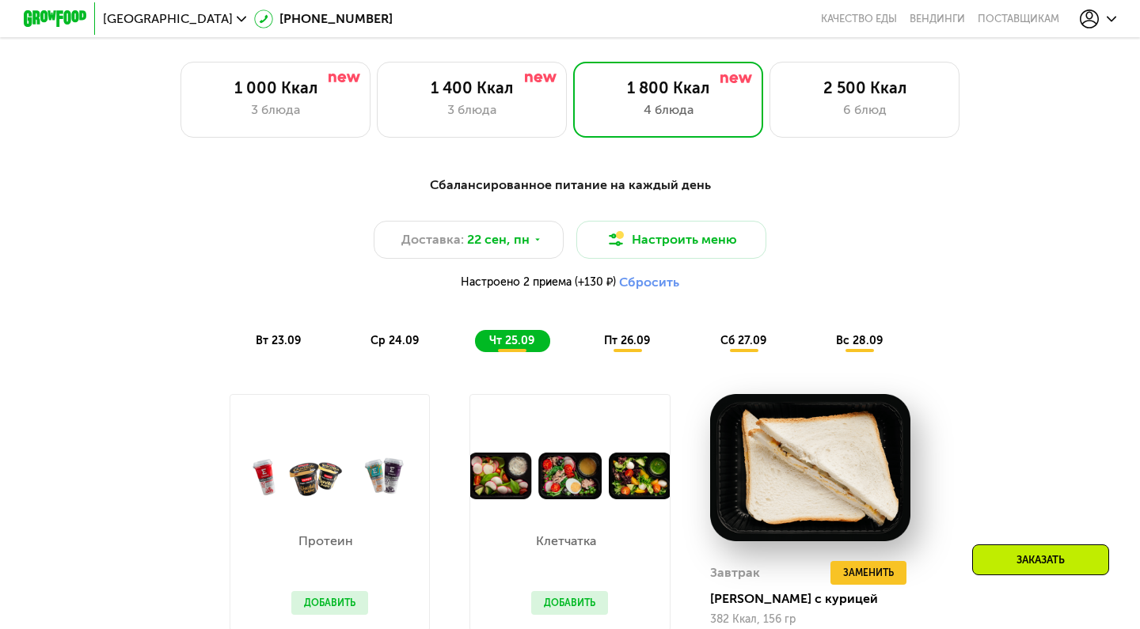
click at [390, 342] on span "ср 24.09" at bounding box center [395, 340] width 48 height 13
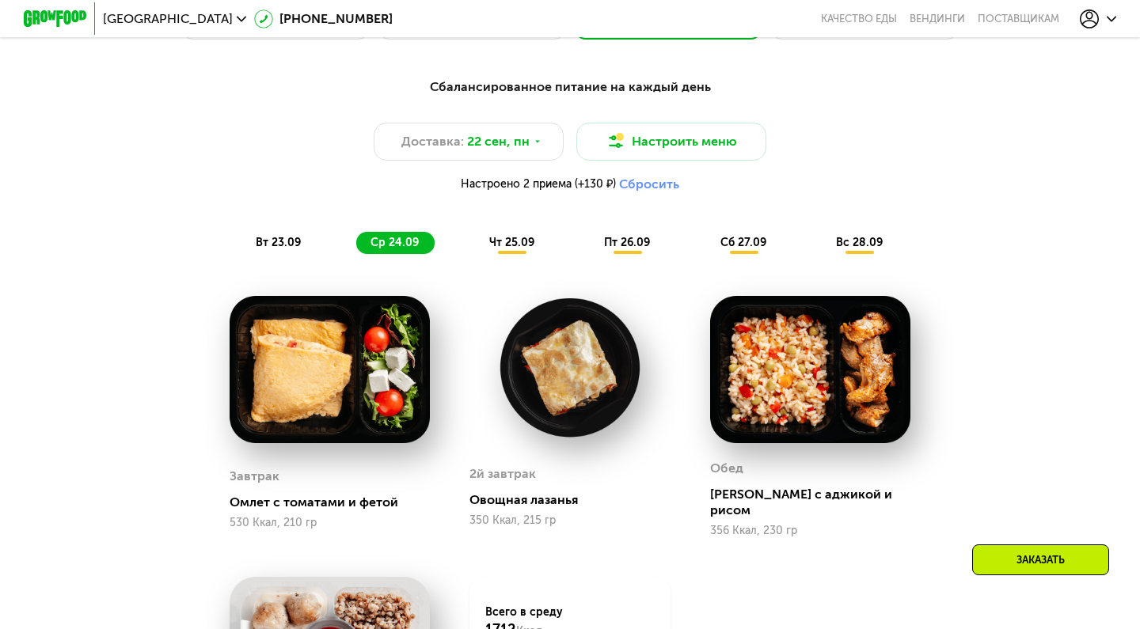
scroll to position [1117, 0]
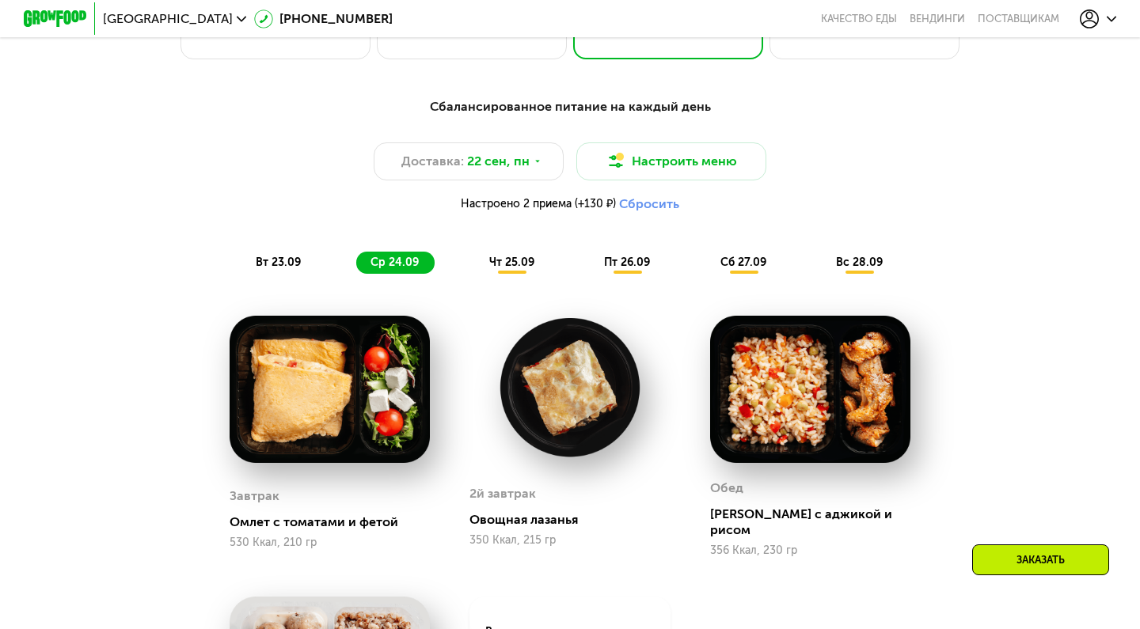
click at [283, 262] on span "вт 23.09" at bounding box center [278, 262] width 45 height 13
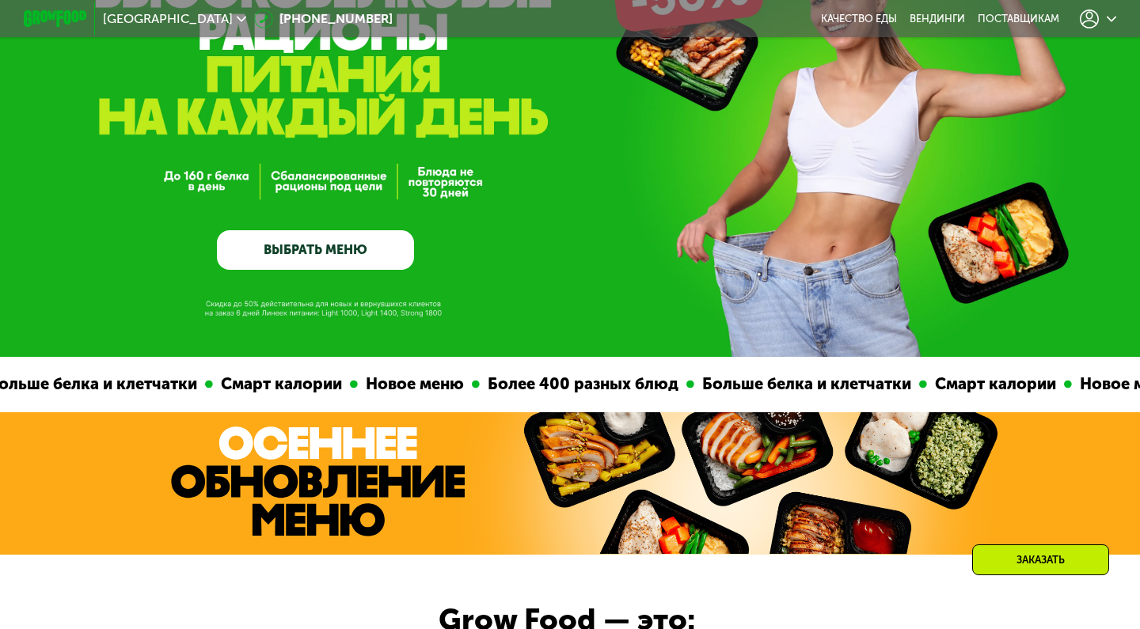
scroll to position [159, 0]
